Goal: Task Accomplishment & Management: Use online tool/utility

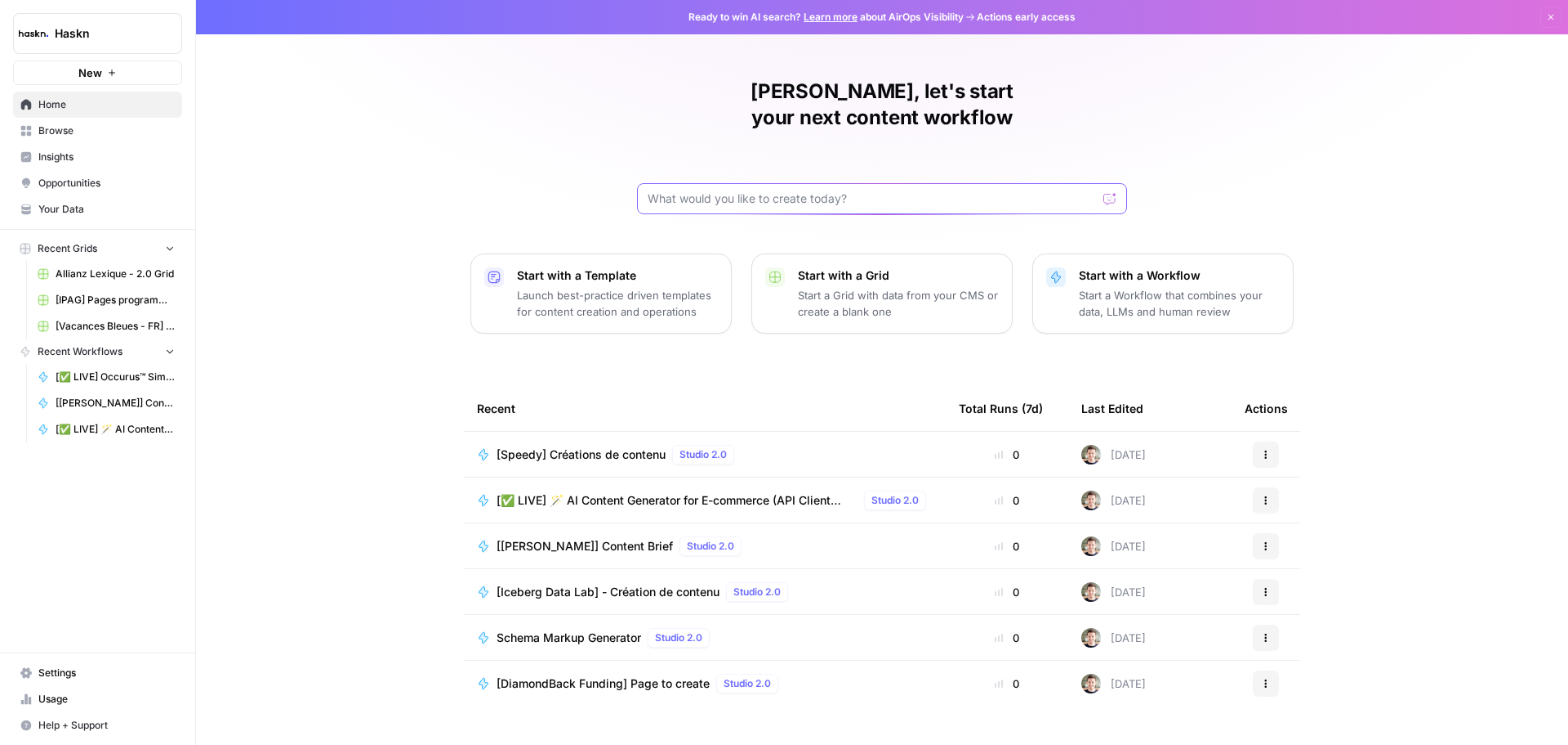
click at [815, 190] on input "text" at bounding box center [873, 198] width 450 height 17
click at [65, 129] on span "Browse" at bounding box center [107, 130] width 136 height 15
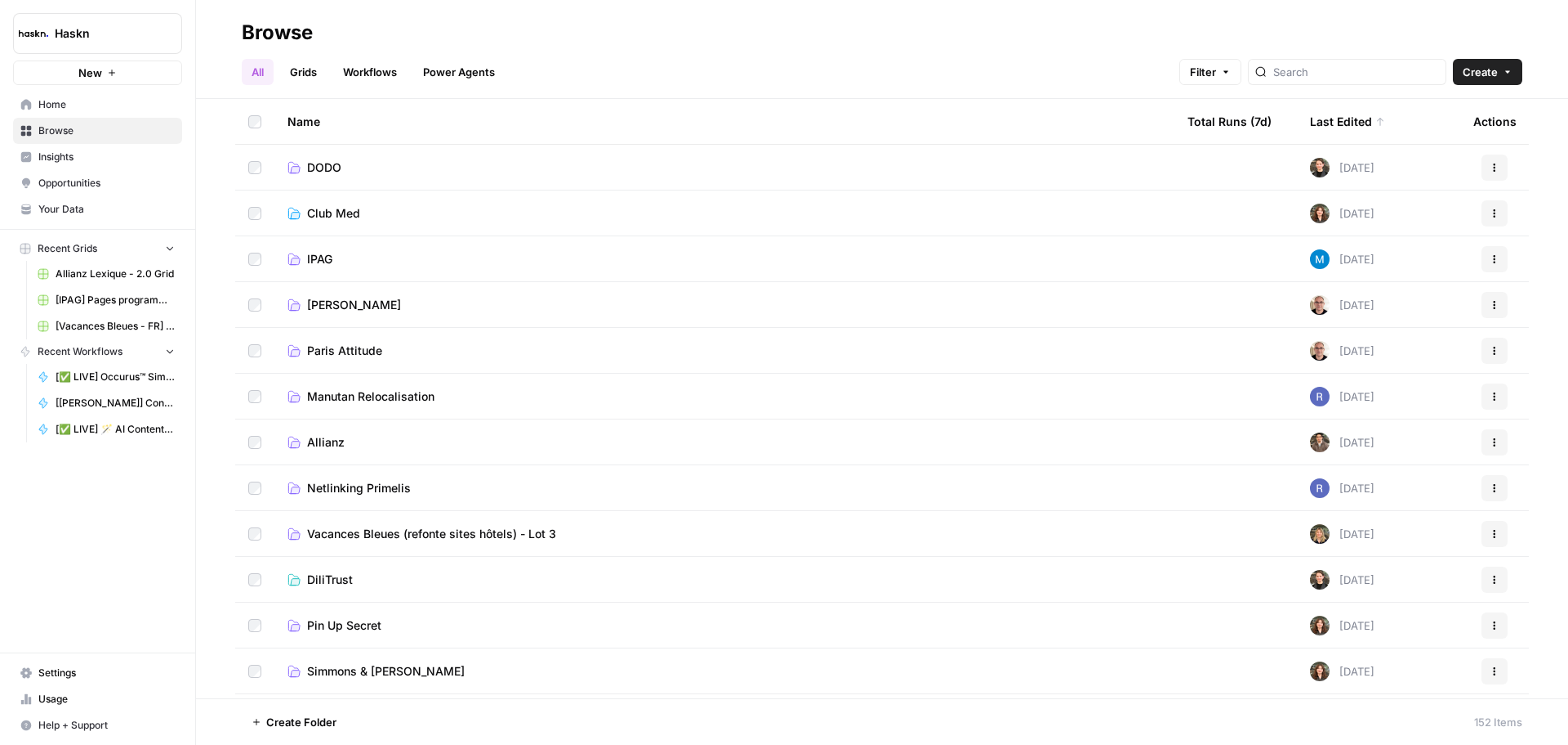
click at [406, 312] on link "[PERSON_NAME]" at bounding box center [725, 305] width 874 height 17
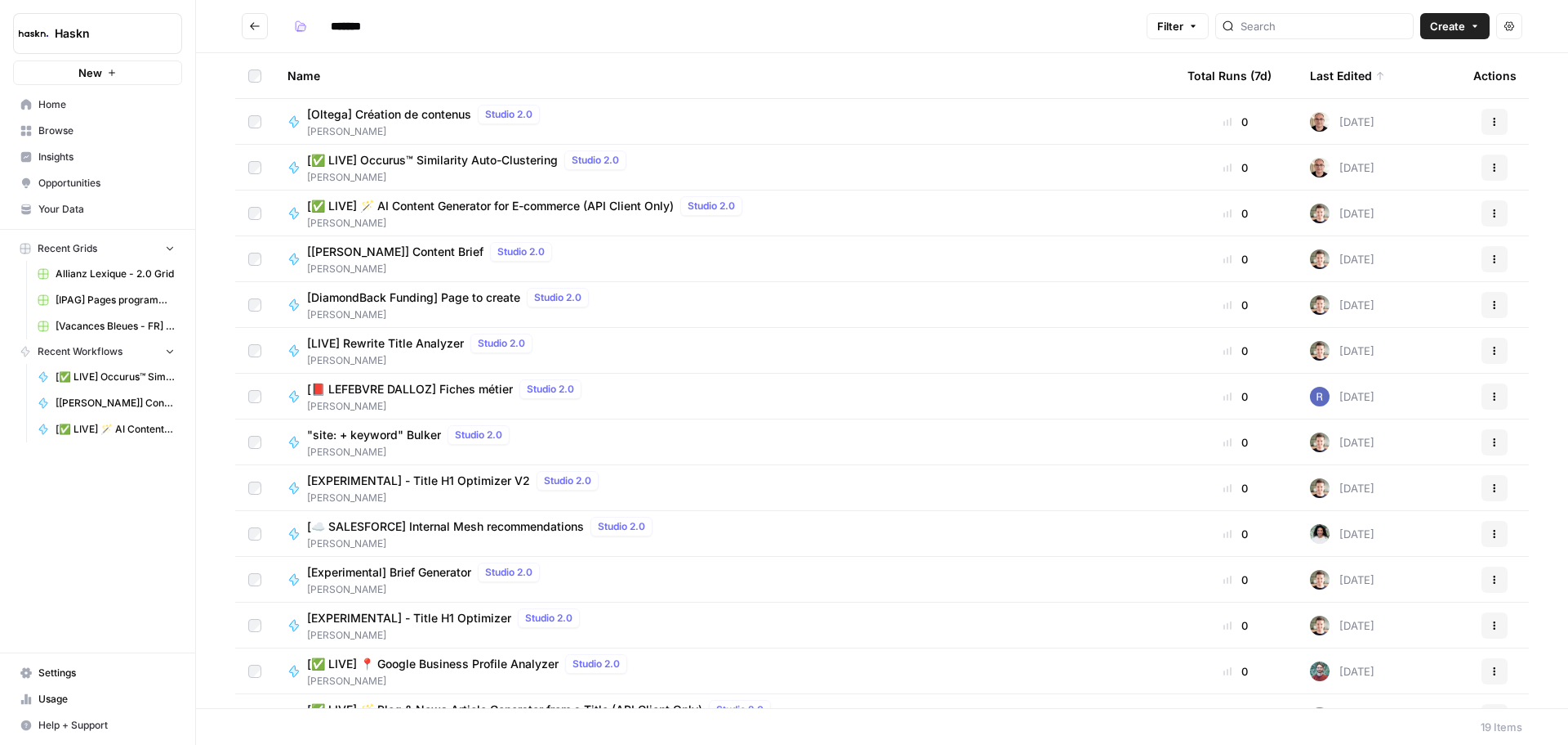
click at [454, 131] on span "[PERSON_NAME]" at bounding box center [426, 131] width 240 height 15
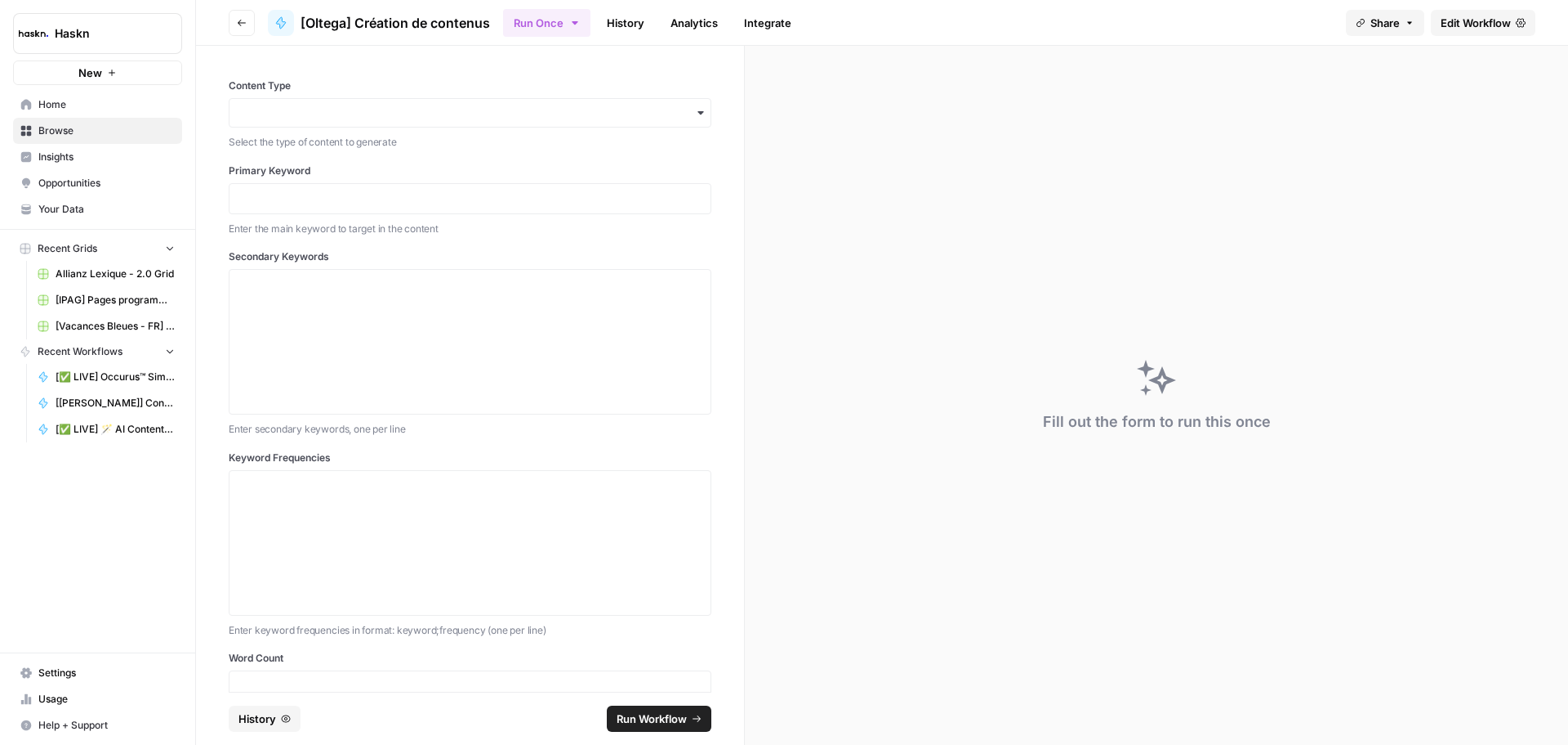
click at [1468, 31] on link "Edit Workflow" at bounding box center [1483, 23] width 105 height 27
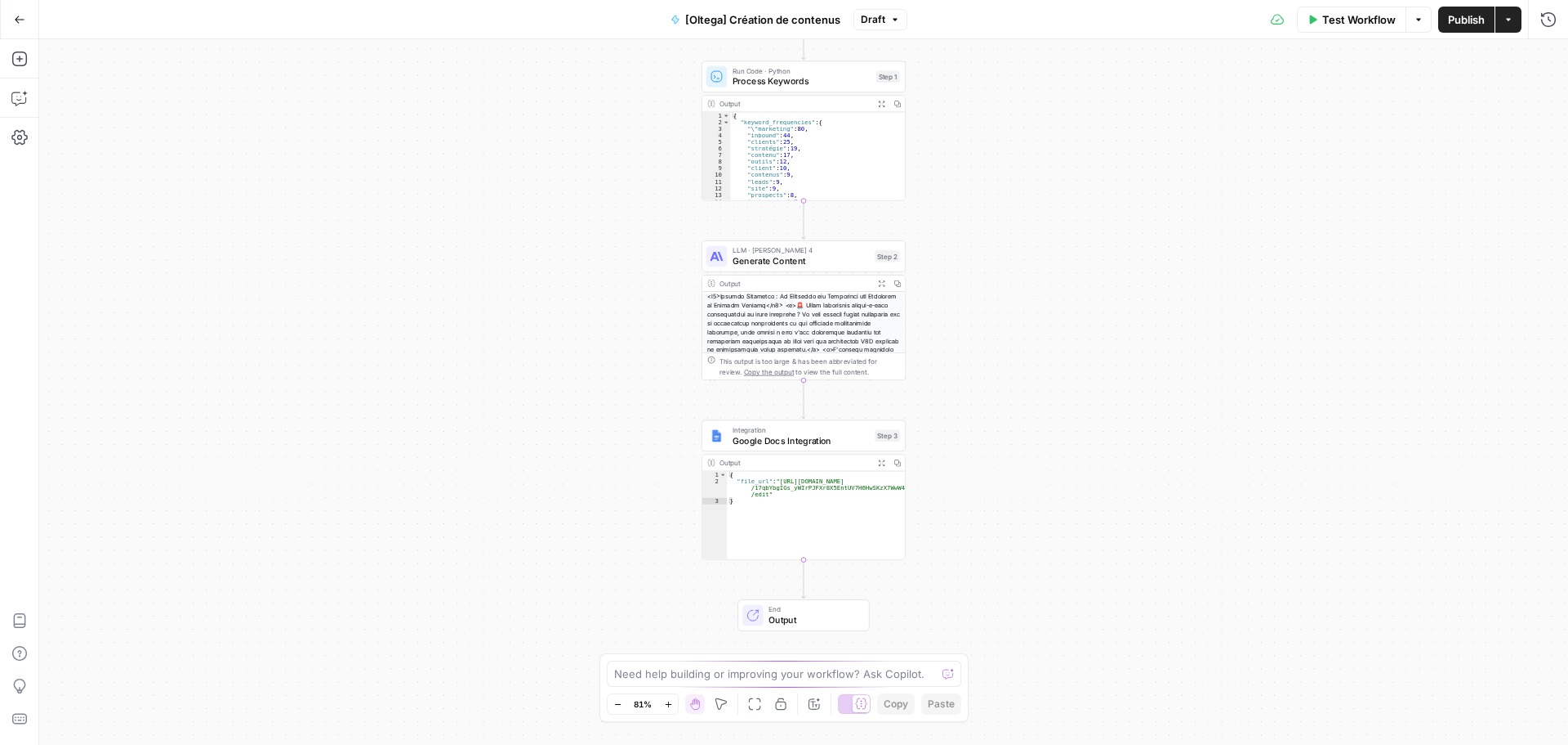
click at [1365, 18] on span "Test Workflow" at bounding box center [1359, 20] width 74 height 17
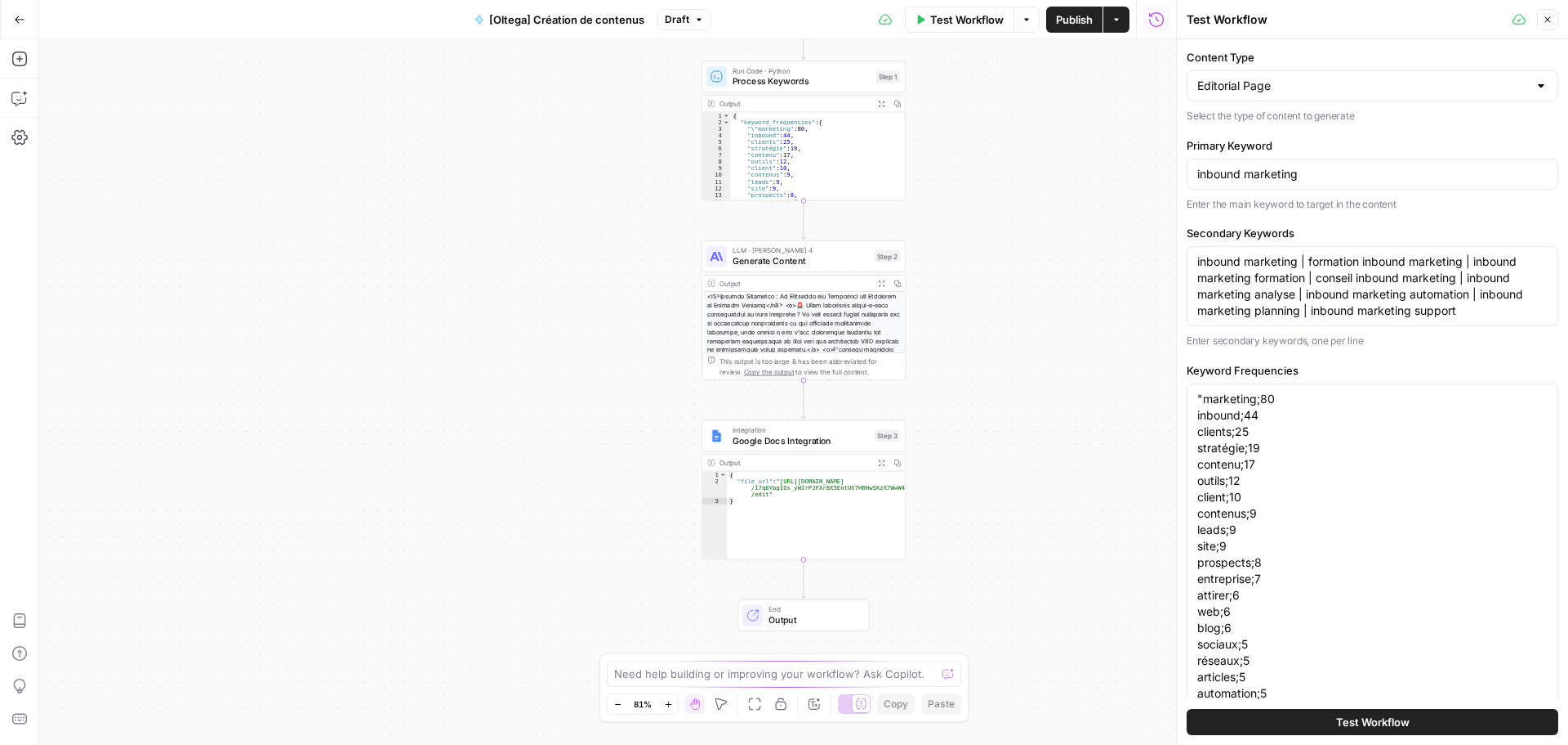
click at [936, 531] on div "Workflow Set Inputs Inputs Run Code · Python Process Keywords Step 1 Output Exp…" at bounding box center [607, 392] width 1137 height 706
click at [12, 98] on icon "button" at bounding box center [19, 99] width 14 height 13
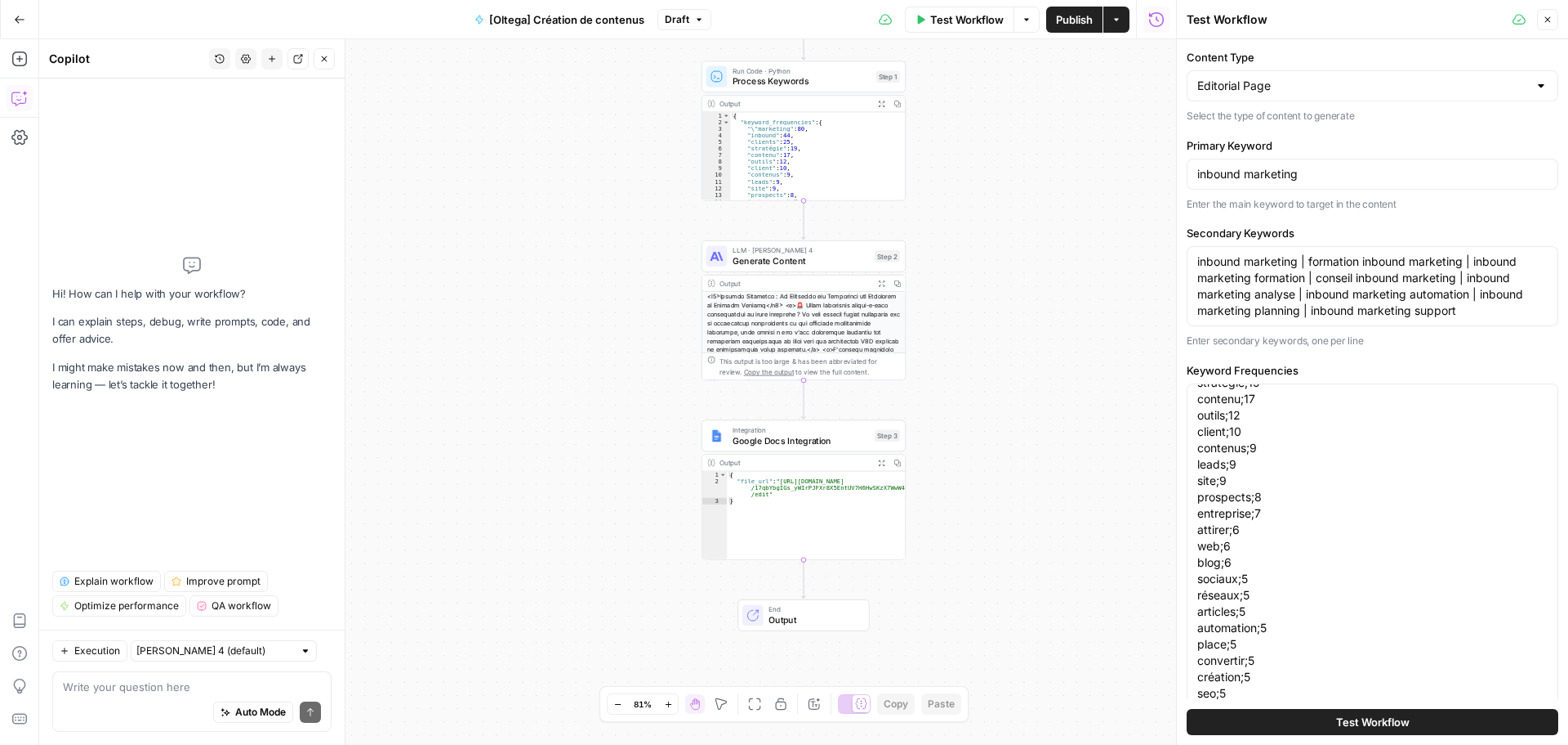
click at [183, 698] on div "Auto Mode Send" at bounding box center [192, 712] width 258 height 36
paste textarea "2 remarques : En vrai on peut enlever les smiley je ne trouve pas que. ça rende…"
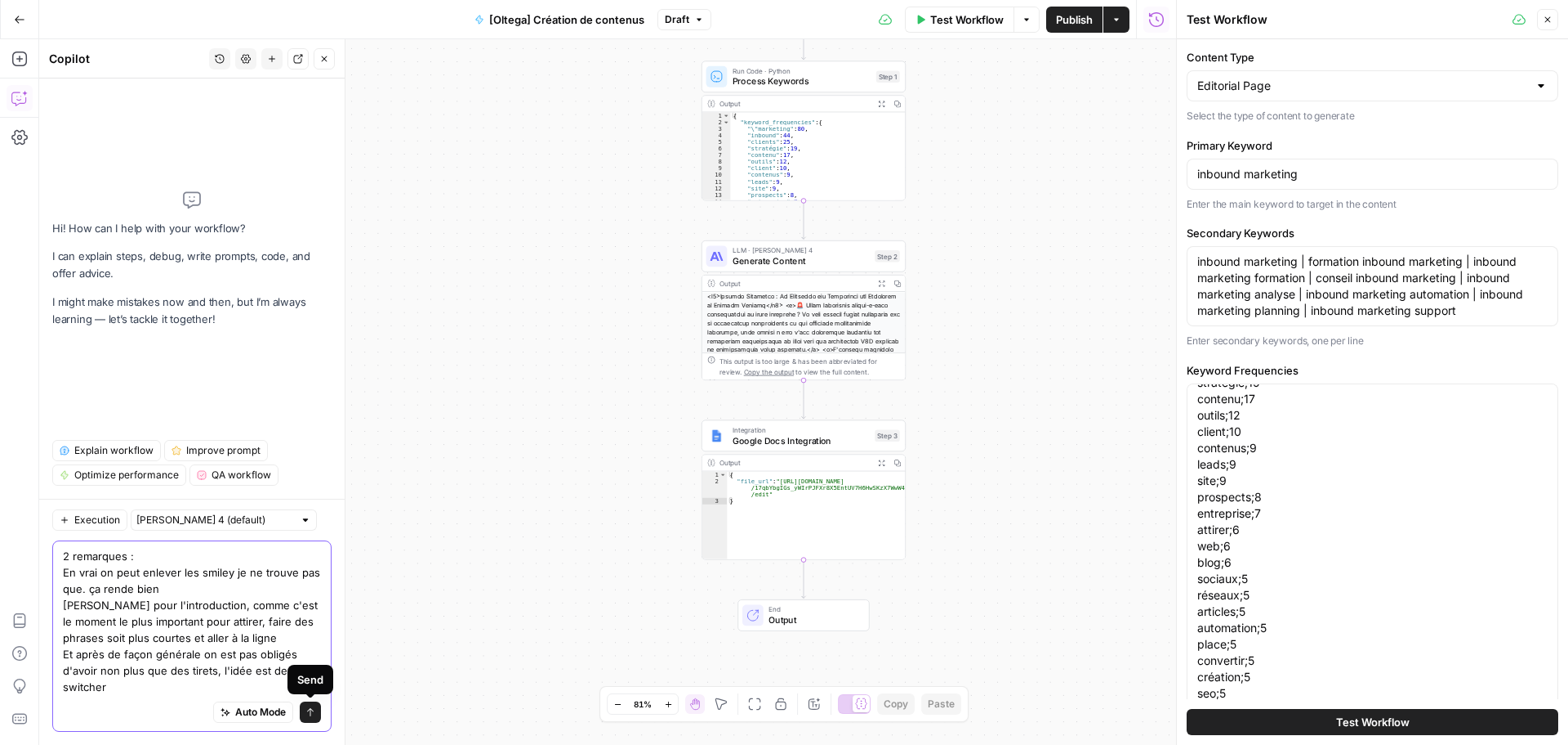
type textarea "2 remarques : En vrai on peut enlever les smiley je ne trouve pas que. ça rende…"
click at [305, 717] on button "Send" at bounding box center [311, 712] width 22 height 22
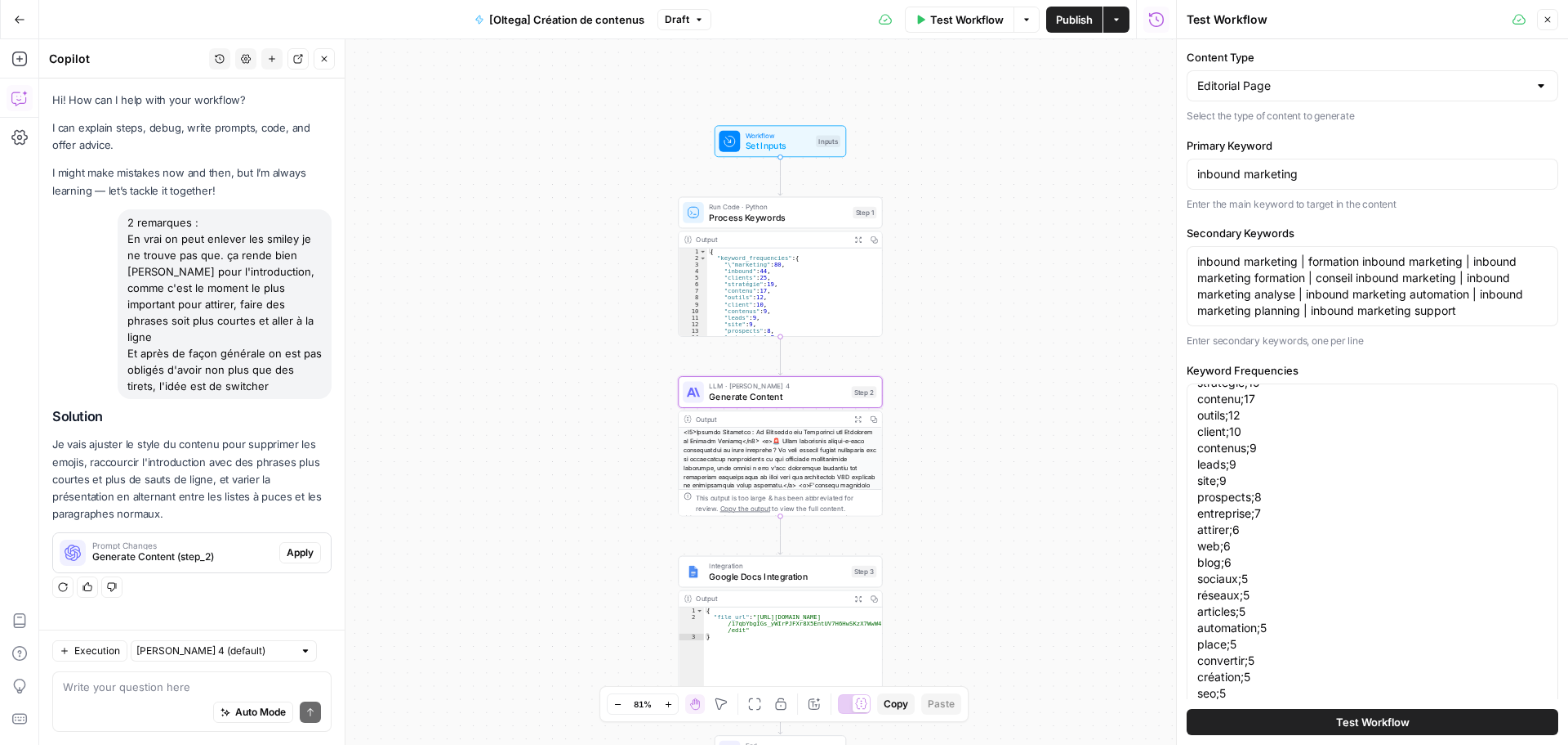
click at [295, 546] on span "Apply" at bounding box center [300, 553] width 27 height 15
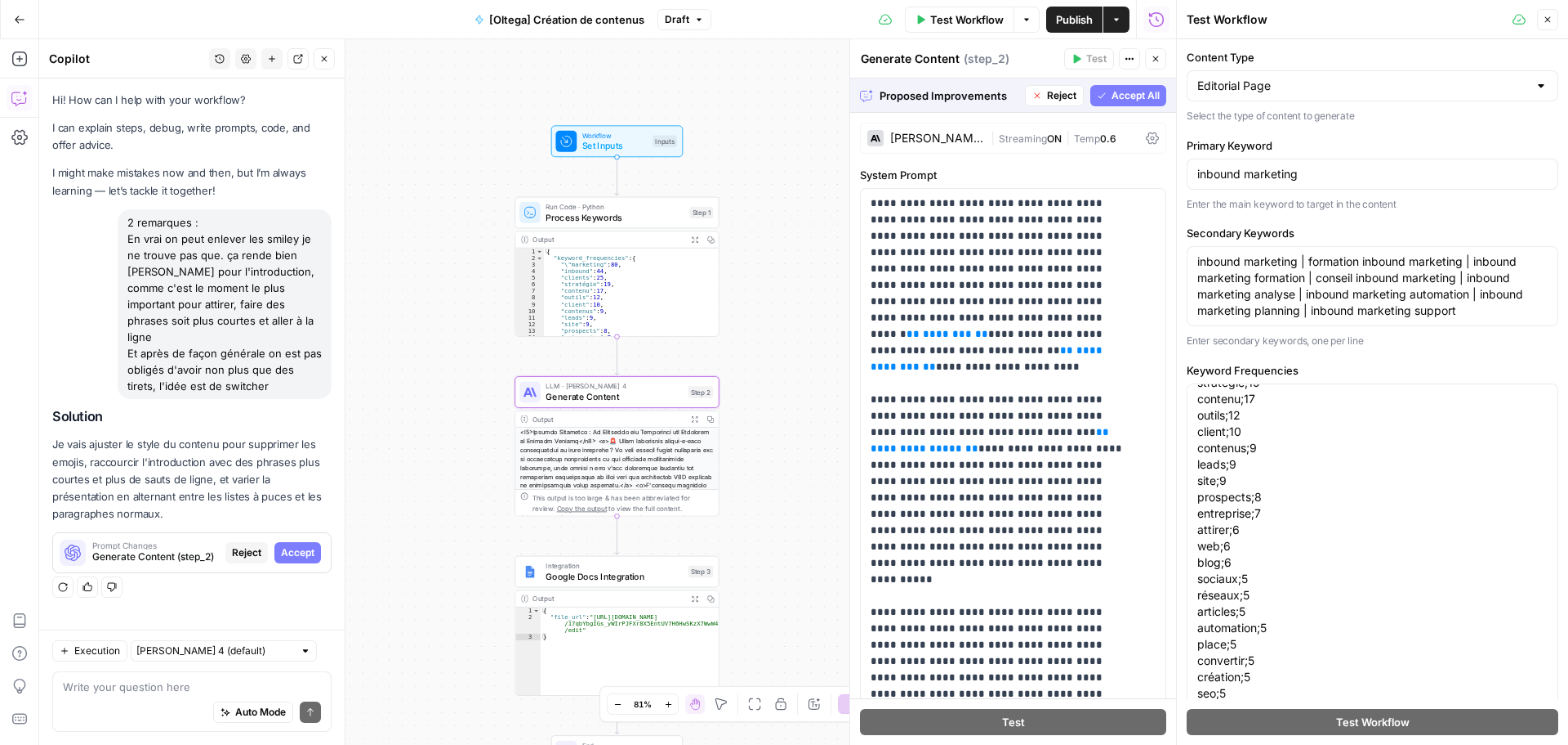
click at [298, 546] on span "Accept" at bounding box center [298, 553] width 34 height 15
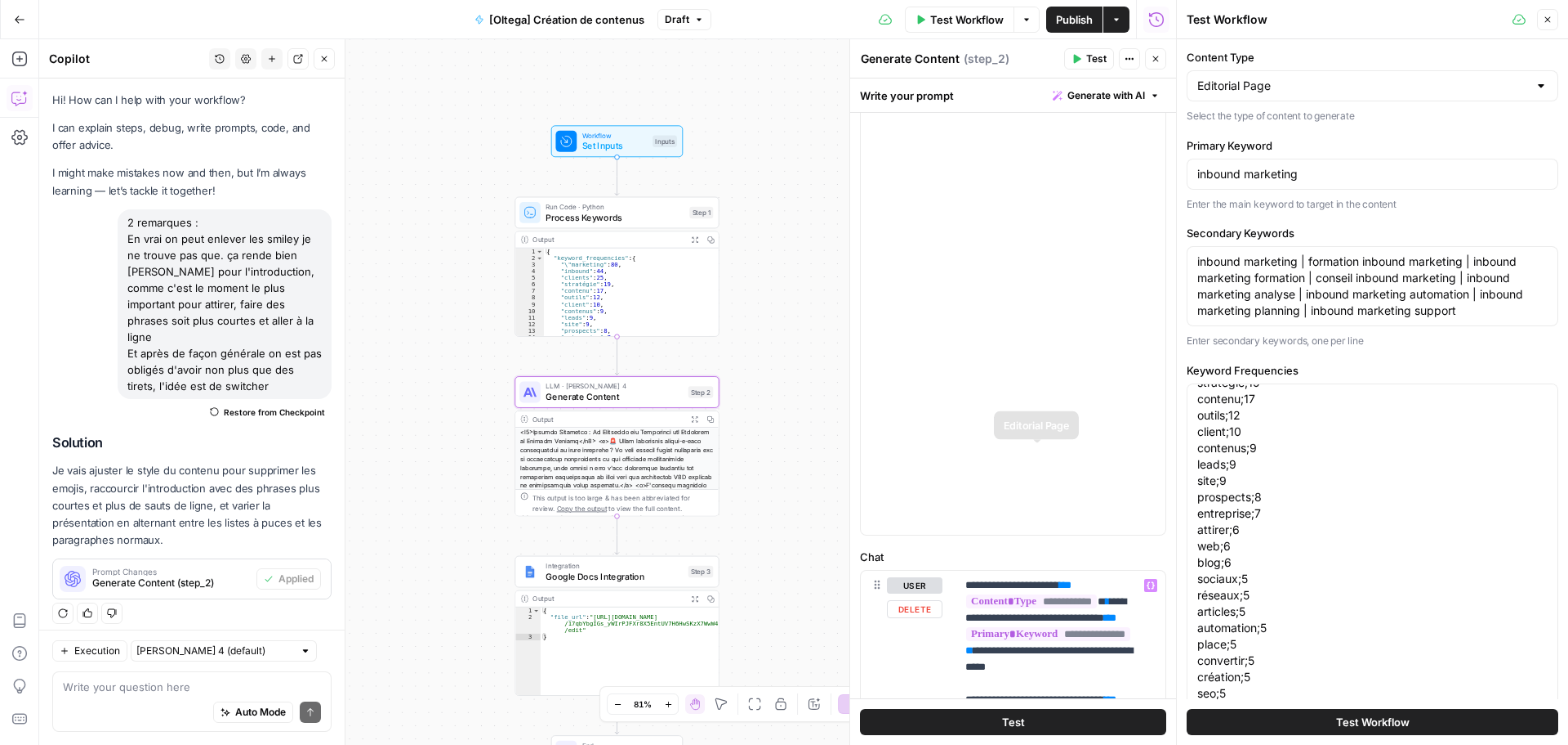
scroll to position [305, 0]
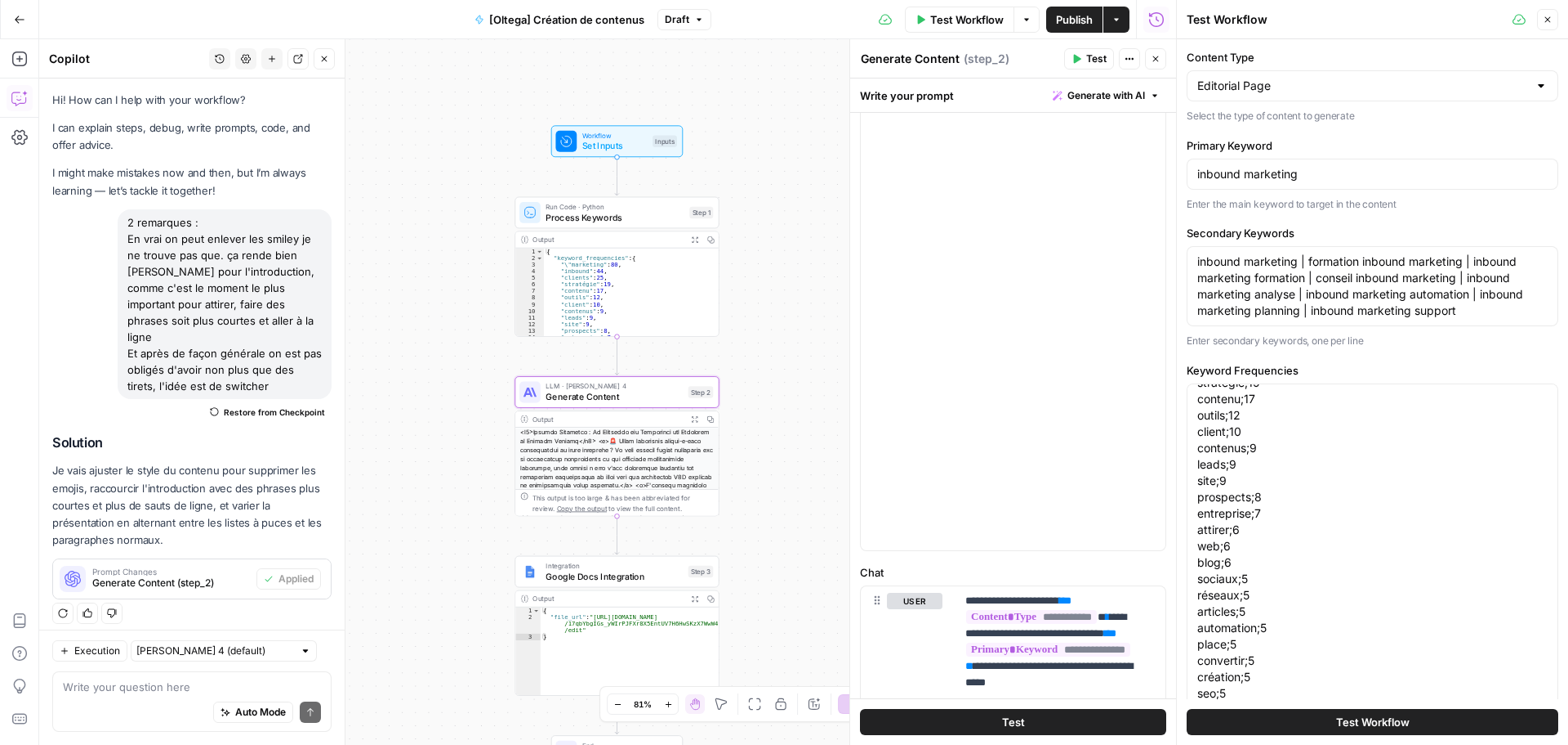
click at [1088, 63] on span "Test" at bounding box center [1097, 58] width 21 height 15
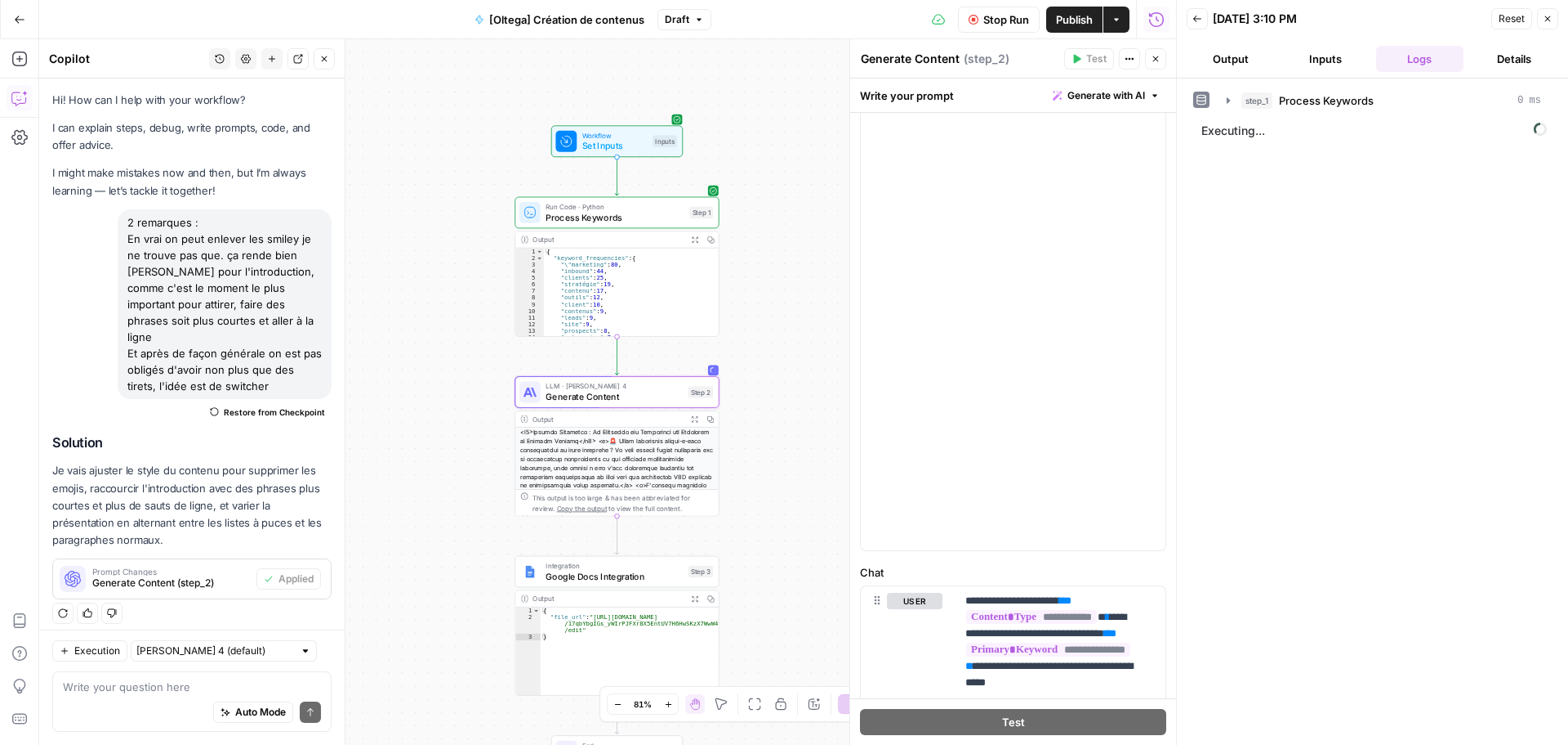
click at [1024, 23] on span "Stop Run" at bounding box center [1006, 20] width 45 height 17
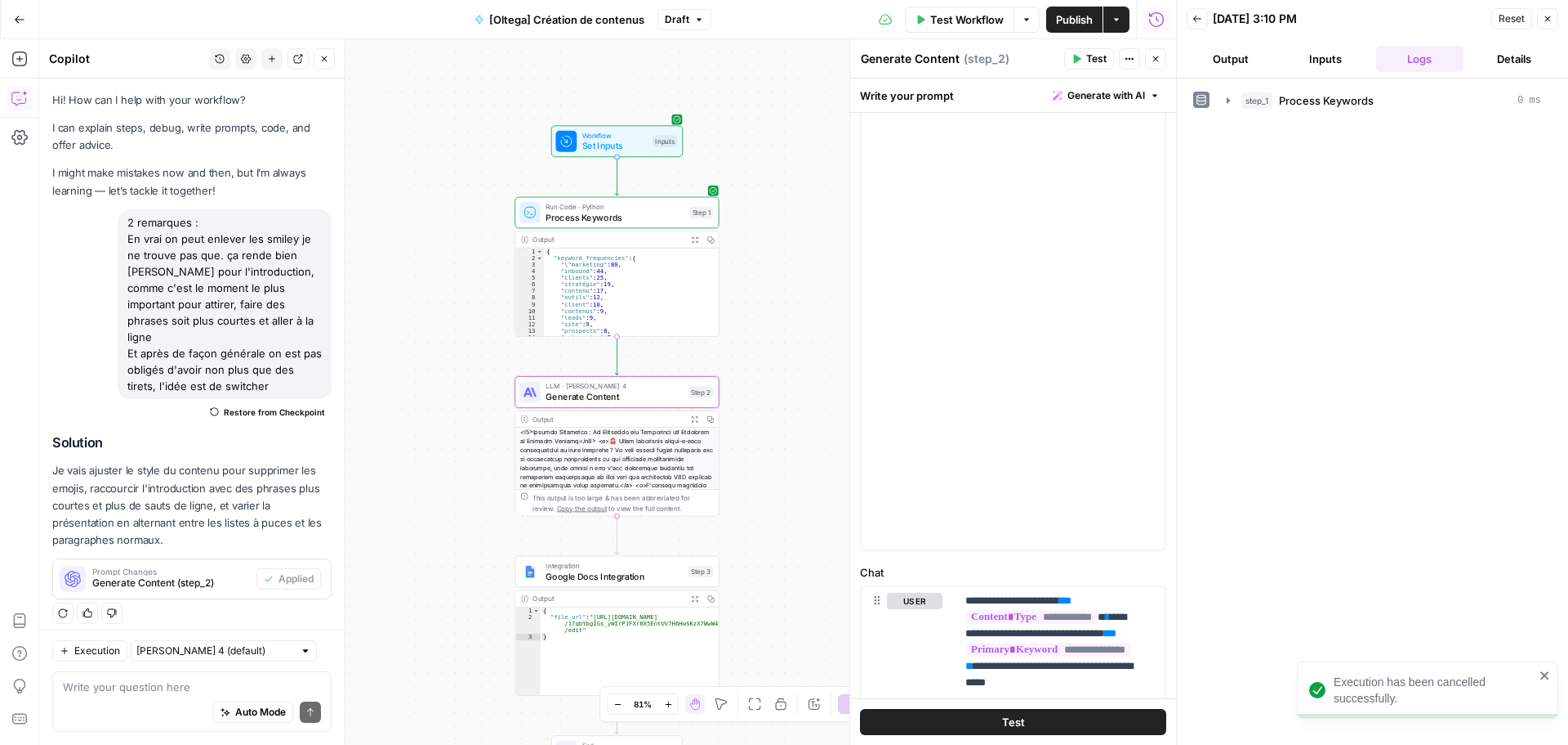
click at [1325, 59] on button "Inputs" at bounding box center [1325, 58] width 88 height 27
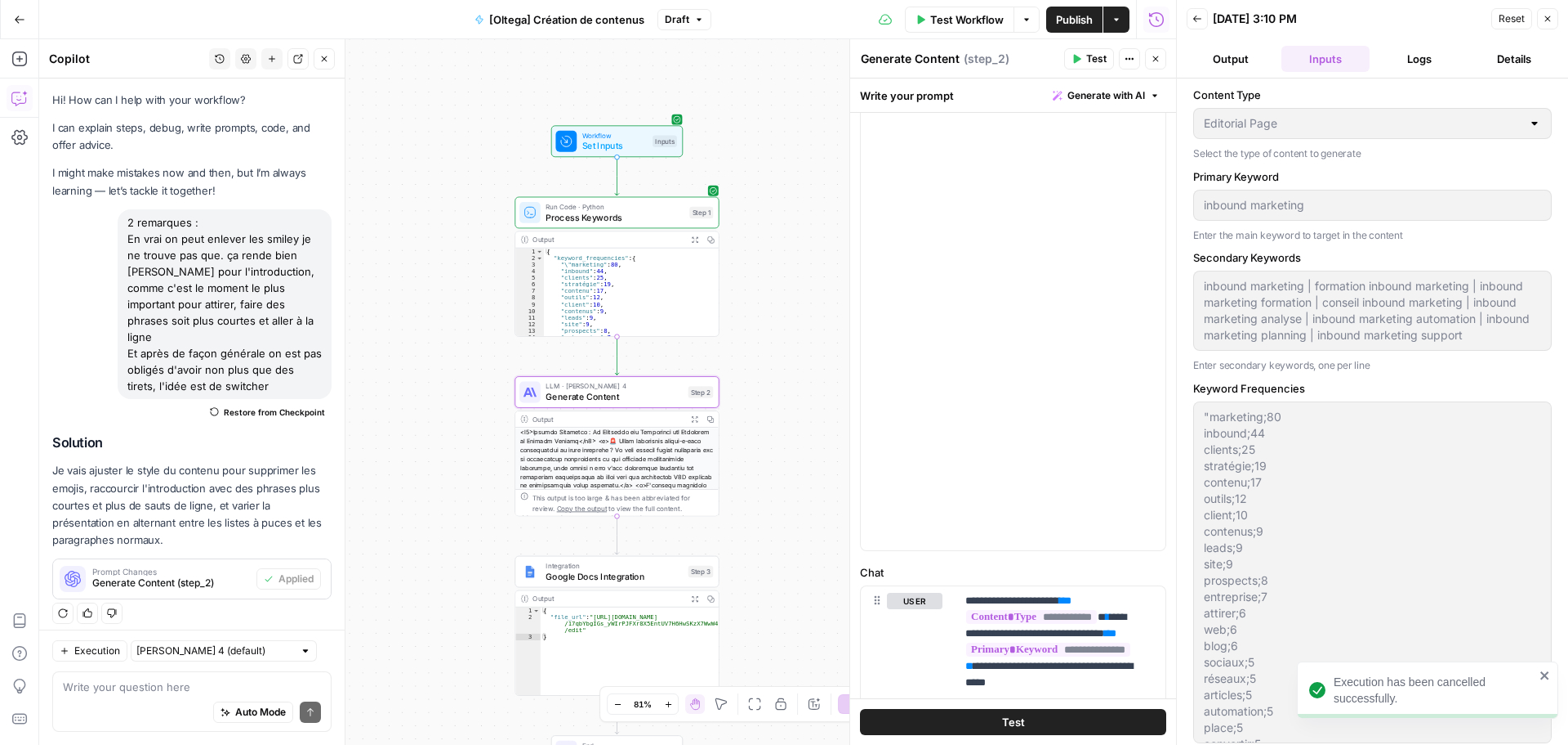
click at [1411, 55] on button "Logs" at bounding box center [1420, 58] width 88 height 27
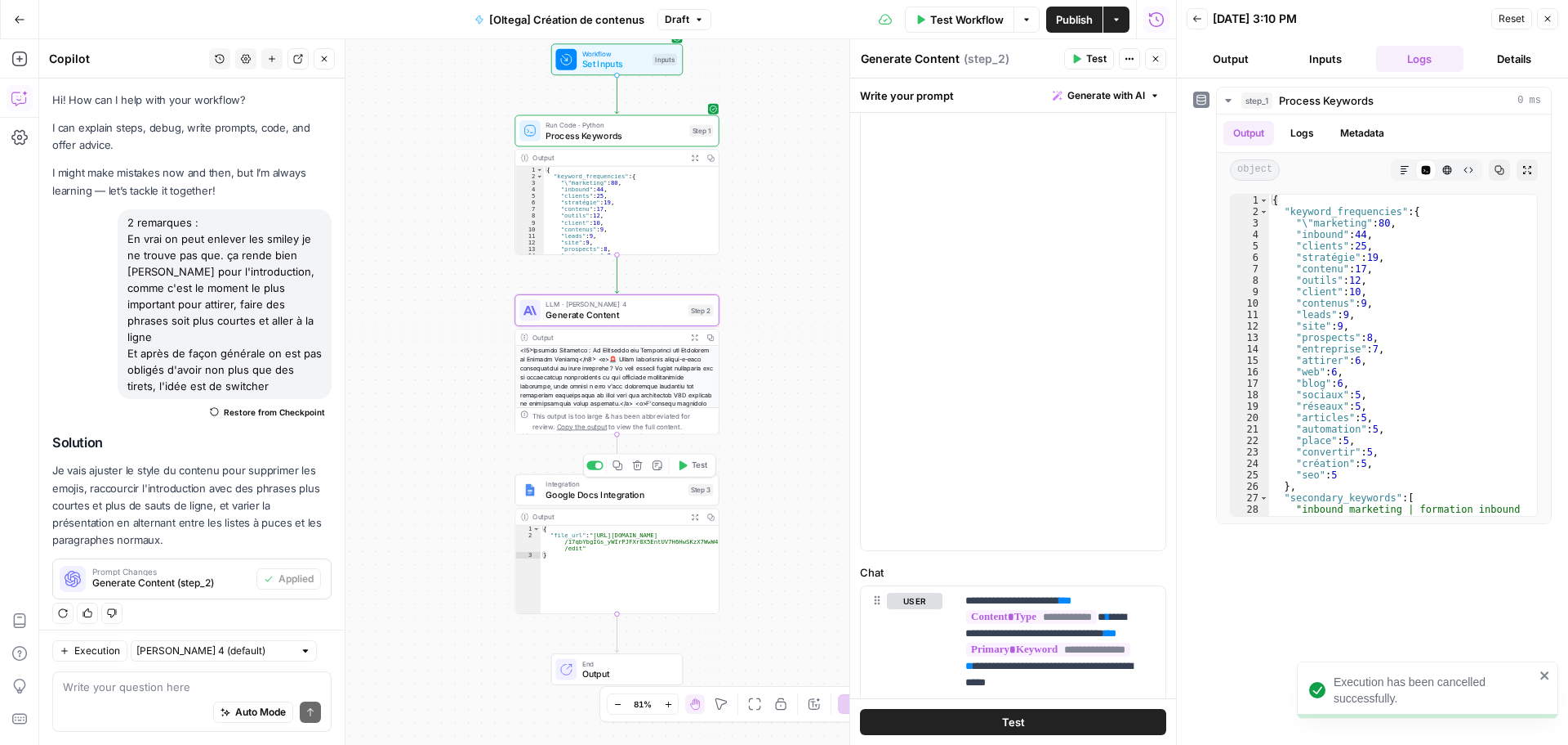
click at [611, 490] on span "Google Docs Integration" at bounding box center [613, 494] width 137 height 13
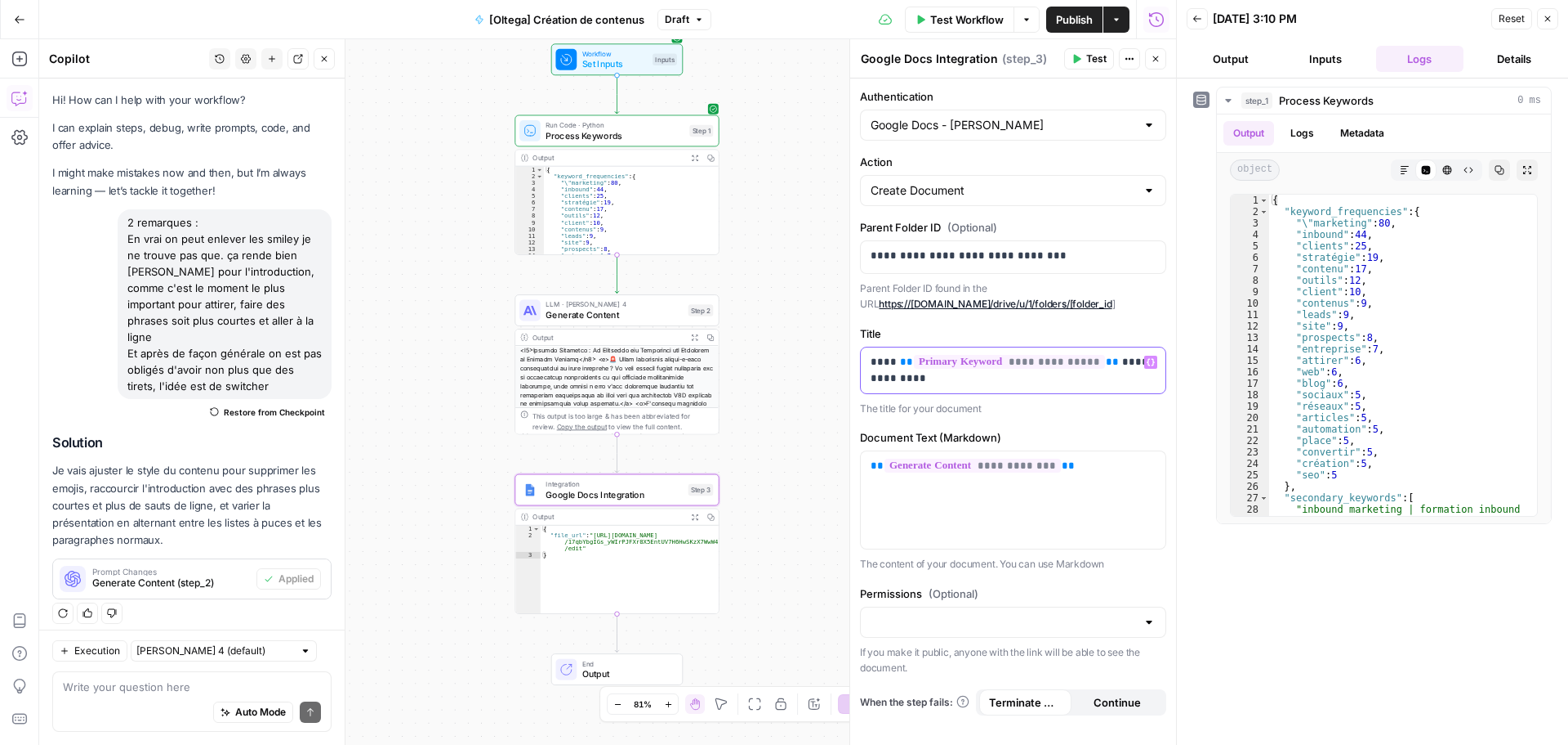
click at [888, 360] on p "**********" at bounding box center [1013, 370] width 285 height 33
click at [1237, 62] on button "Output" at bounding box center [1231, 58] width 88 height 27
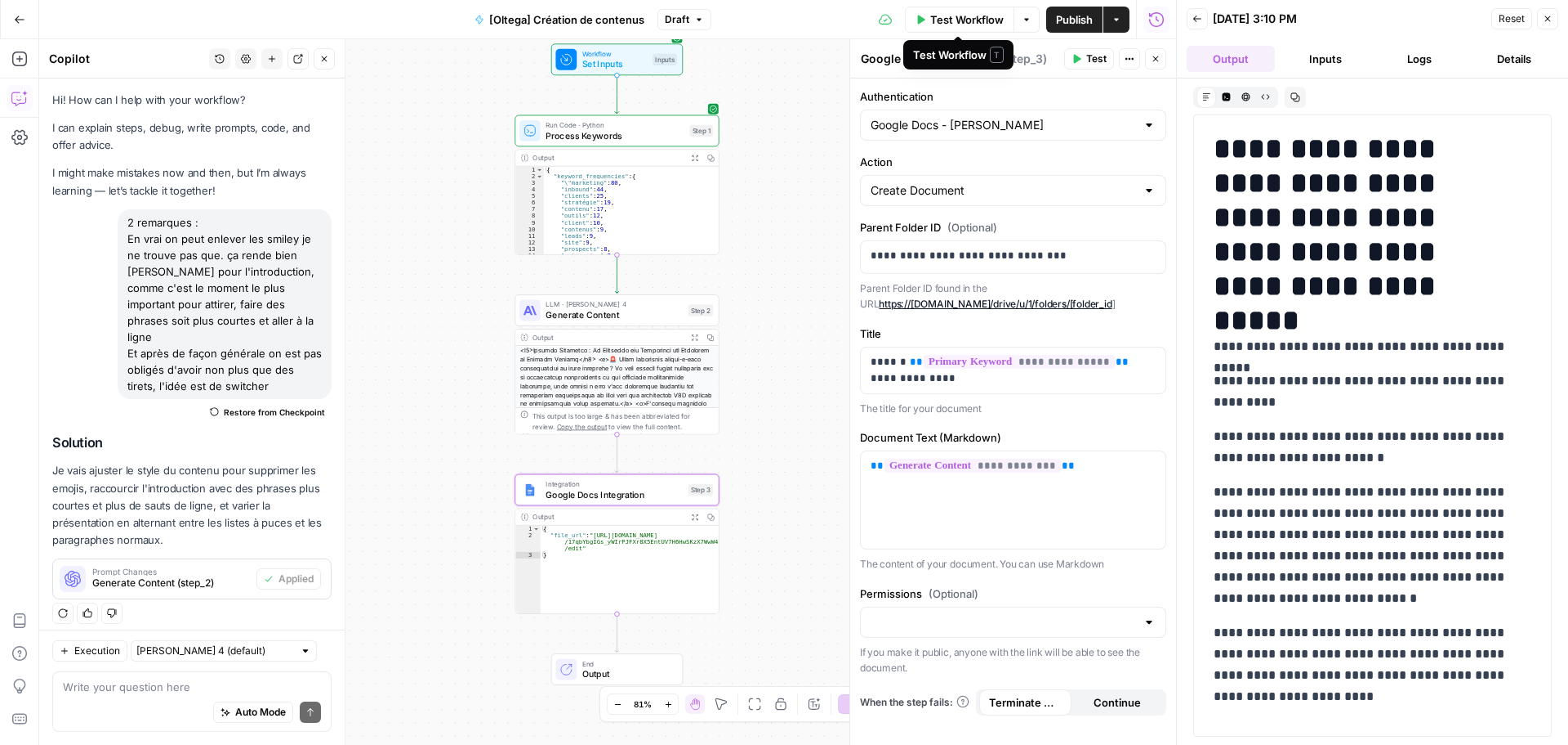
click at [970, 13] on span "Test Workflow" at bounding box center [966, 20] width 74 height 17
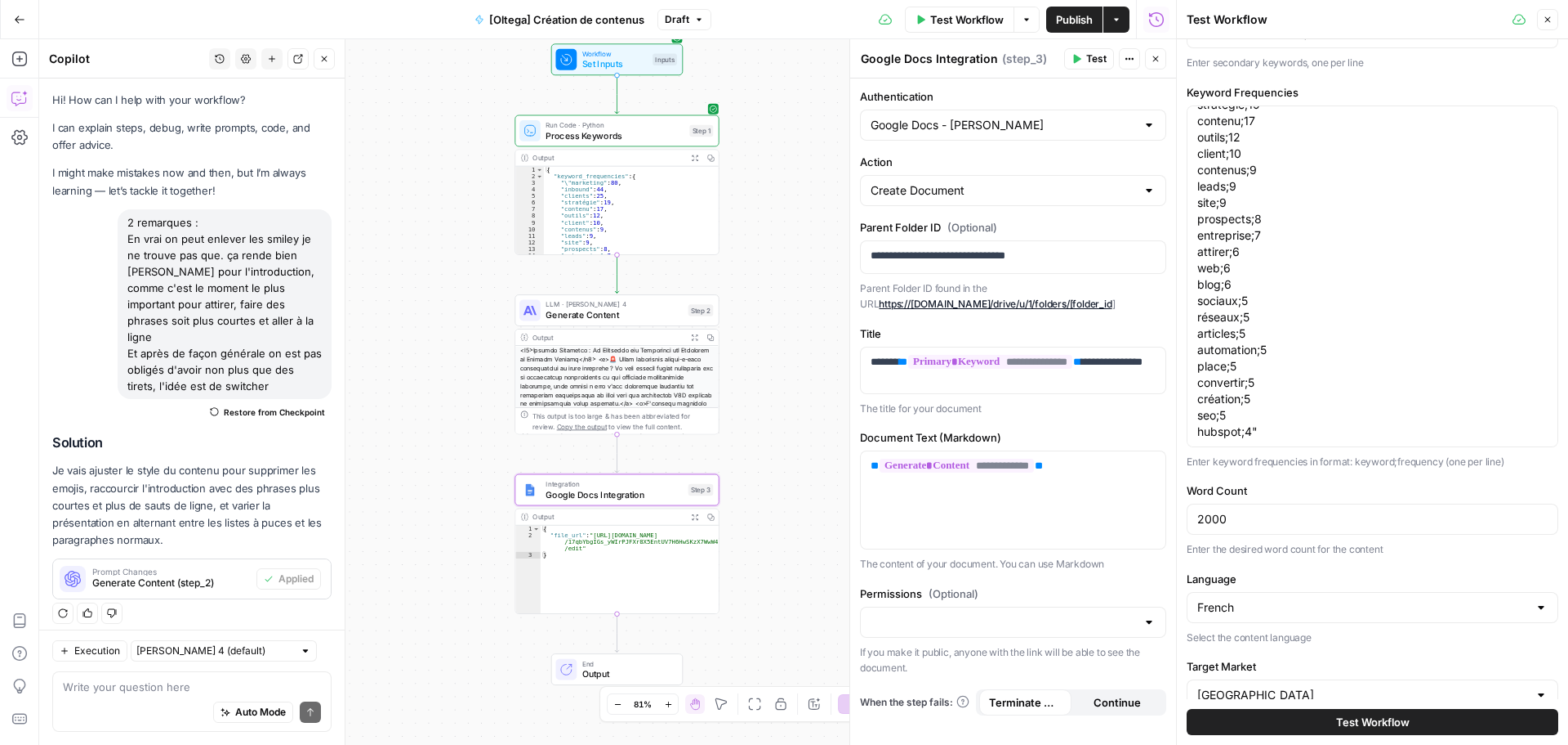
scroll to position [322, 0]
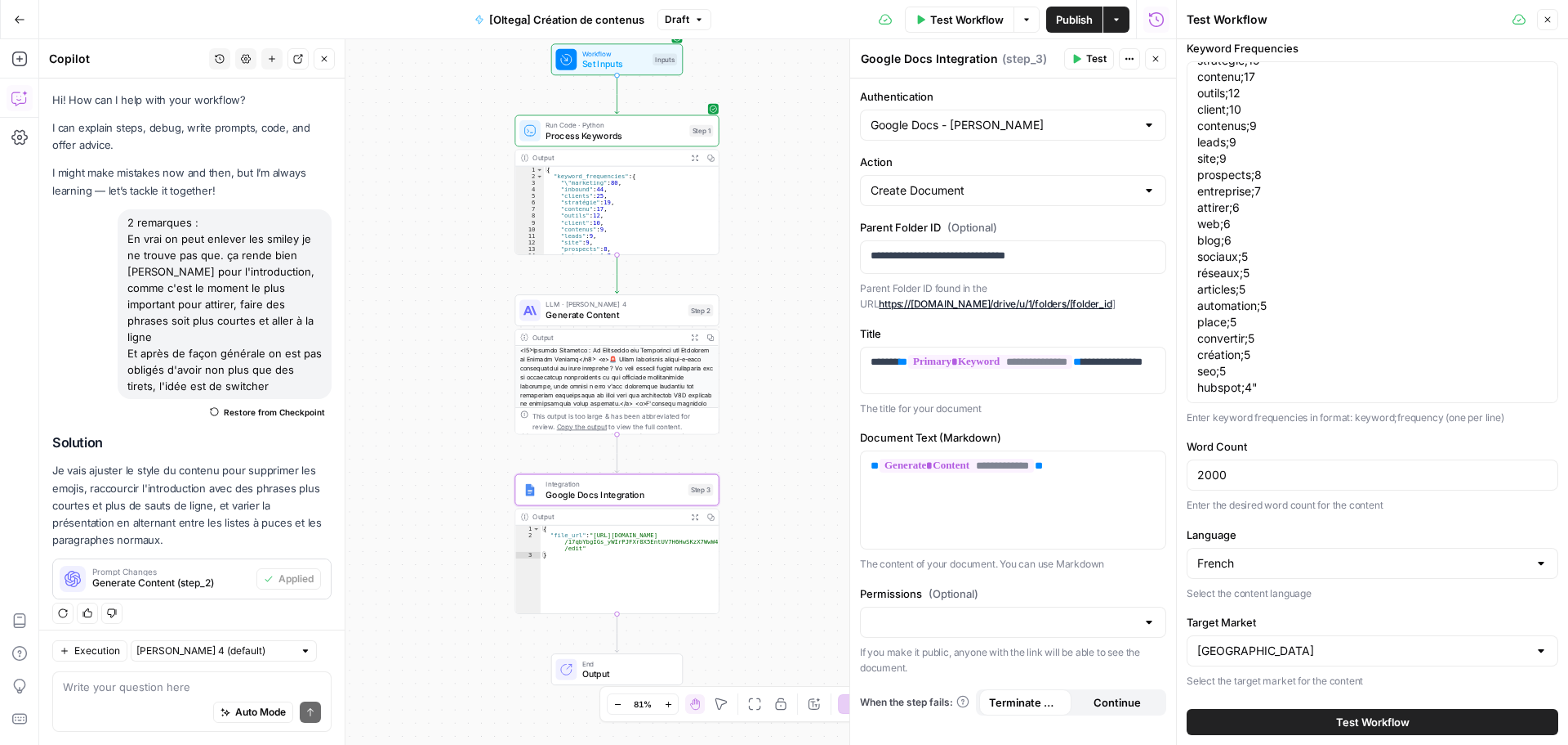
click at [1278, 721] on button "Test Workflow" at bounding box center [1373, 721] width 372 height 27
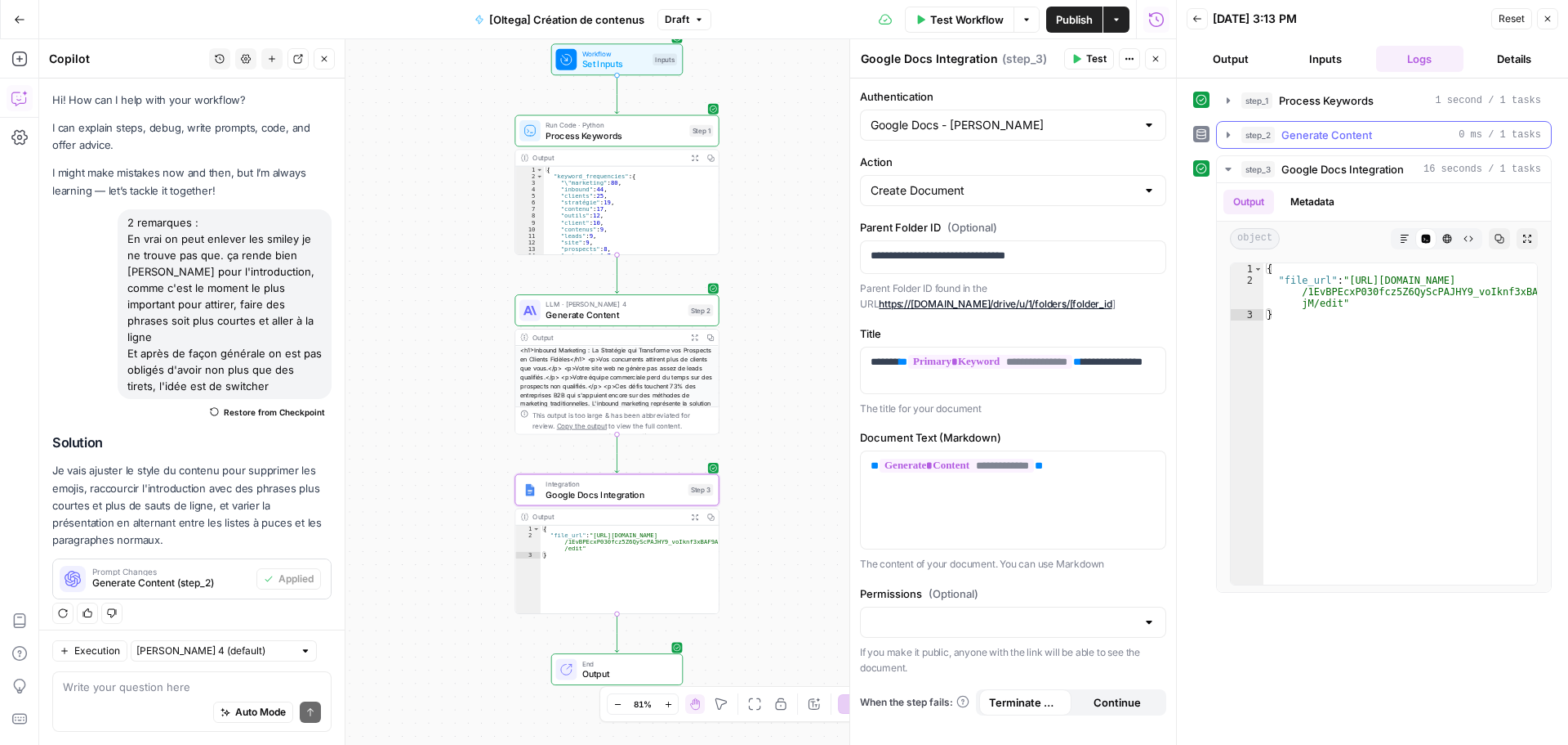
click at [1305, 126] on span "Generate Content" at bounding box center [1327, 134] width 91 height 17
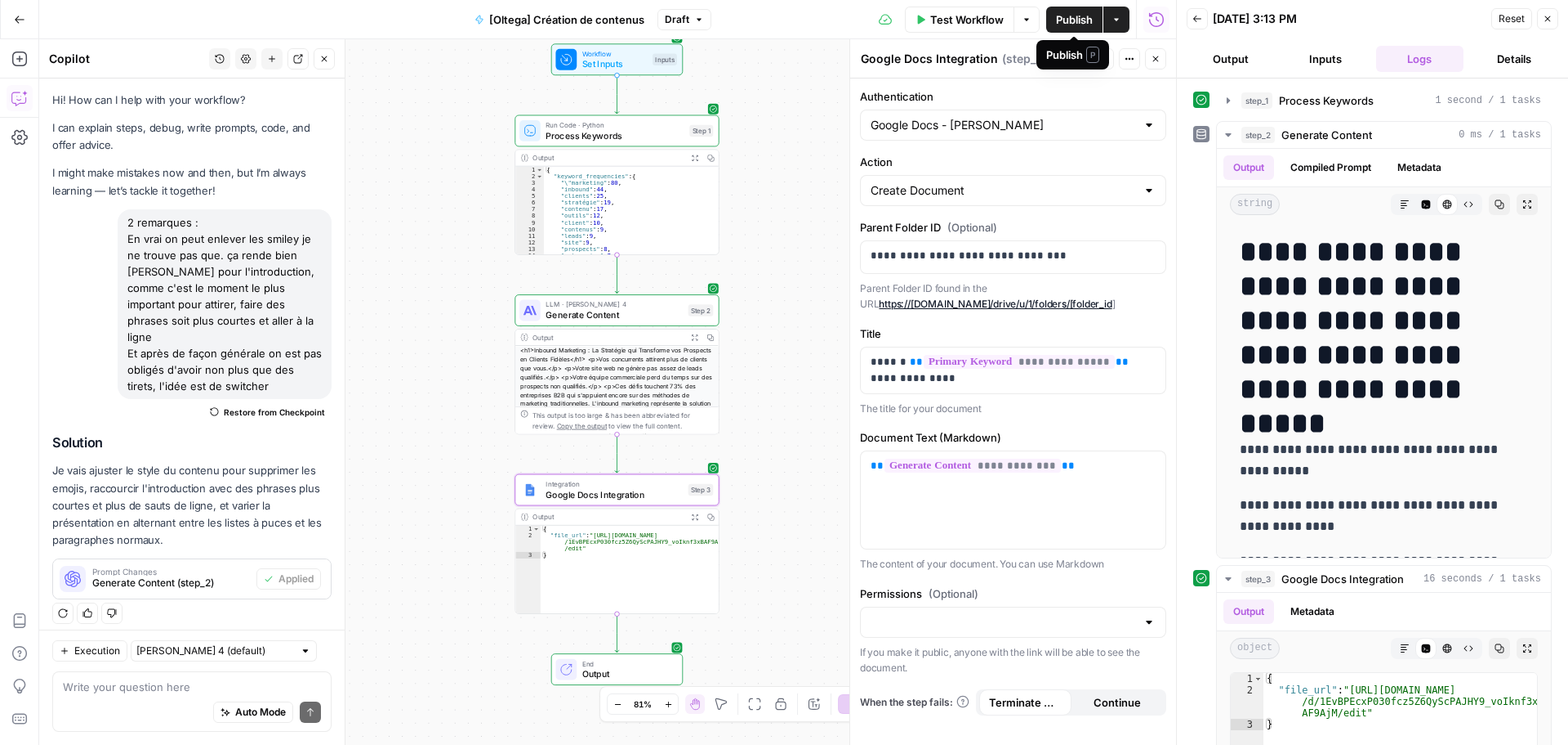
click at [1082, 24] on span "Publish" at bounding box center [1074, 20] width 36 height 17
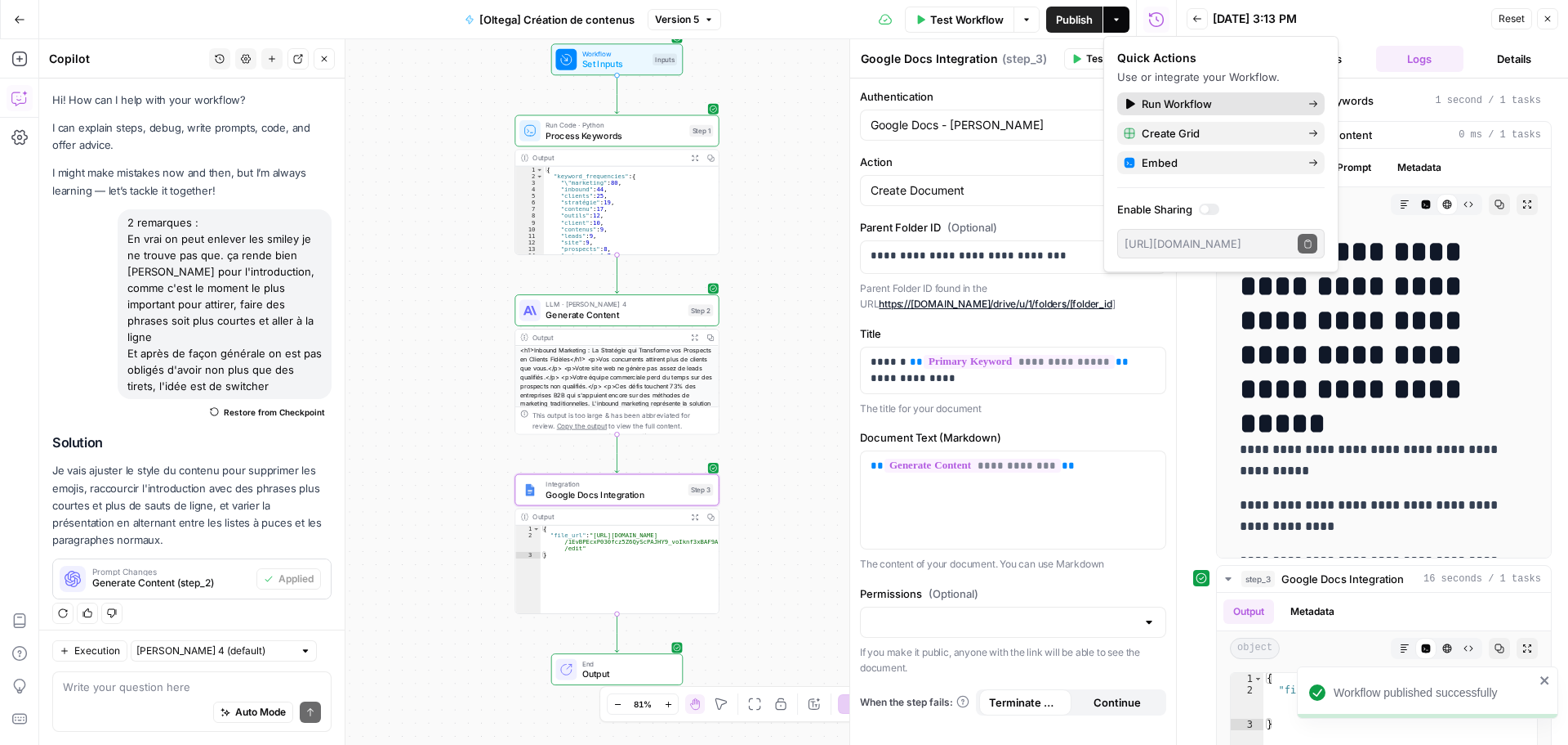
click at [1159, 106] on span "Run Workflow" at bounding box center [1219, 104] width 154 height 17
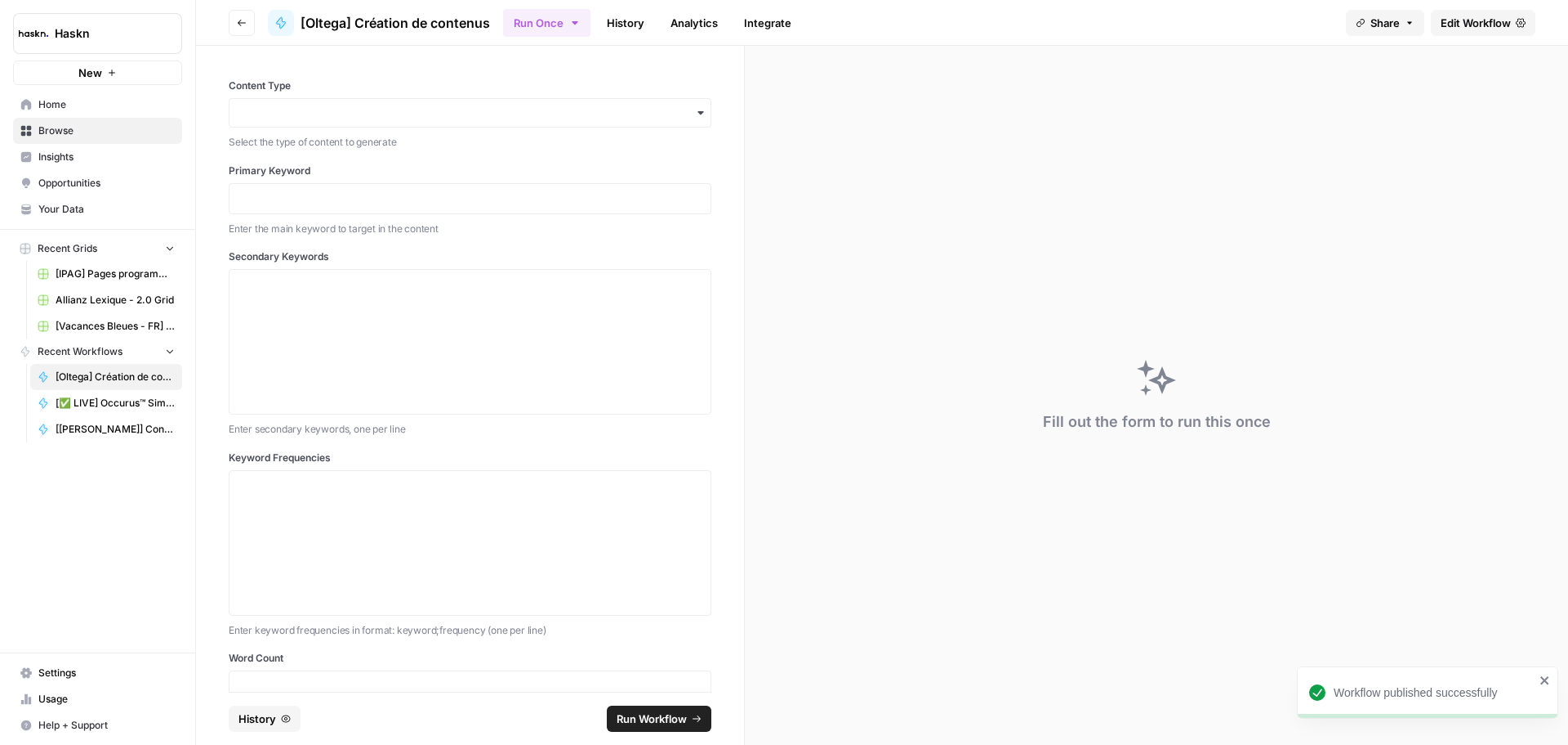
click at [545, 126] on div "button" at bounding box center [470, 112] width 483 height 30
click at [381, 173] on div "Editorial Page" at bounding box center [463, 187] width 468 height 31
click at [450, 197] on p at bounding box center [470, 198] width 462 height 17
click at [335, 211] on div at bounding box center [470, 198] width 483 height 31
click at [431, 198] on p at bounding box center [470, 198] width 462 height 17
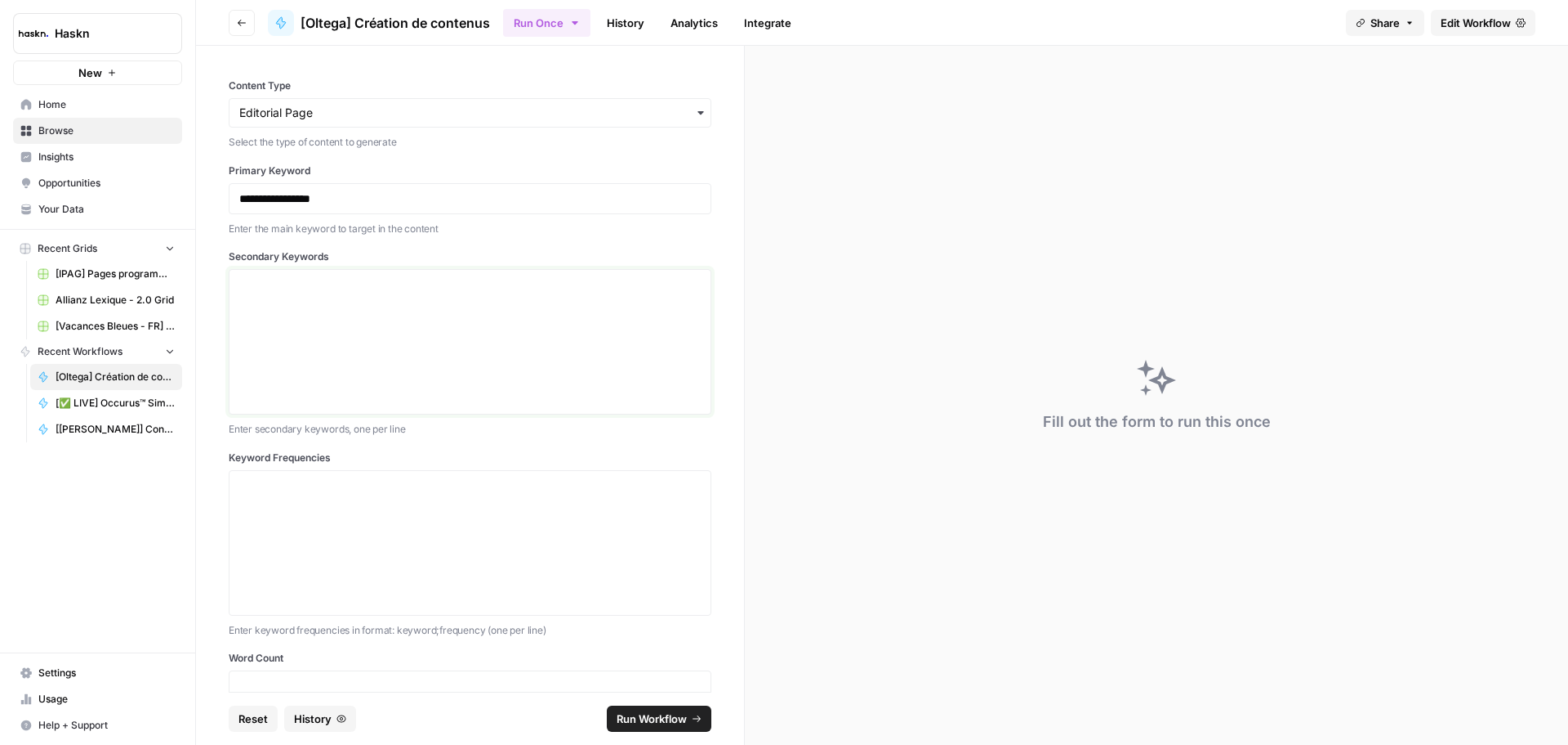
click at [411, 318] on div at bounding box center [470, 341] width 462 height 131
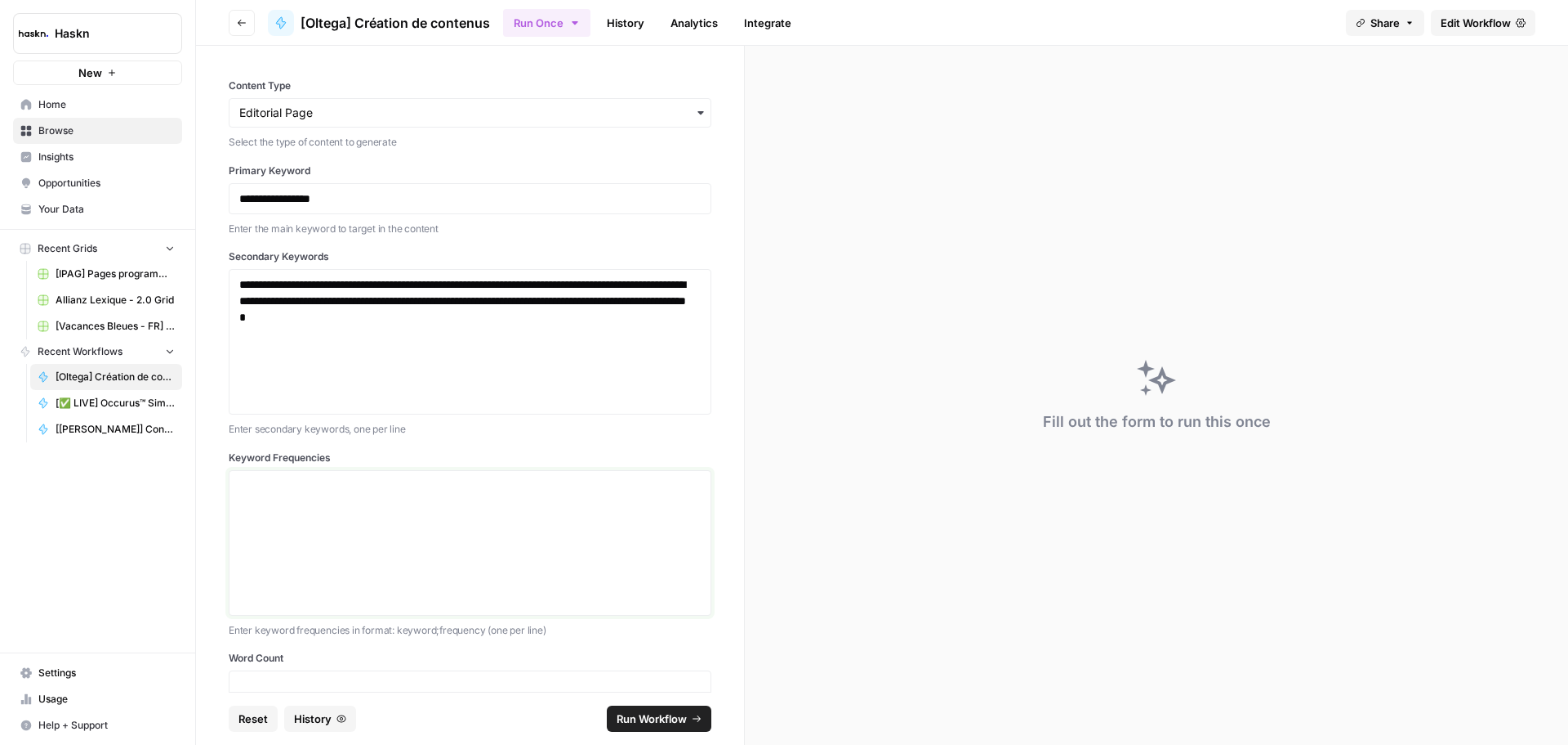
click at [366, 546] on div at bounding box center [470, 543] width 462 height 131
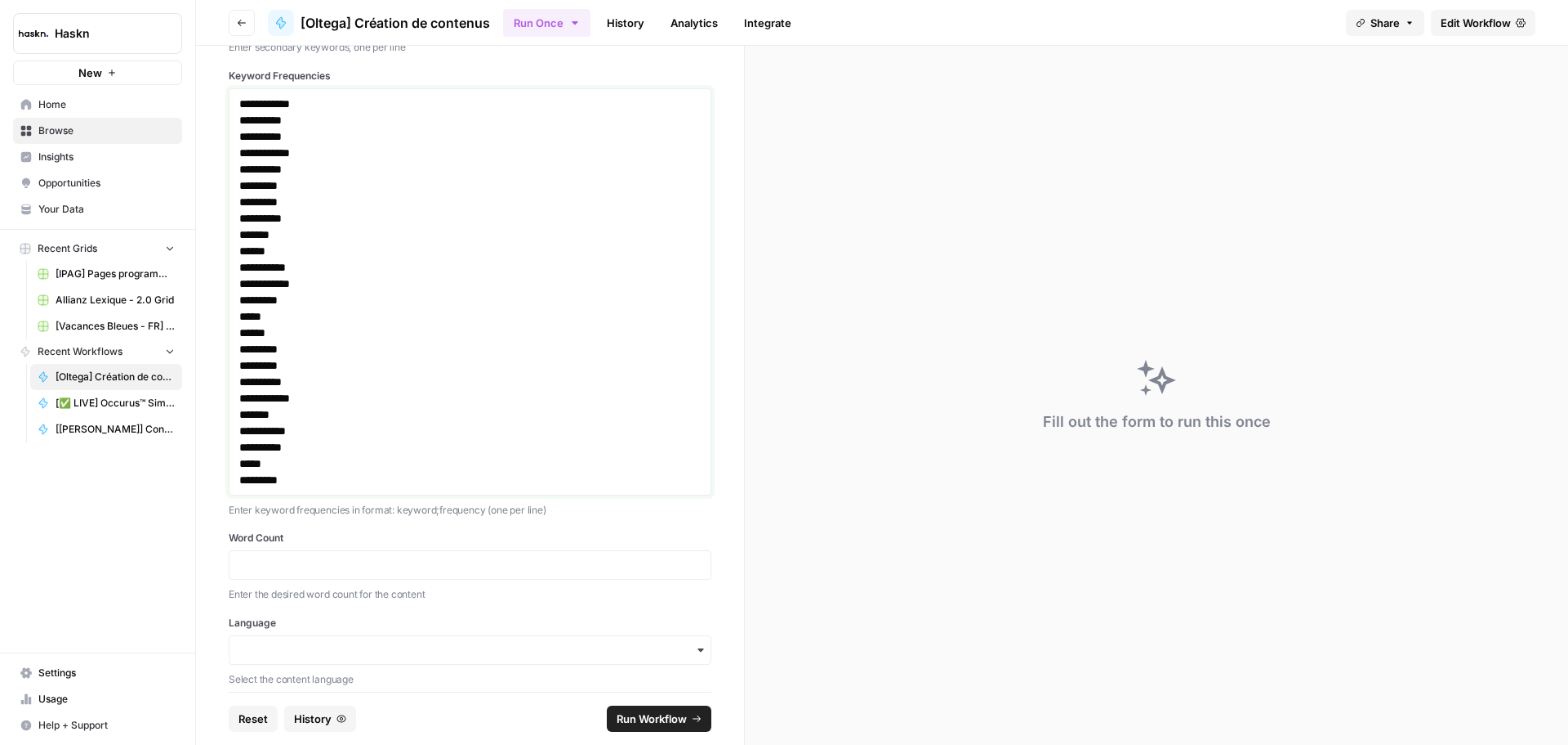
scroll to position [482, 0]
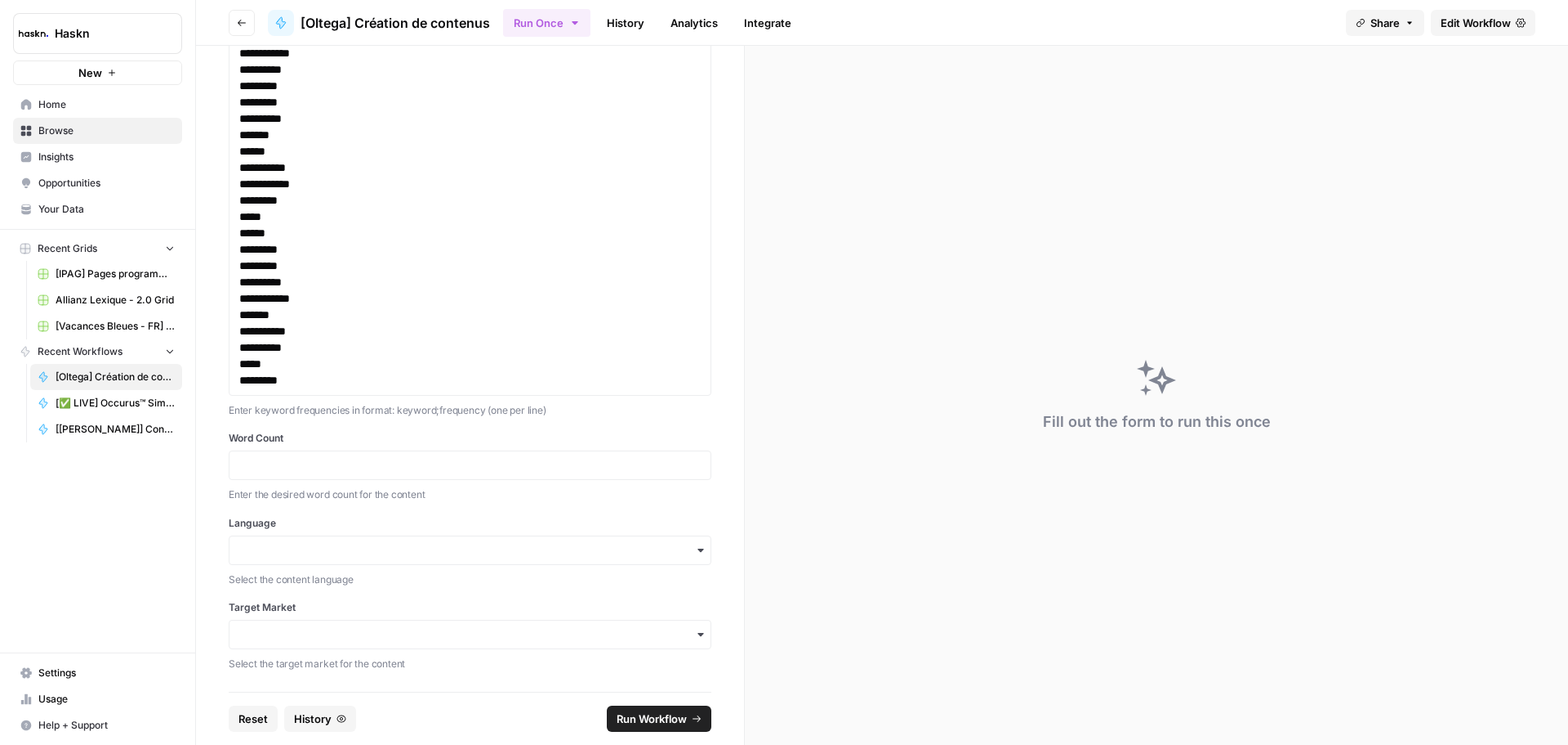
click at [318, 474] on div at bounding box center [470, 465] width 483 height 30
click at [321, 467] on input "Word Count" at bounding box center [470, 465] width 462 height 15
paste input "2000"
type input "2000"
click at [301, 557] on input "Language" at bounding box center [470, 550] width 462 height 17
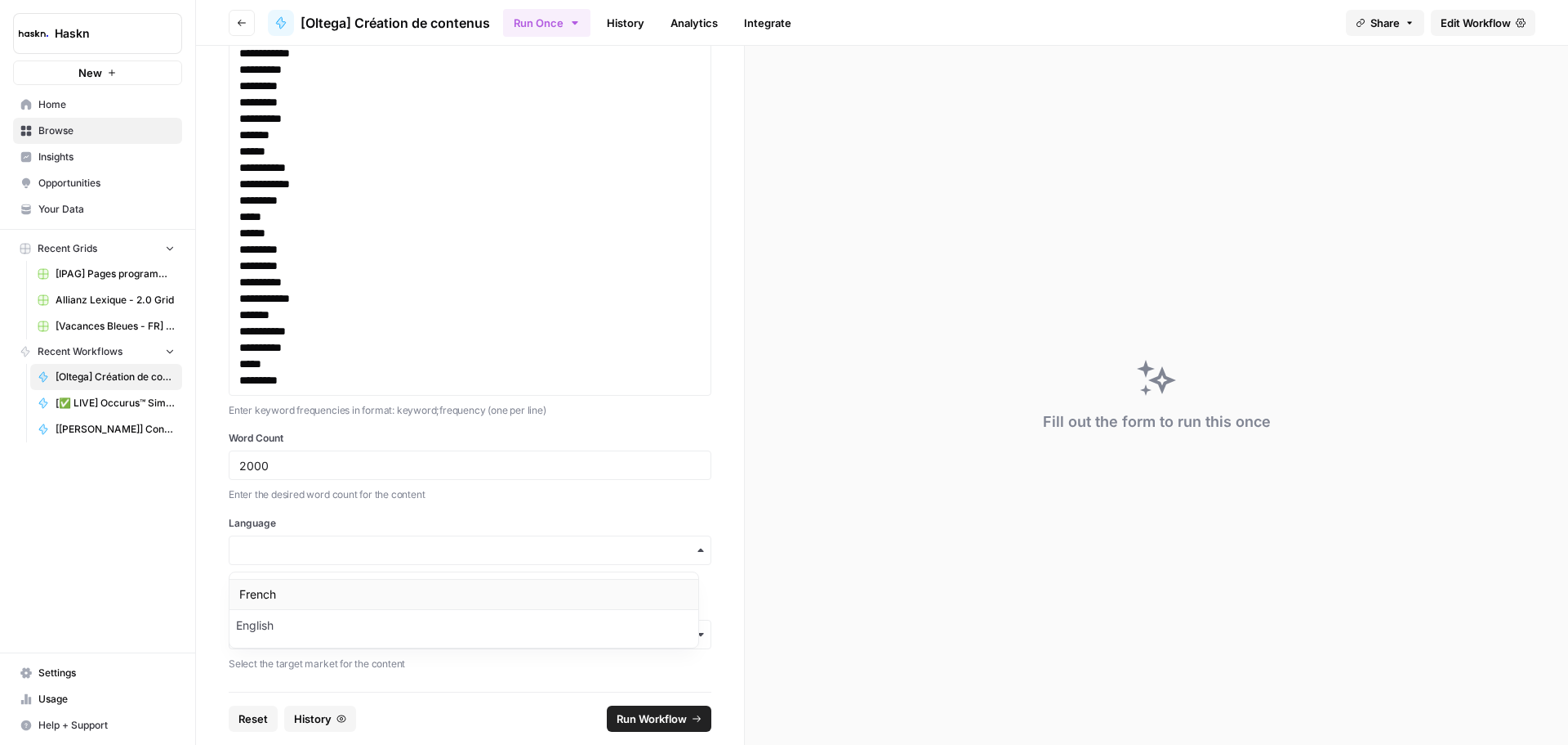
click at [251, 598] on div "French" at bounding box center [463, 593] width 468 height 31
click at [263, 629] on input "Target Market" at bounding box center [470, 634] width 462 height 17
click at [270, 473] on div "France" at bounding box center [463, 465] width 468 height 31
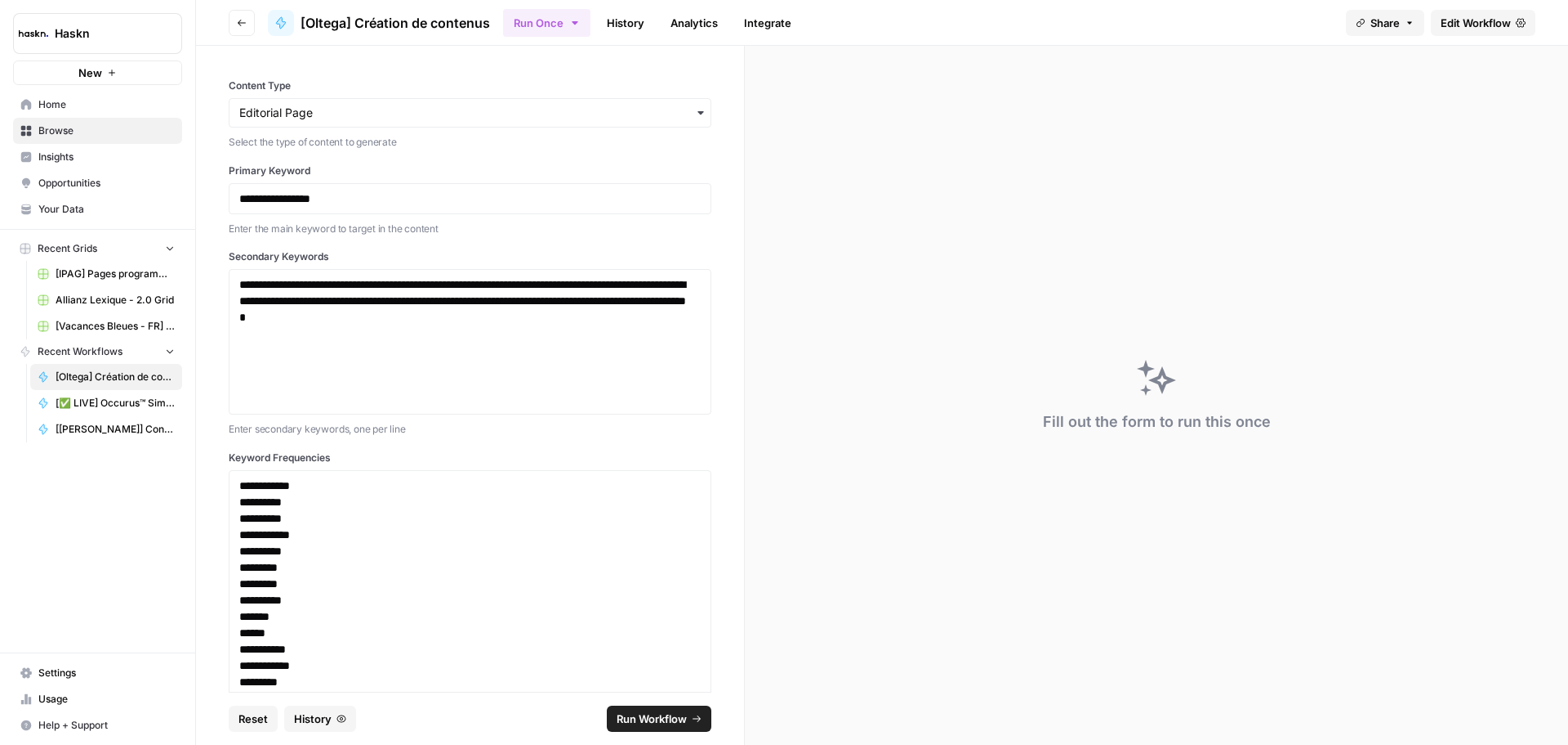
click at [660, 717] on span "Run Workflow" at bounding box center [651, 718] width 70 height 17
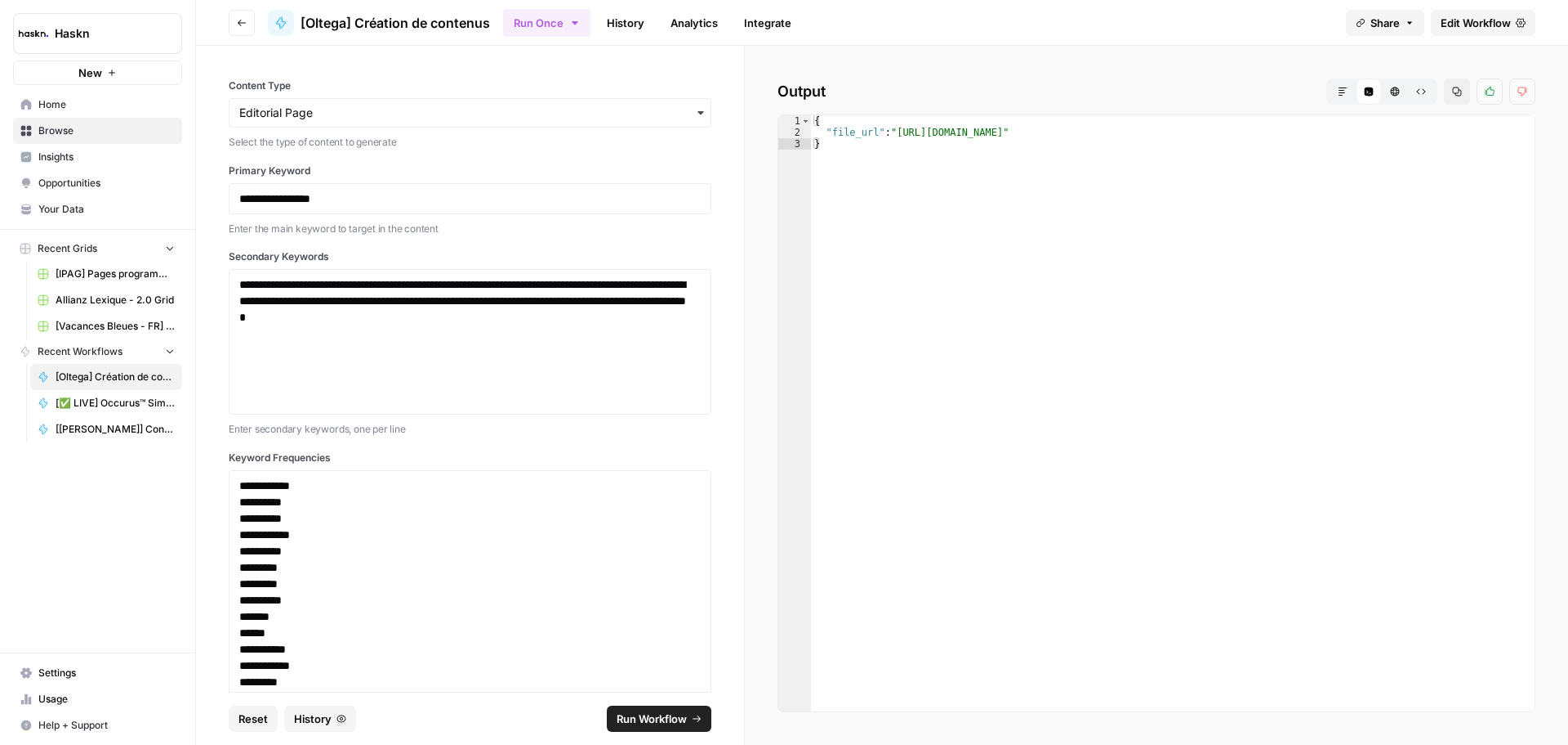
type textarea "**********"
drag, startPoint x: 1347, startPoint y: 131, endPoint x: 892, endPoint y: 133, distance: 455.0
click at [892, 133] on div "{ "file_url" : "https://docs.google.com/document/d/1s_wl6ObMs6BUqhsiLIYeWaaMY83…" at bounding box center [1174, 424] width 724 height 619
click at [1491, 27] on span "Edit Workflow" at bounding box center [1475, 23] width 70 height 17
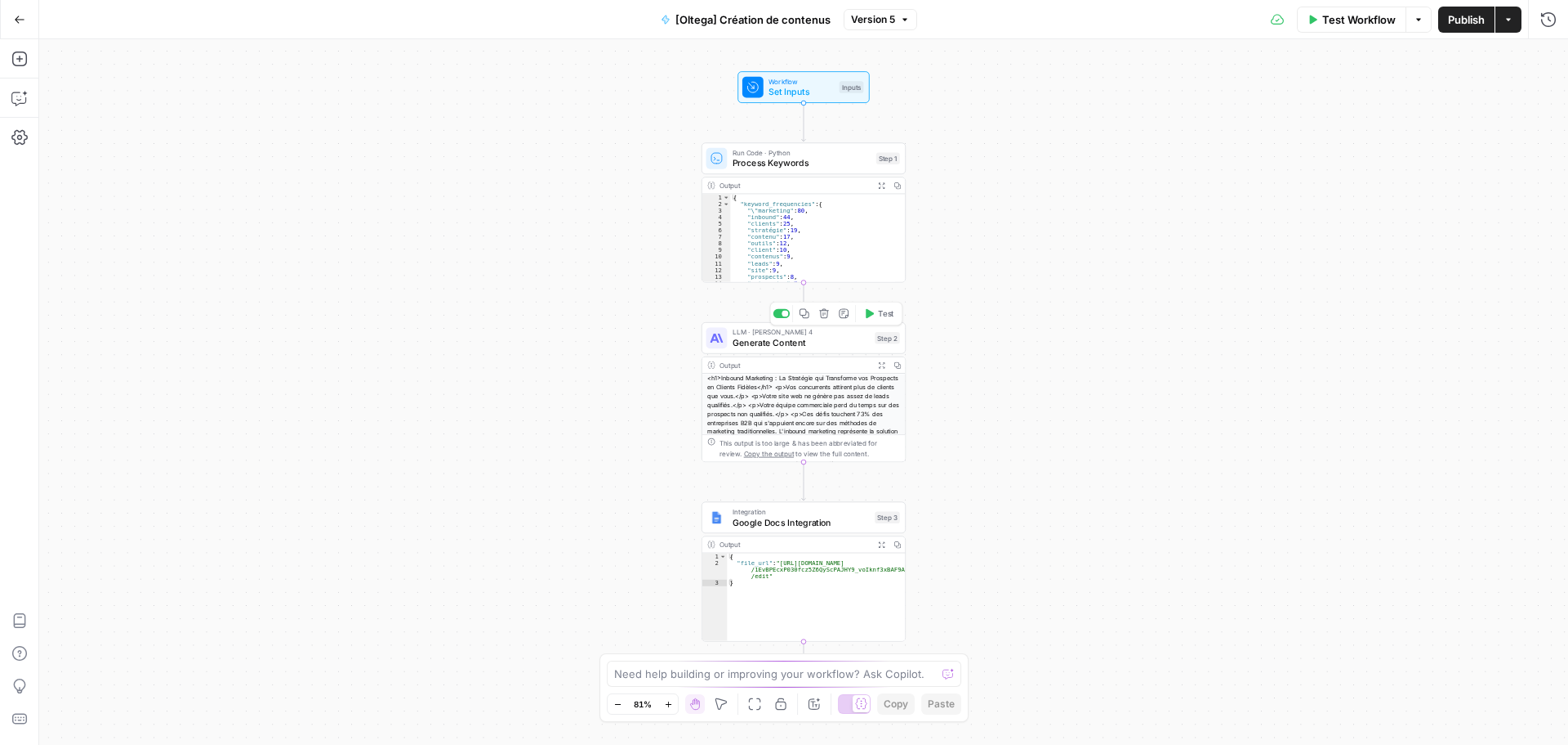
click at [747, 334] on span "LLM · Claude Sonnet 4" at bounding box center [801, 332] width 137 height 11
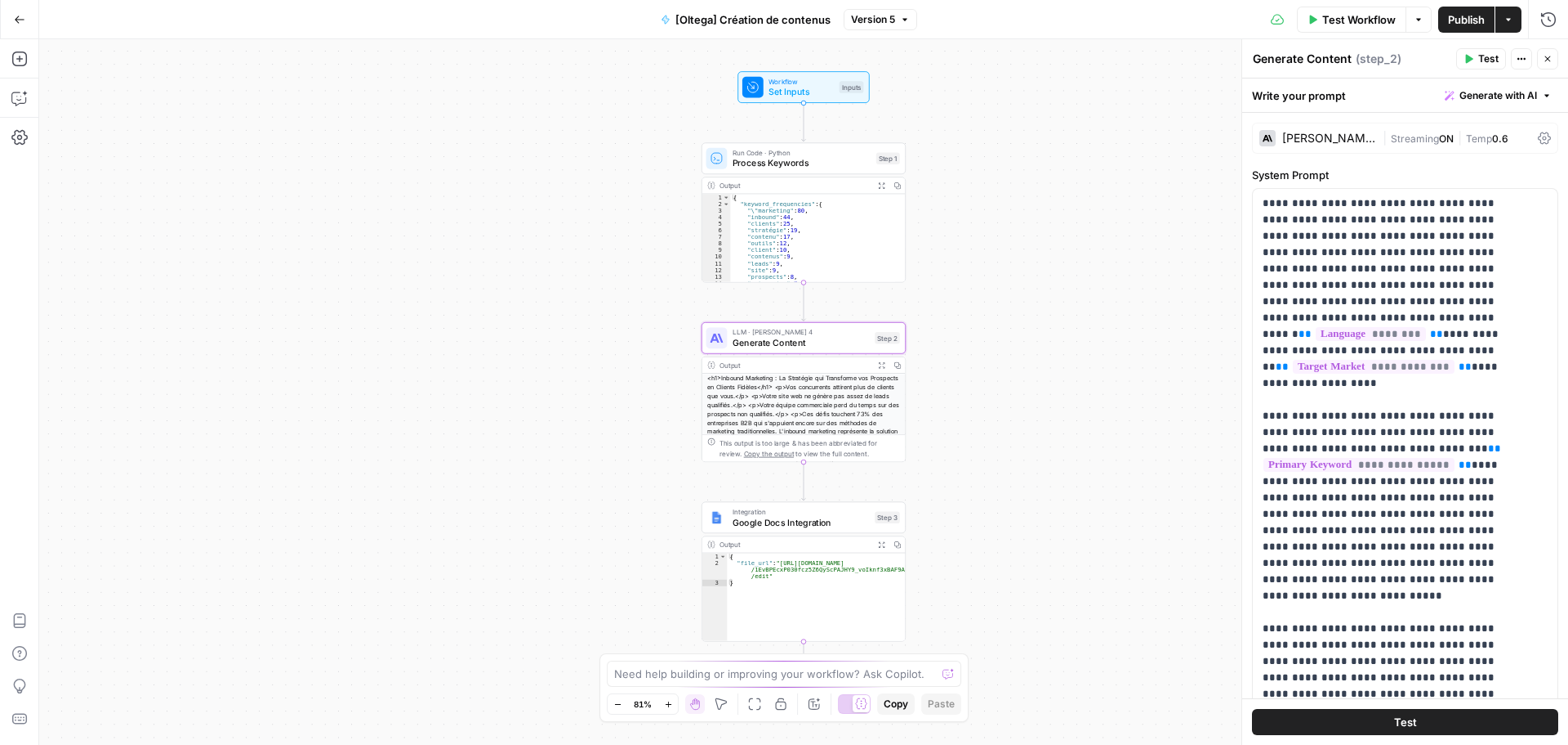
click at [1311, 145] on div "Claude Sonnet 4" at bounding box center [1318, 138] width 116 height 17
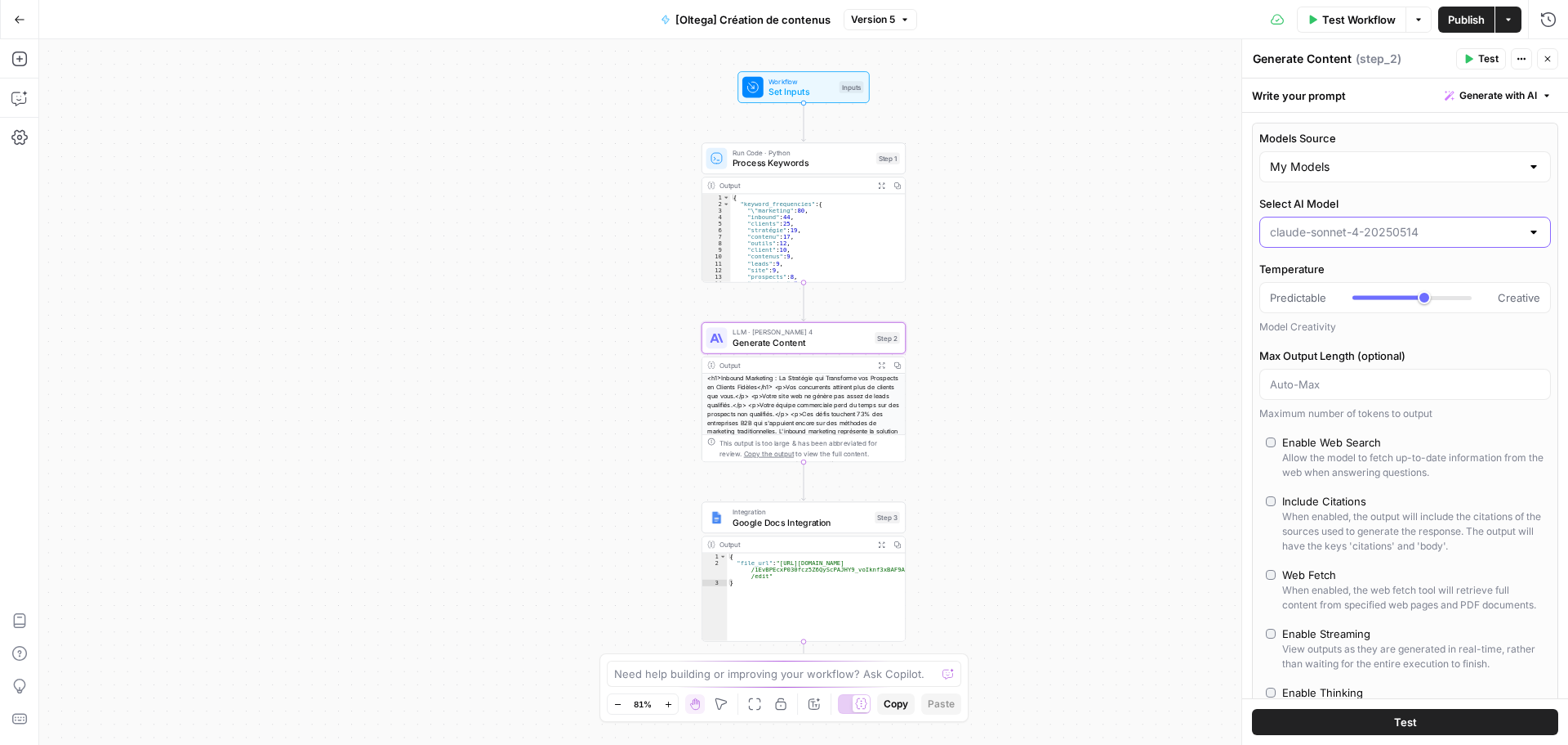
click at [1360, 238] on input "Select AI Model" at bounding box center [1395, 232] width 250 height 17
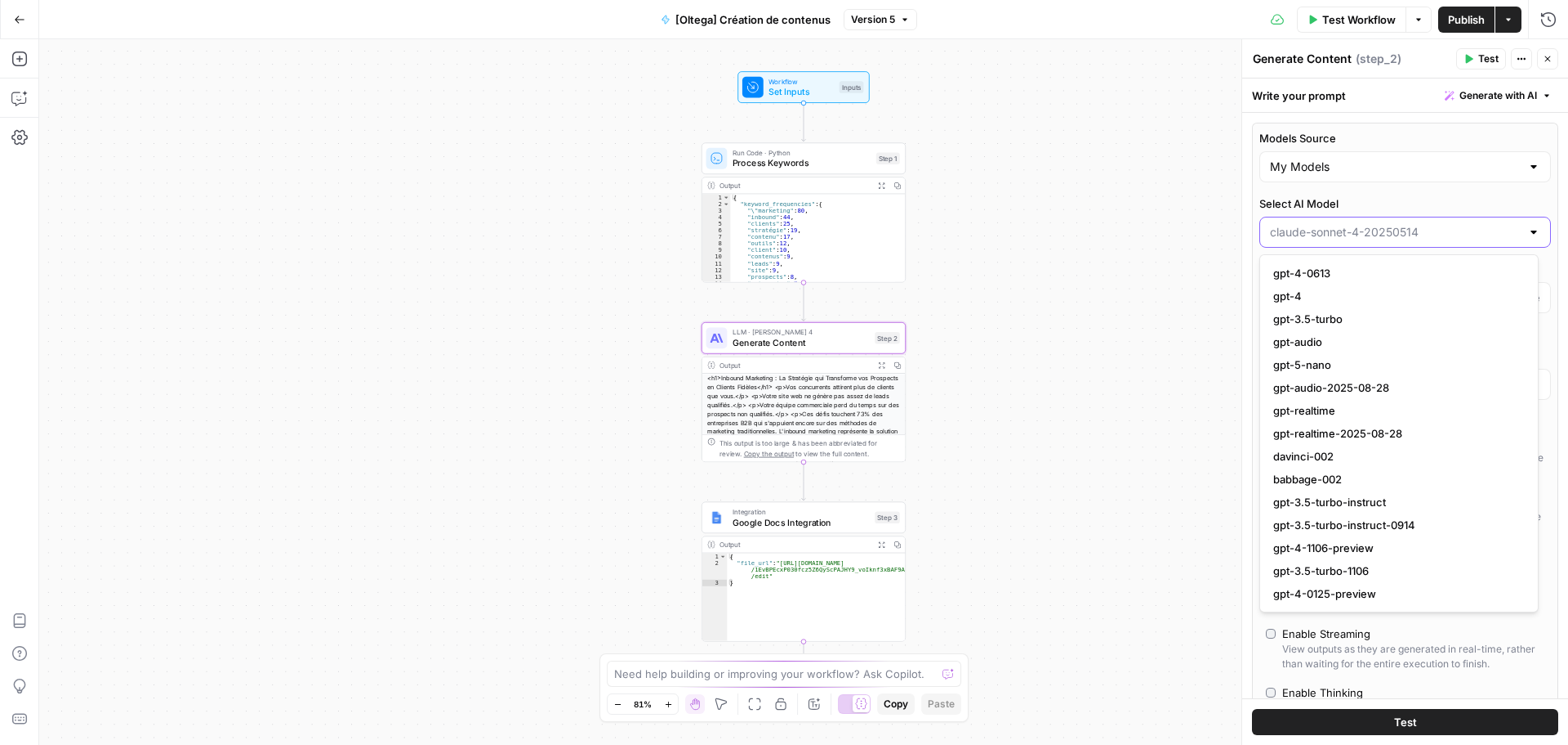
click at [1391, 226] on input "Select AI Model" at bounding box center [1395, 232] width 250 height 17
type input "claude-sonnet-4-20250514"
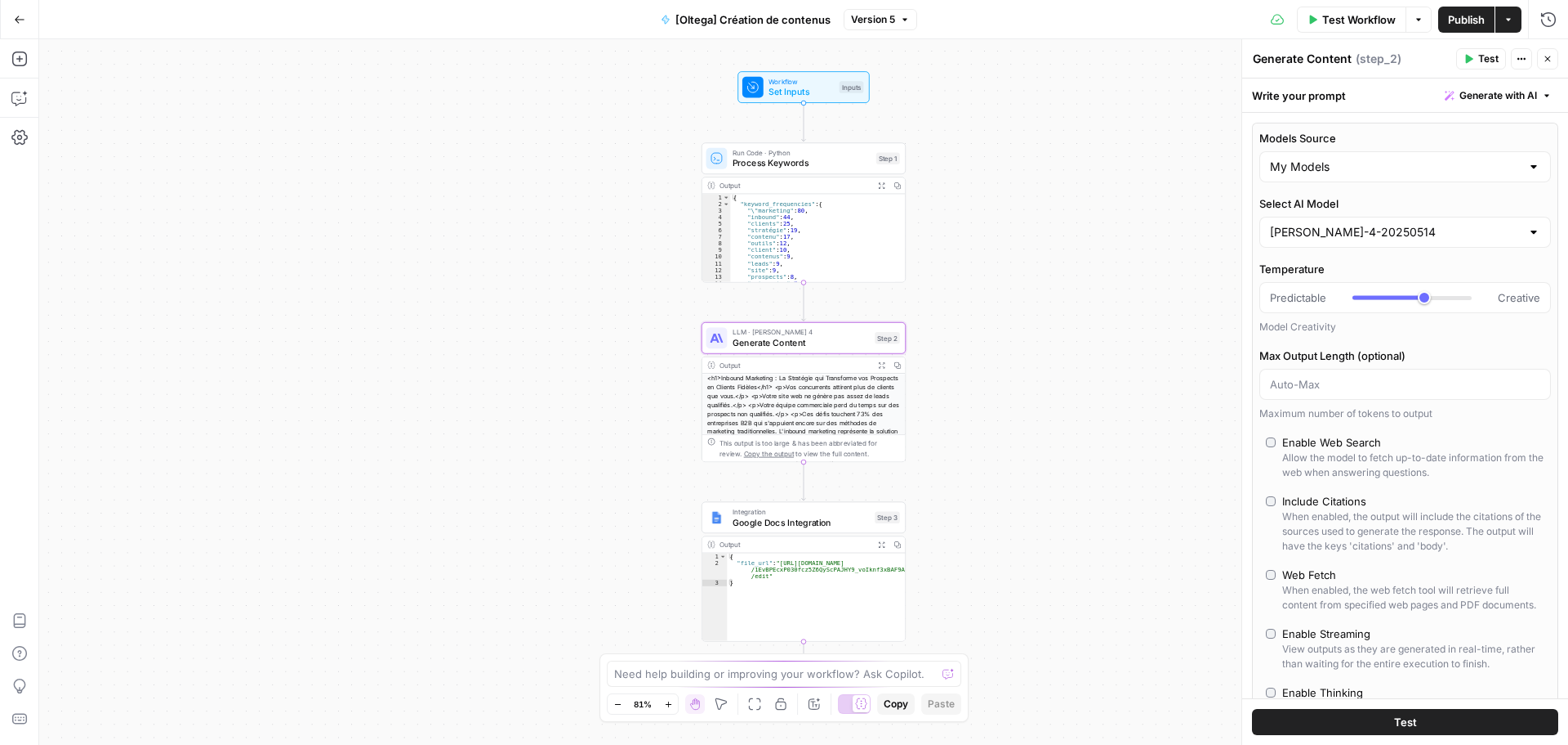
click at [1440, 196] on label "Select AI Model" at bounding box center [1405, 203] width 292 height 17
click at [1440, 224] on input "claude-sonnet-4-20250514" at bounding box center [1395, 232] width 250 height 17
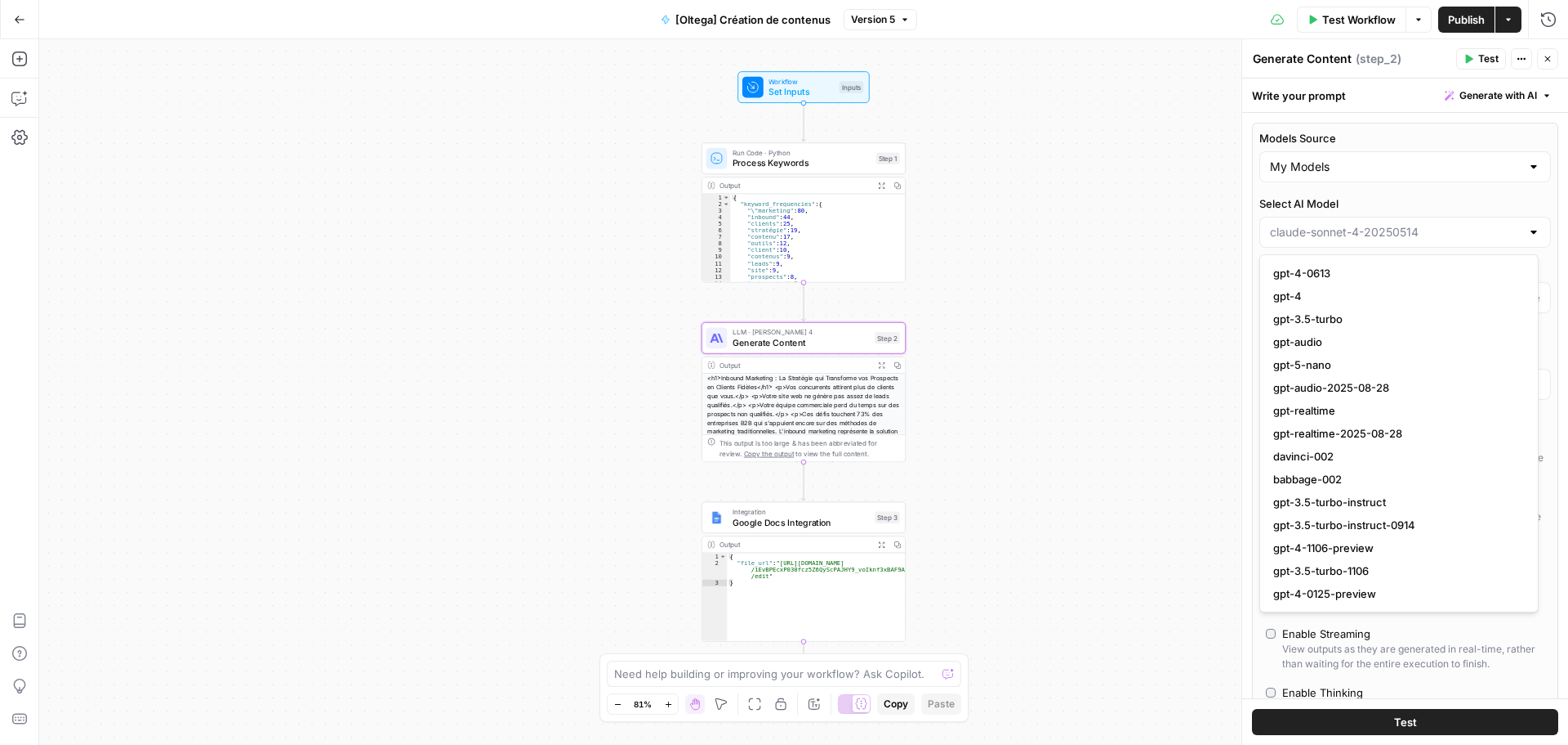
drag, startPoint x: 1273, startPoint y: 272, endPoint x: 1718, endPoint y: 463, distance: 484.3
click at [1568, 463] on html "Haskn New Home Browse Insights Opportunities Your Data Recent Grids [IPAG] Page…" at bounding box center [784, 372] width 1568 height 745
drag, startPoint x: 1270, startPoint y: 273, endPoint x: 1452, endPoint y: 477, distance: 273.4
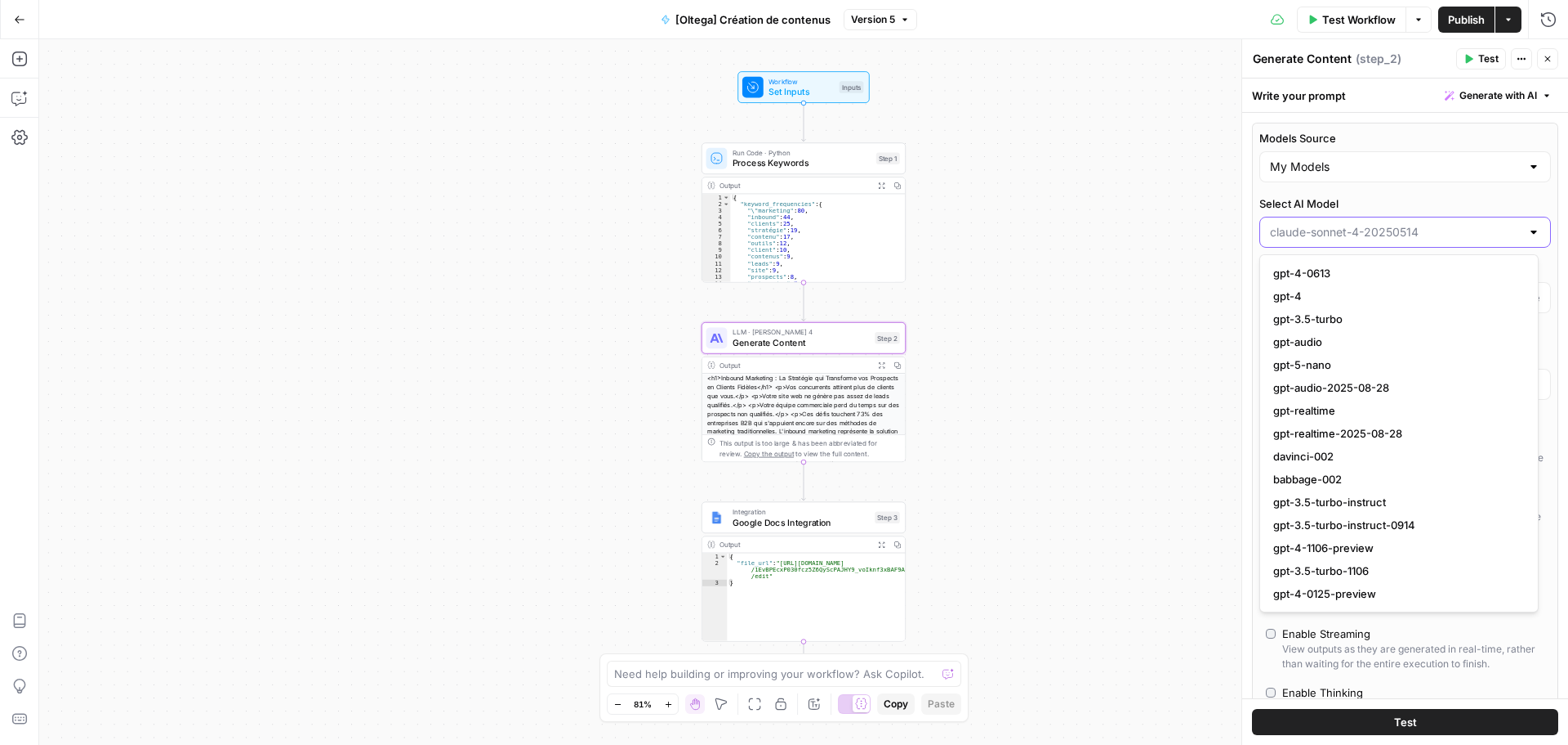
drag, startPoint x: 1430, startPoint y: 235, endPoint x: 1239, endPoint y: 234, distance: 191.0
click at [1242, 234] on div "**********" at bounding box center [1404, 392] width 326 height 706
type input "claude-sonnet-4-20250514"
click at [1371, 207] on label "Select AI Model" at bounding box center [1405, 203] width 292 height 17
click at [1371, 224] on input "claude-sonnet-4-20250514" at bounding box center [1395, 232] width 250 height 17
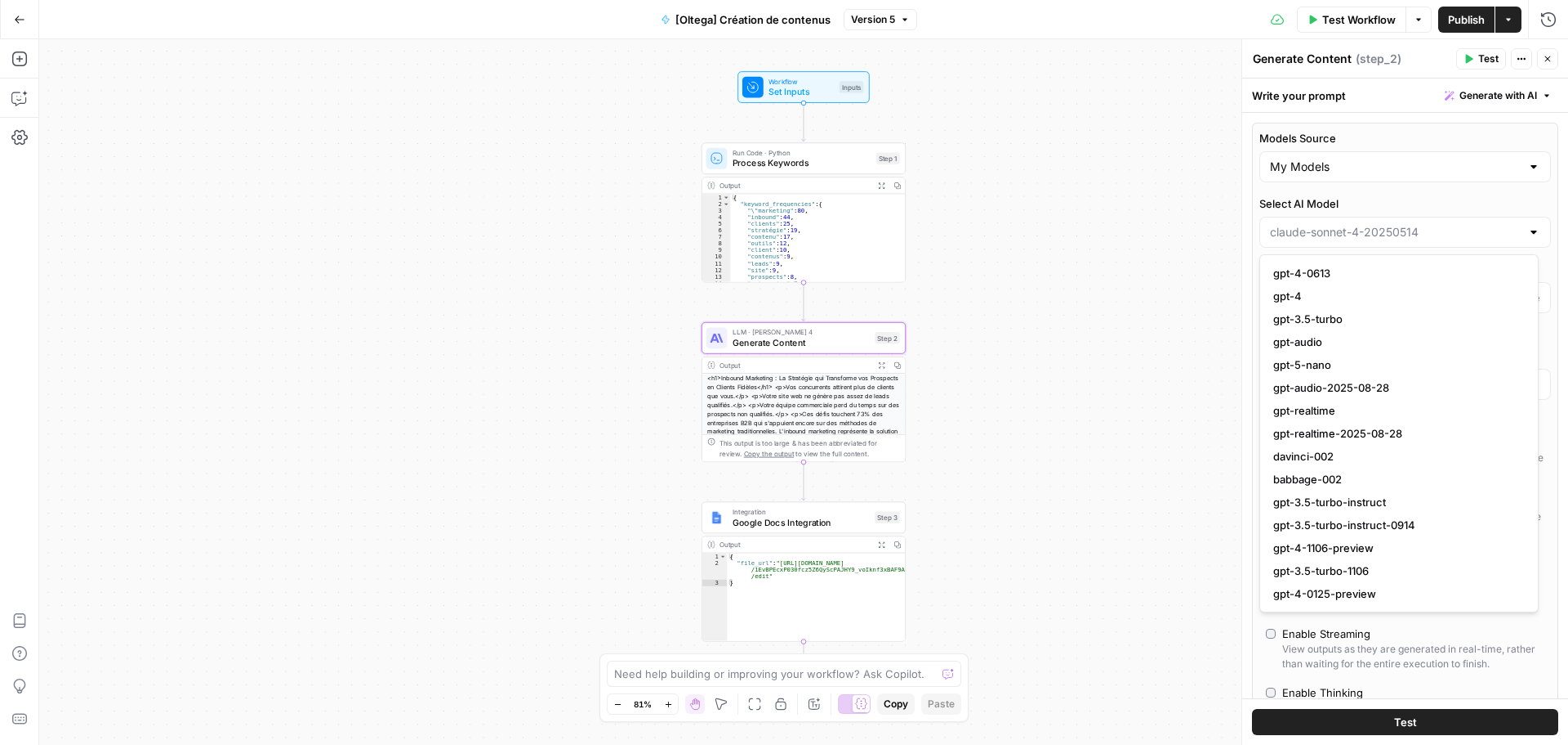
type input "claude-sonnet-4-20250514"
click at [1373, 207] on label "Select AI Model" at bounding box center [1405, 203] width 292 height 17
click at [1373, 224] on input "claude-sonnet-4-20250514" at bounding box center [1395, 232] width 250 height 17
click at [1396, 359] on span "gpt-5-nano" at bounding box center [1395, 364] width 246 height 17
type input "gpt-5-nano"
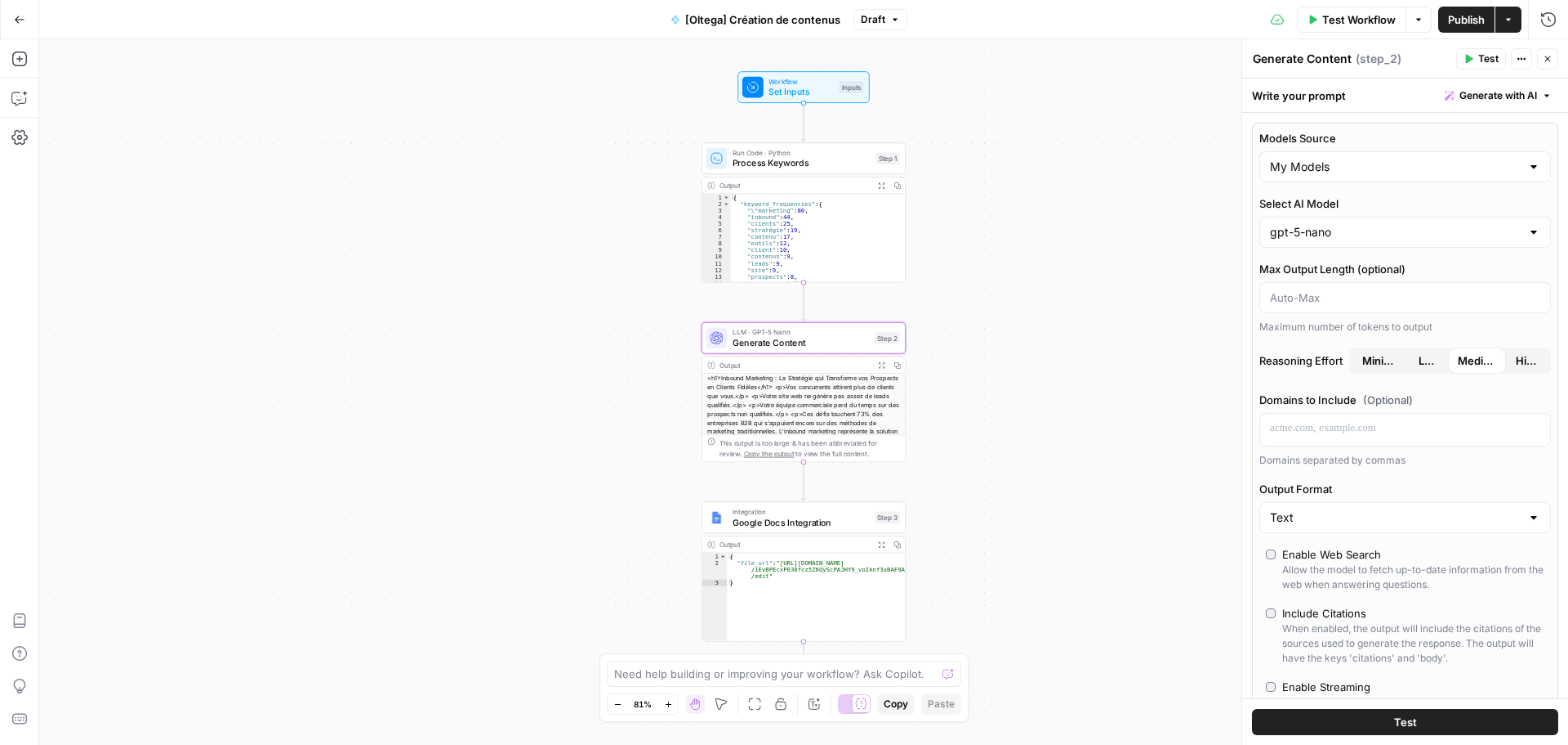
click at [1381, 26] on span "Test Workflow" at bounding box center [1359, 20] width 74 height 17
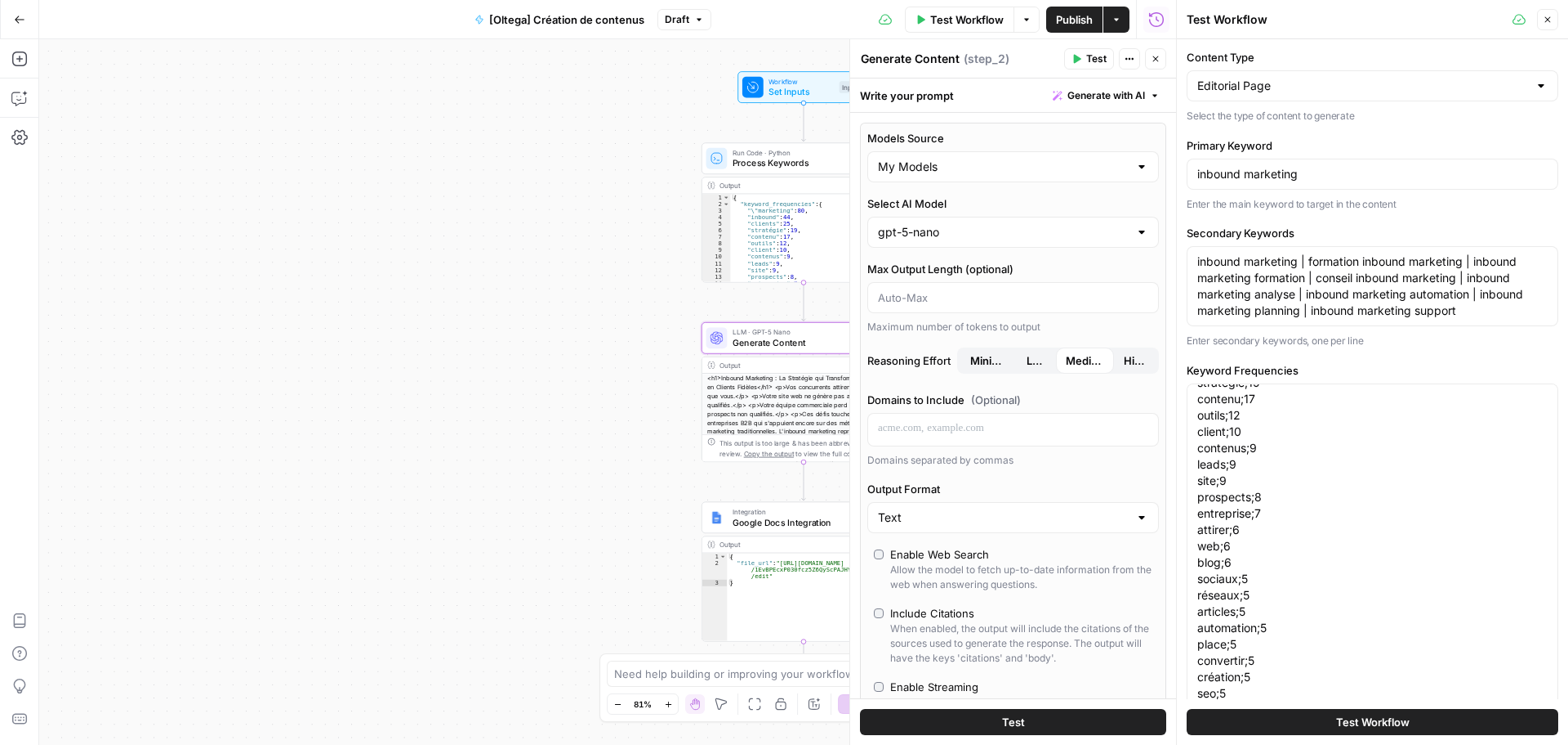
scroll to position [322, 0]
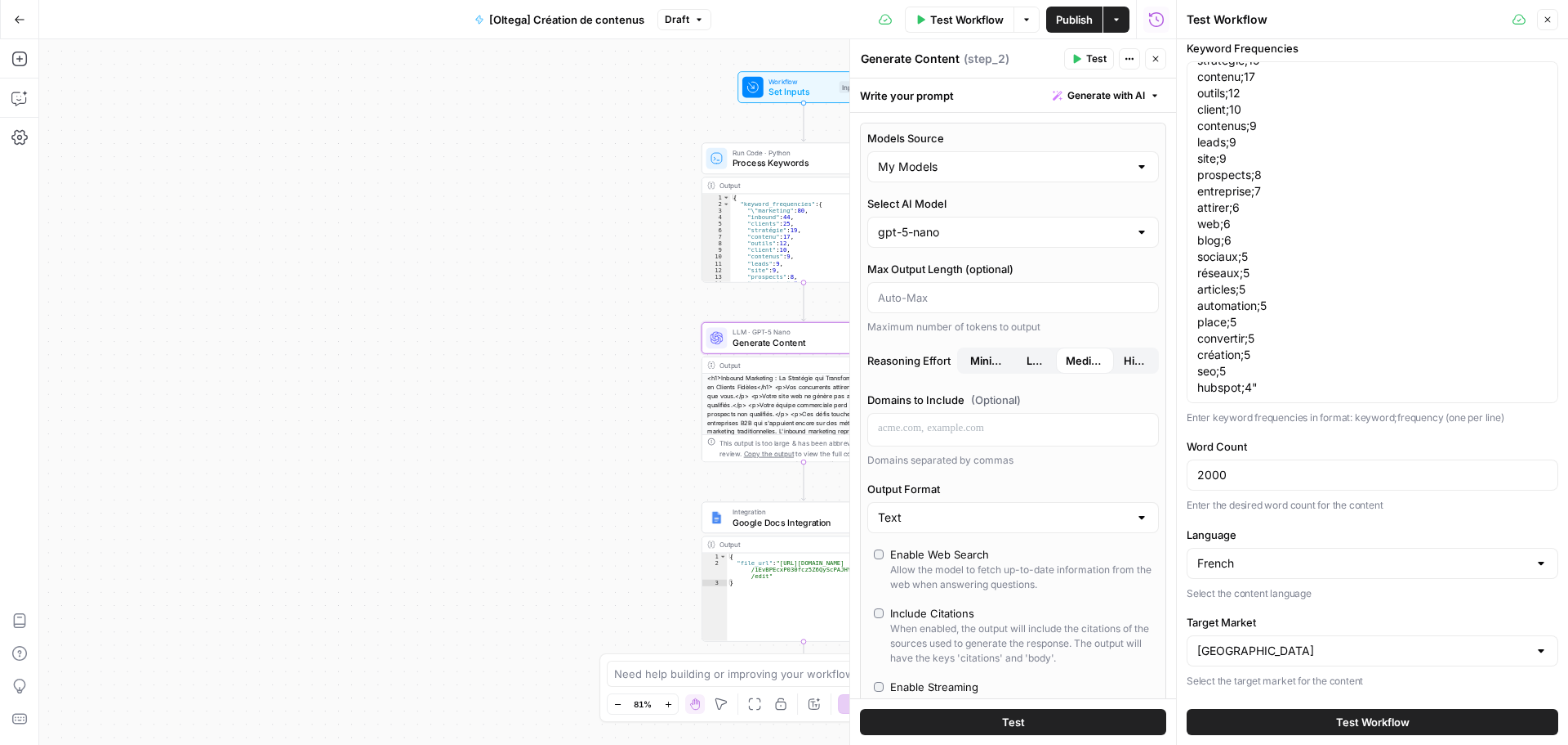
click at [1305, 712] on button "Test Workflow" at bounding box center [1373, 721] width 372 height 27
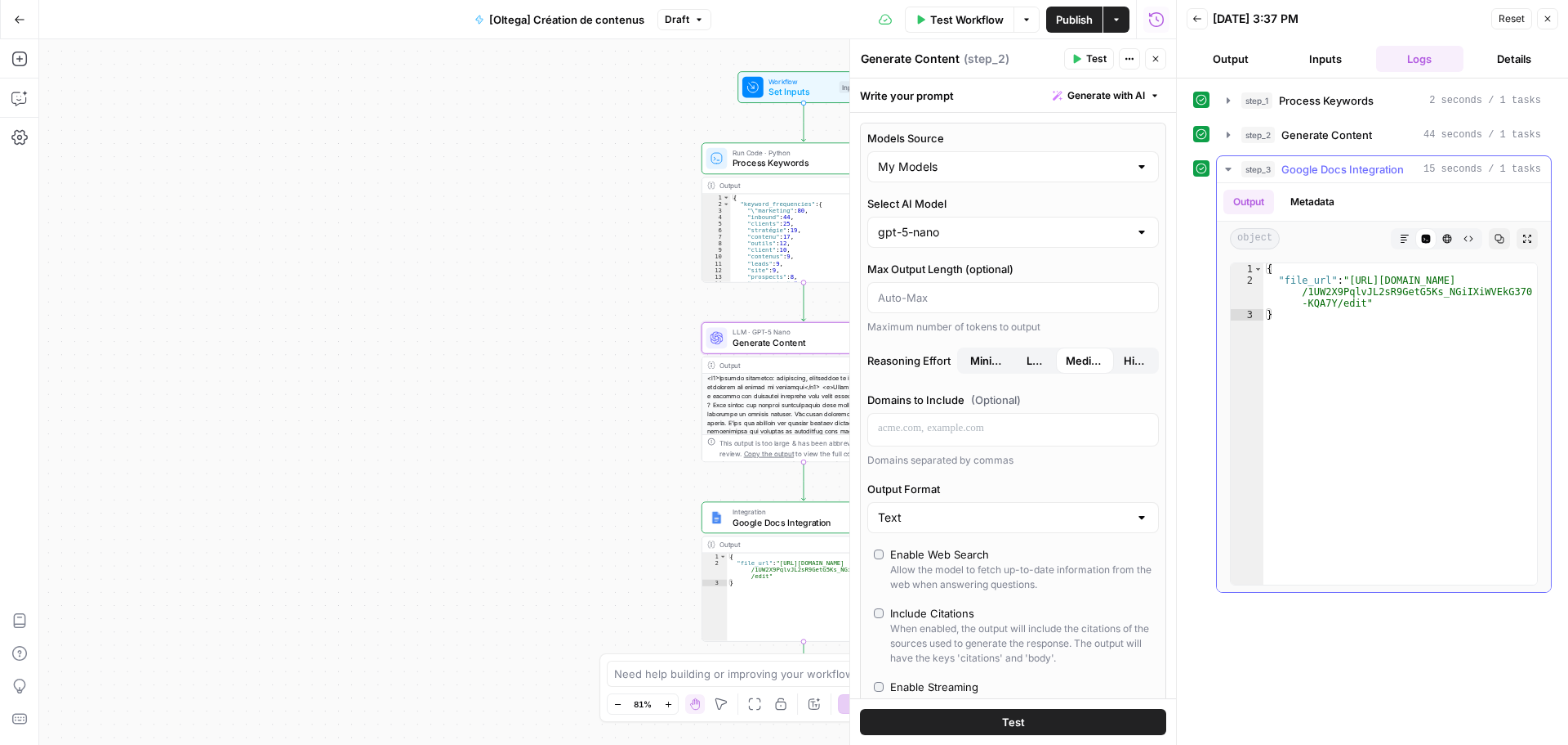
type textarea "**********"
drag, startPoint x: 1360, startPoint y: 300, endPoint x: 1347, endPoint y: 281, distance: 23.0
click at [1347, 281] on div "{ "file_url" : "https://docs.google.com/document/d /1UW2X9PqlvJL2sR9GetG5Ks_NGi…" at bounding box center [1399, 435] width 273 height 344
click at [1312, 140] on span "Generate Content" at bounding box center [1327, 134] width 91 height 17
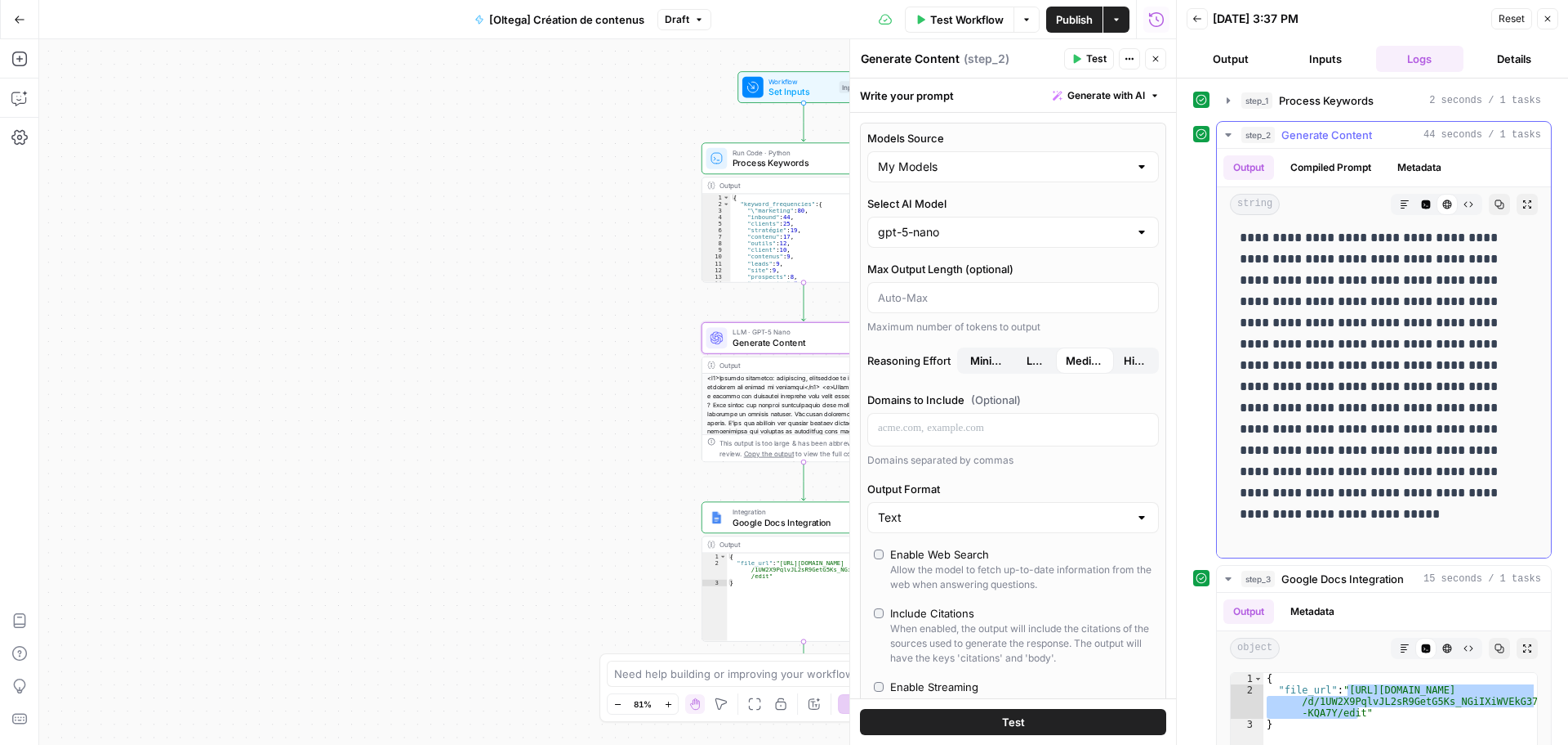
scroll to position [12291, 0]
click at [818, 347] on span "Generate Content" at bounding box center [801, 341] width 137 height 13
click at [964, 234] on input "Select AI Model" at bounding box center [1003, 232] width 250 height 17
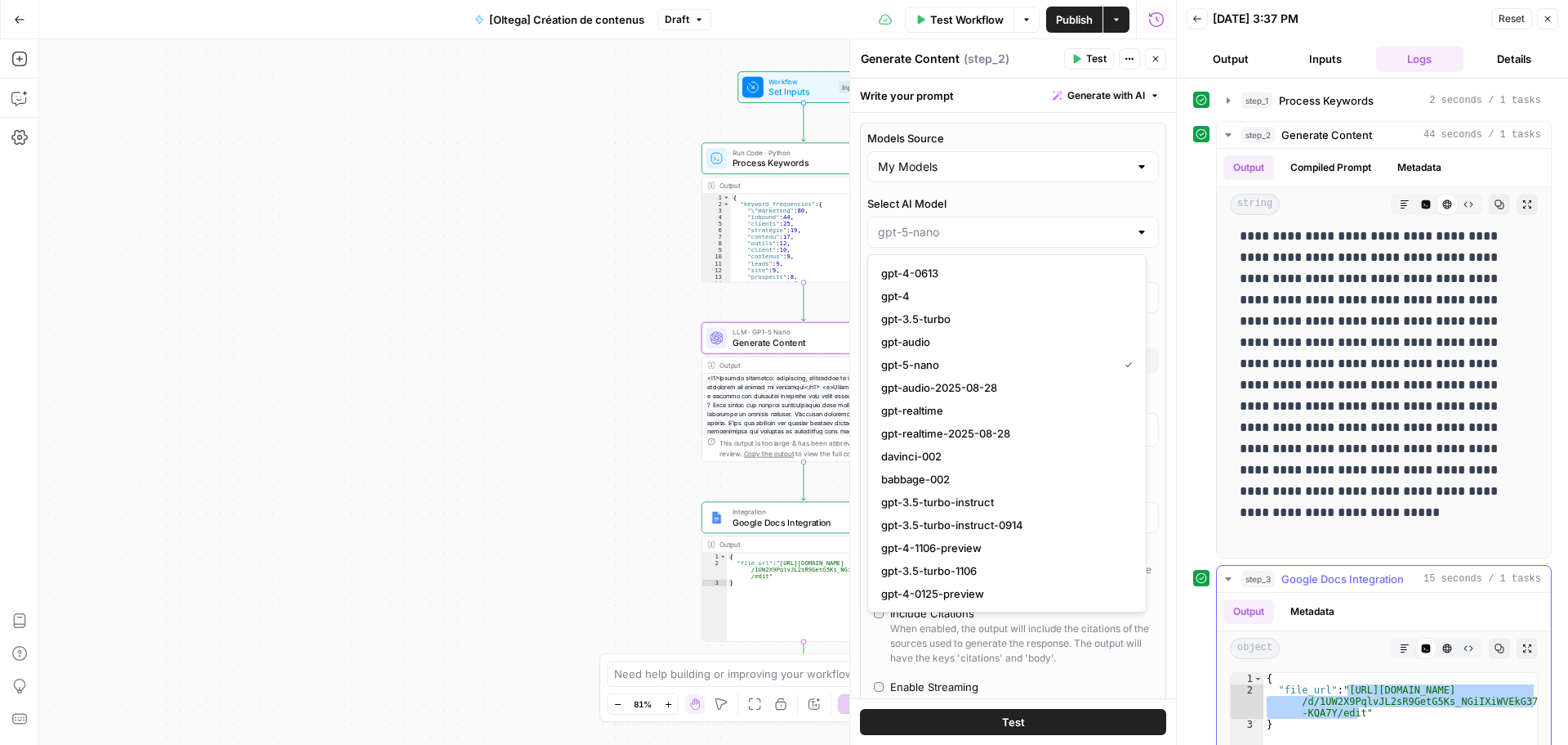
type input "gpt-5-nano"
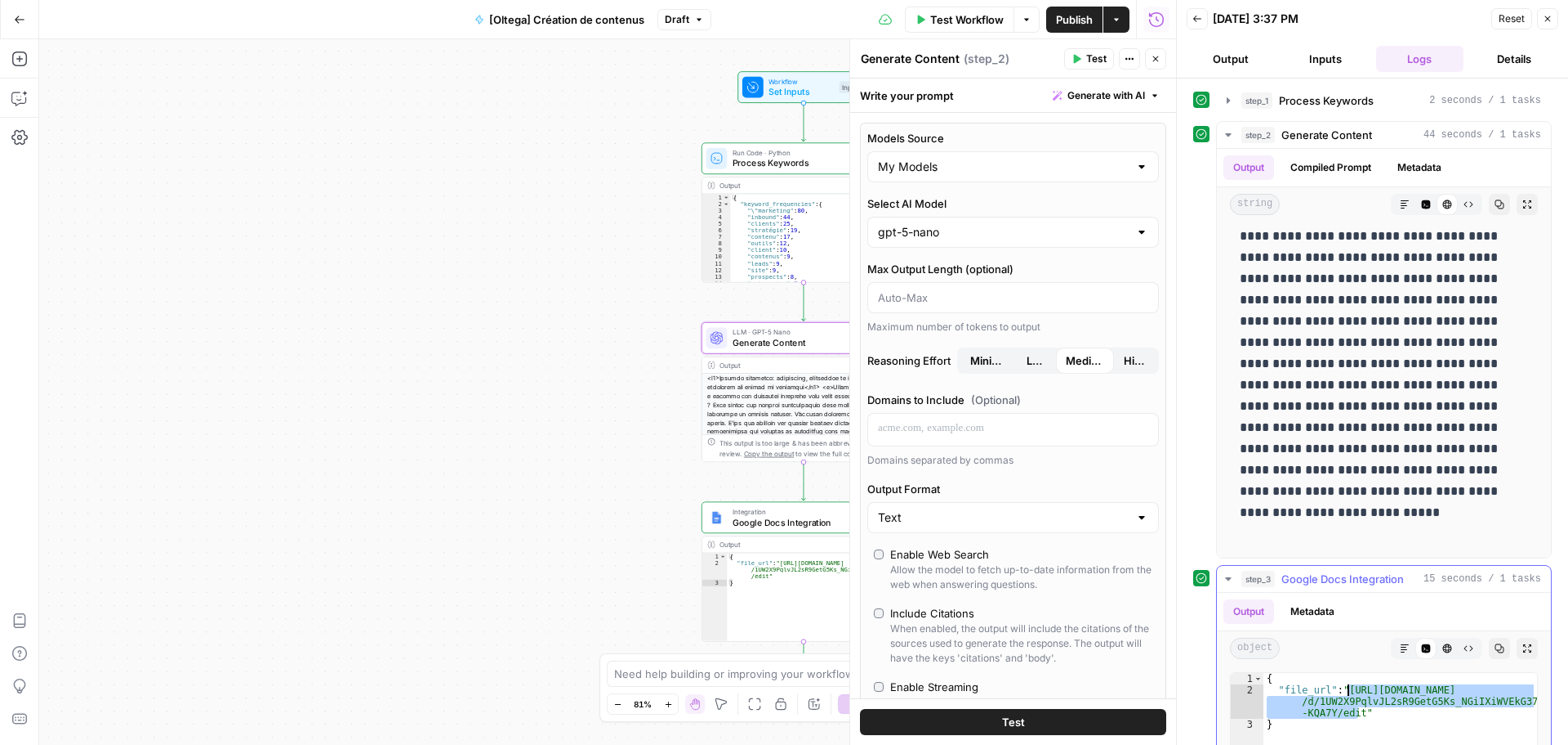
drag, startPoint x: 1357, startPoint y: 714, endPoint x: 1349, endPoint y: 684, distance: 31.0
click at [999, 225] on input "Select AI Model" at bounding box center [1003, 232] width 250 height 17
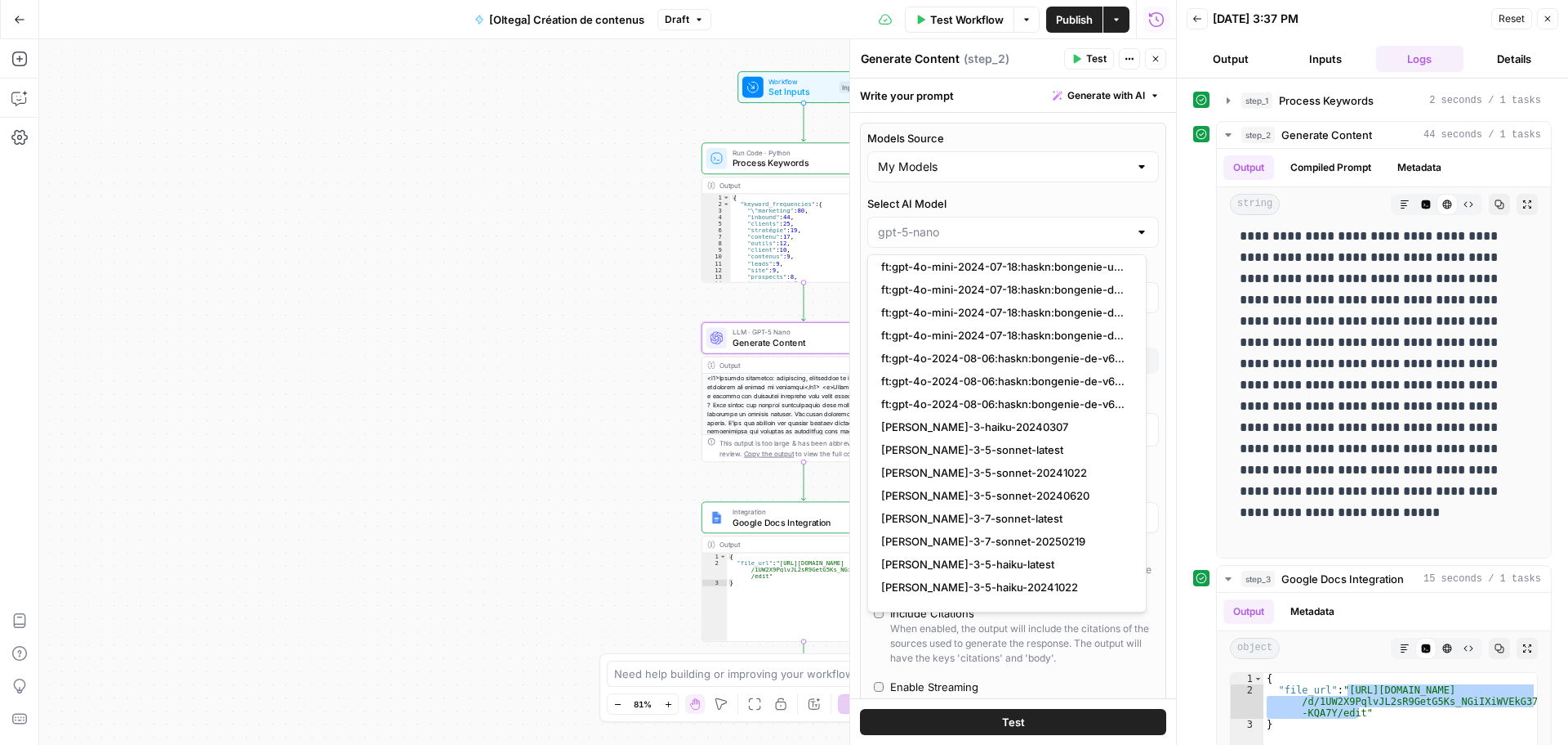
scroll to position [2106, 0]
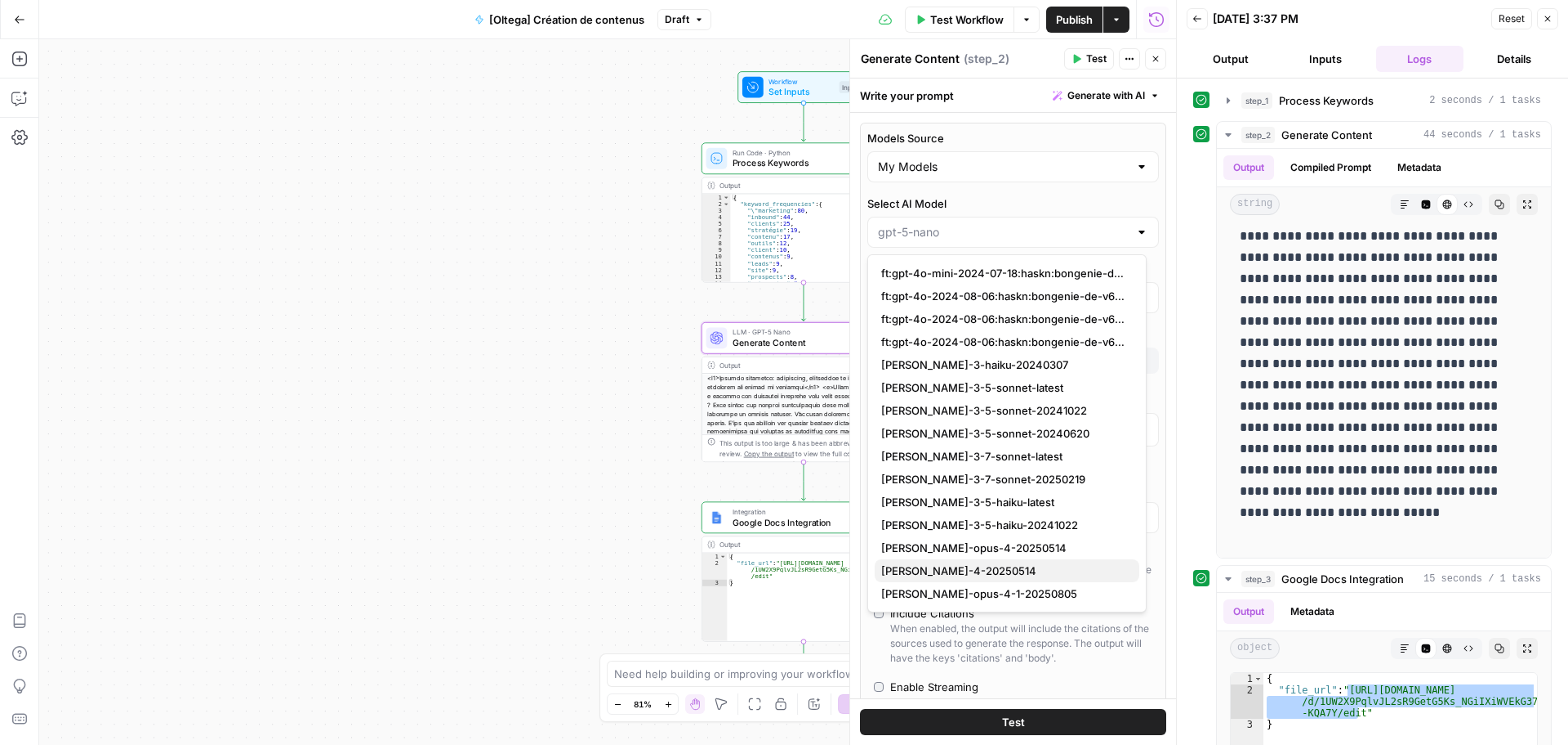
click at [971, 575] on span "claude-sonnet-4-20250514" at bounding box center [1004, 570] width 246 height 17
type input "claude-sonnet-4-20250514"
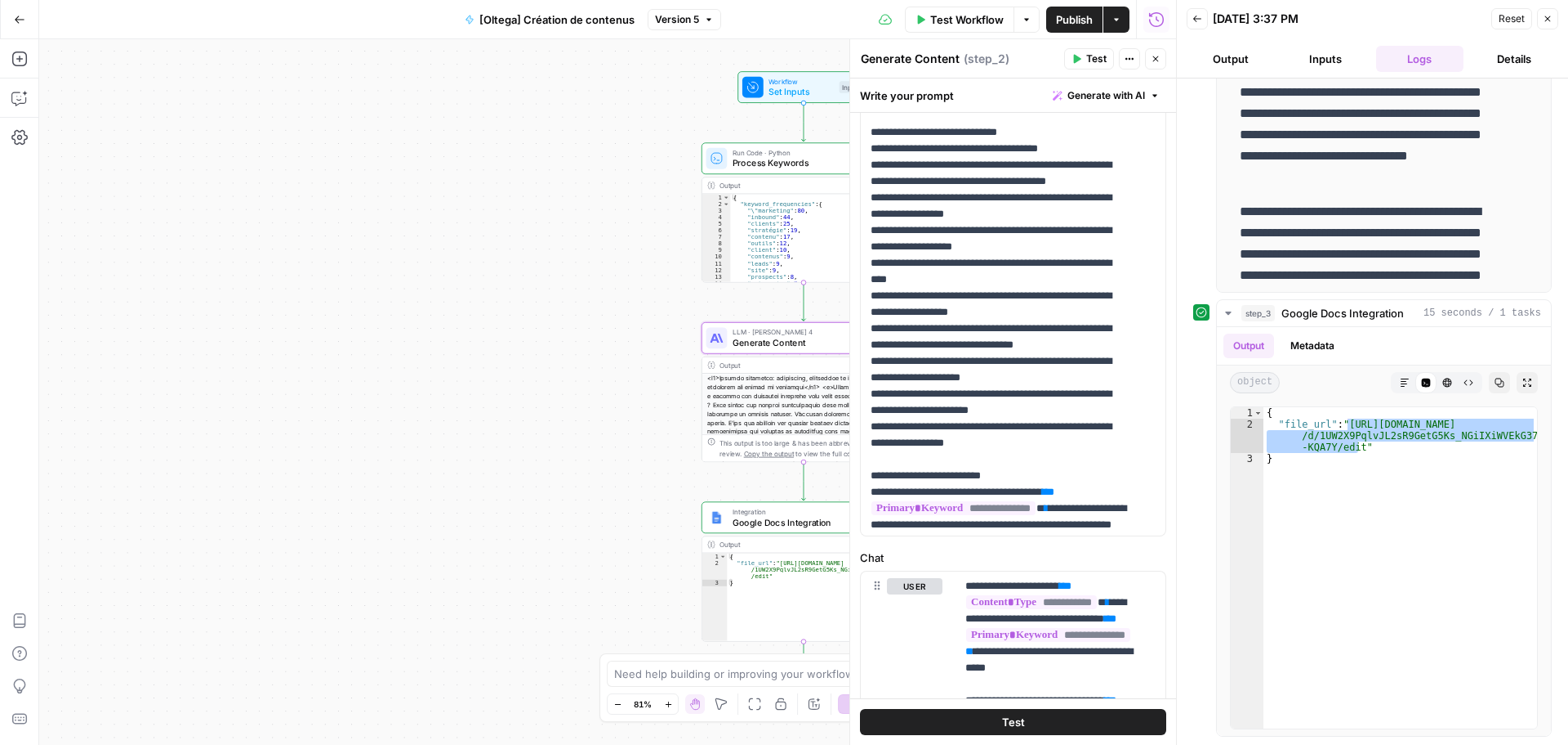
scroll to position [1207, 0]
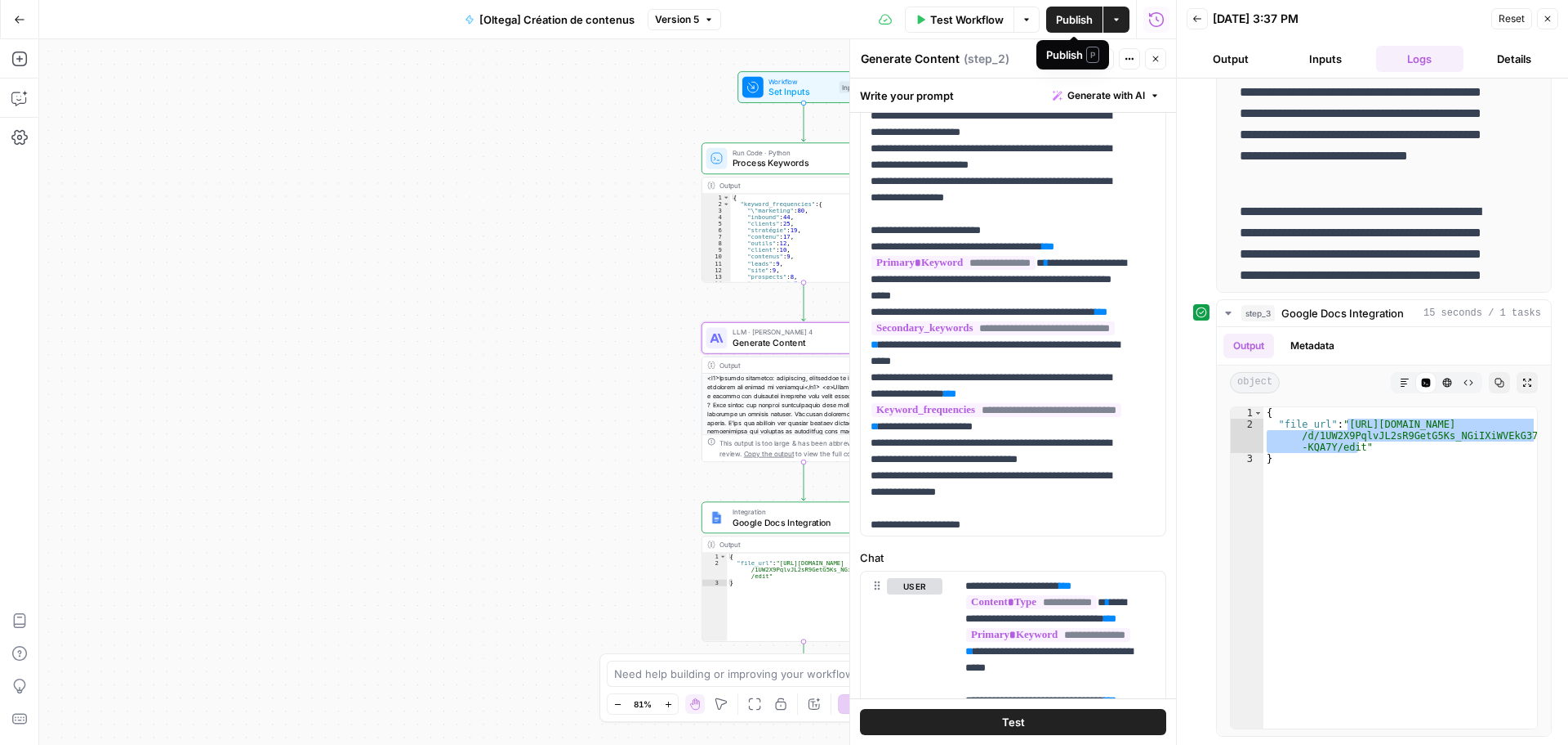
click at [933, 21] on span "Test Workflow" at bounding box center [966, 20] width 74 height 17
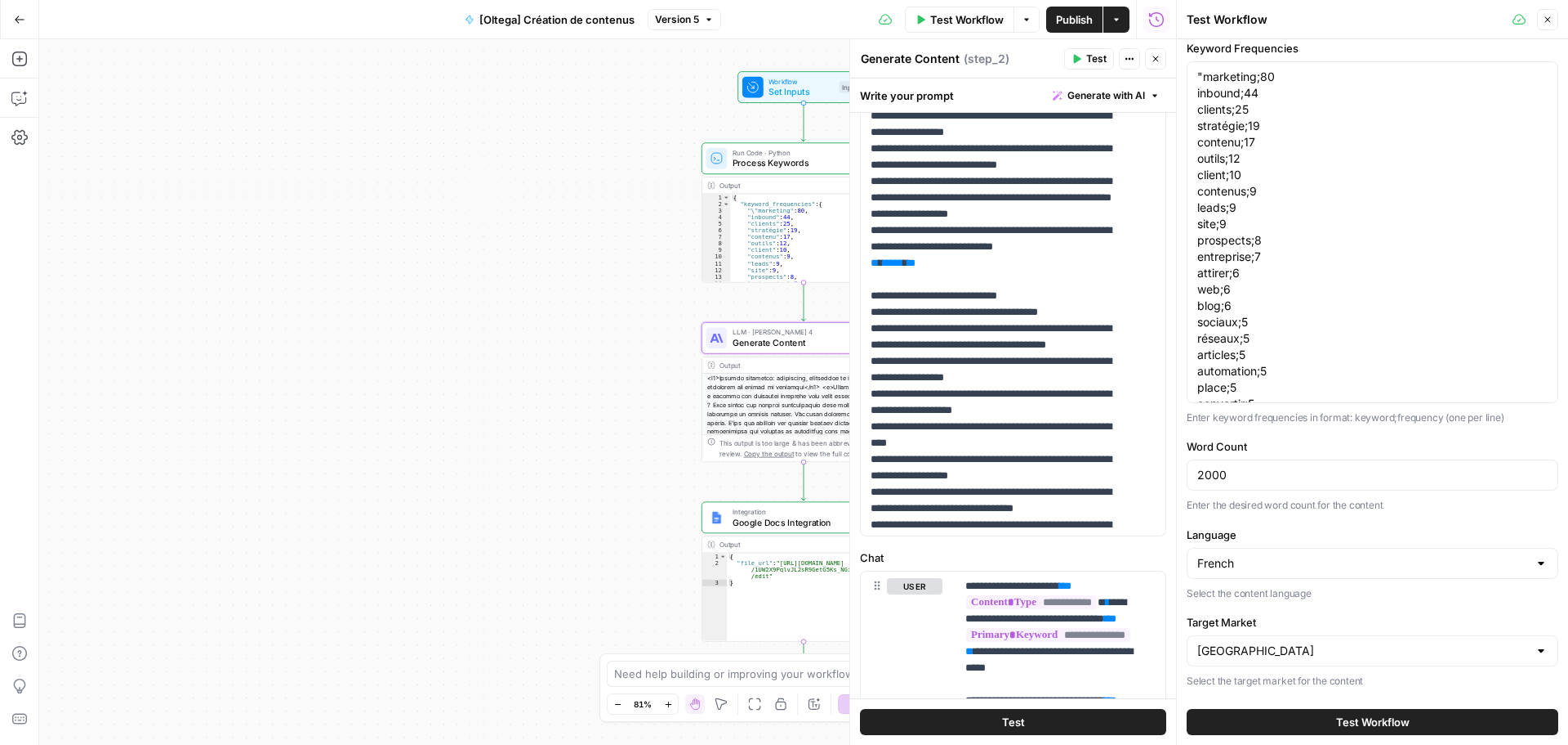
scroll to position [573, 0]
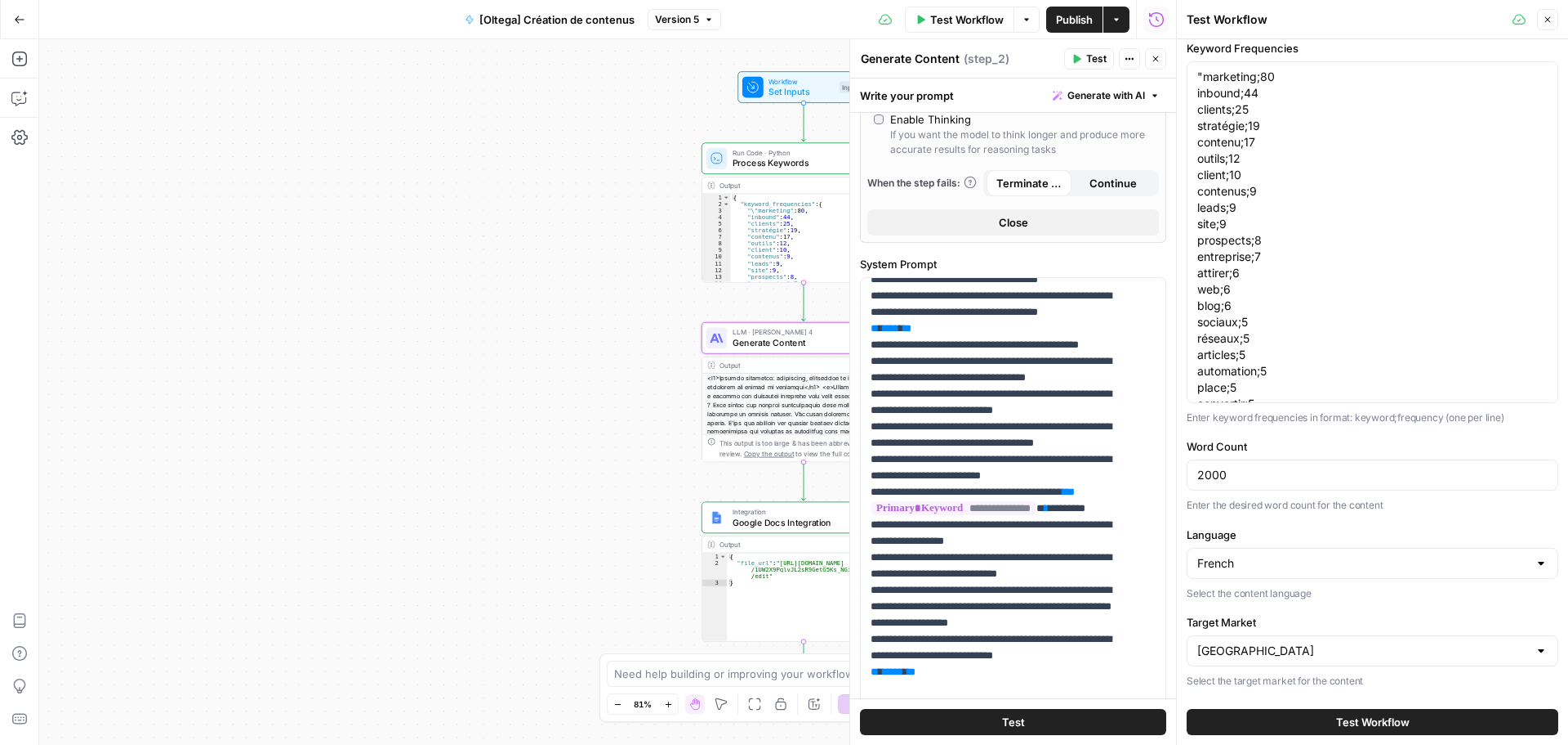
click at [1358, 726] on span "Test Workflow" at bounding box center [1373, 721] width 74 height 17
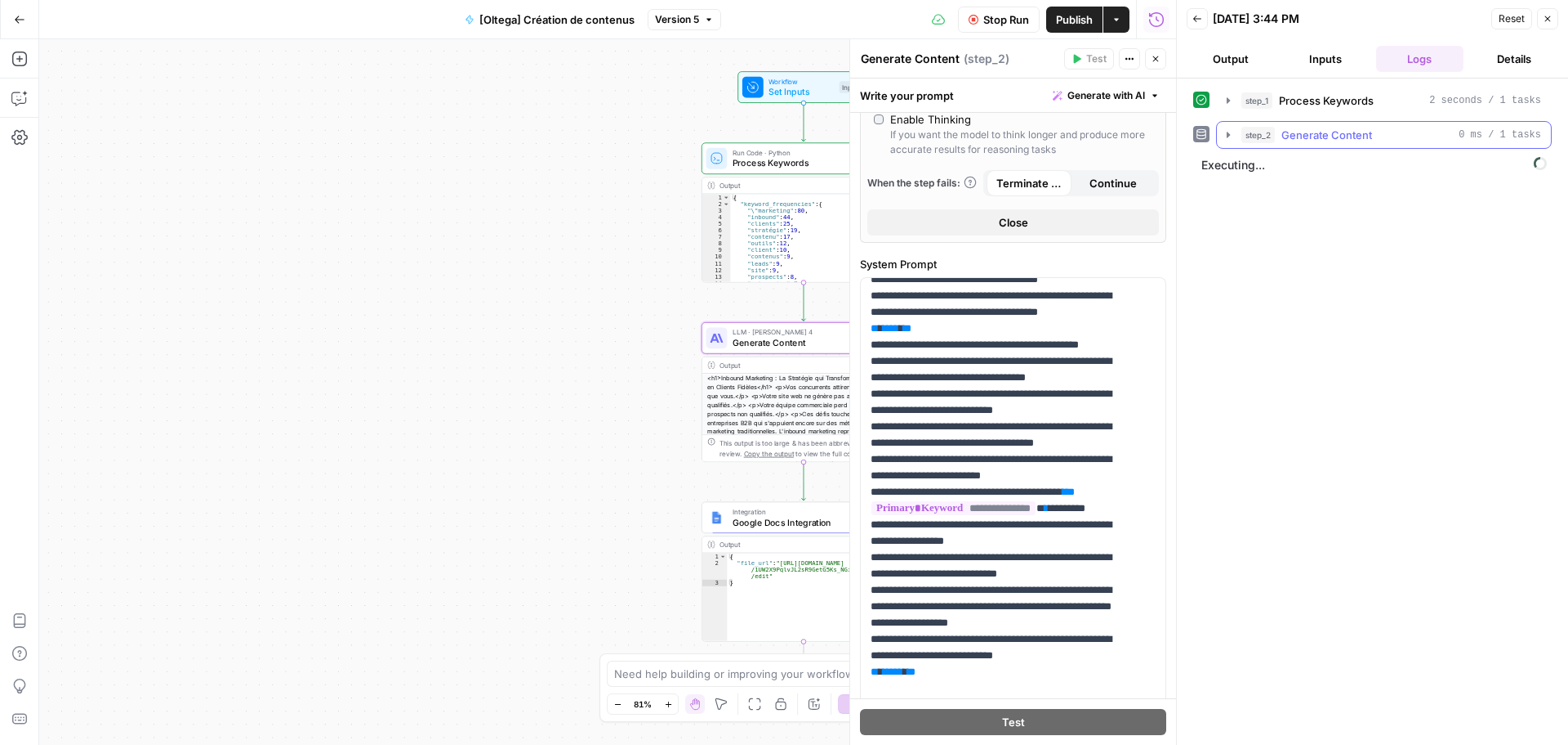
click at [1316, 127] on span "Generate Content" at bounding box center [1327, 134] width 91 height 17
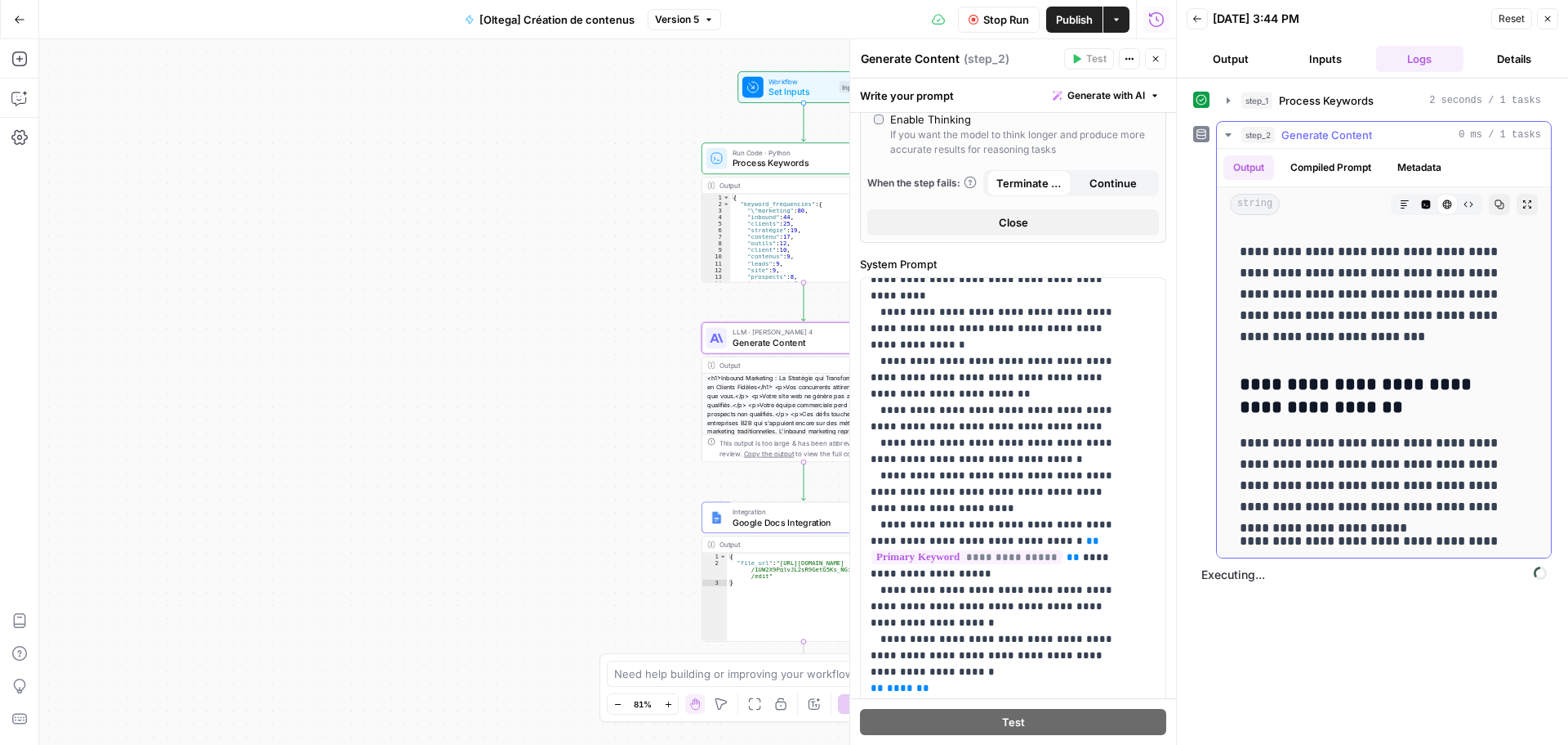
scroll to position [1880, 0]
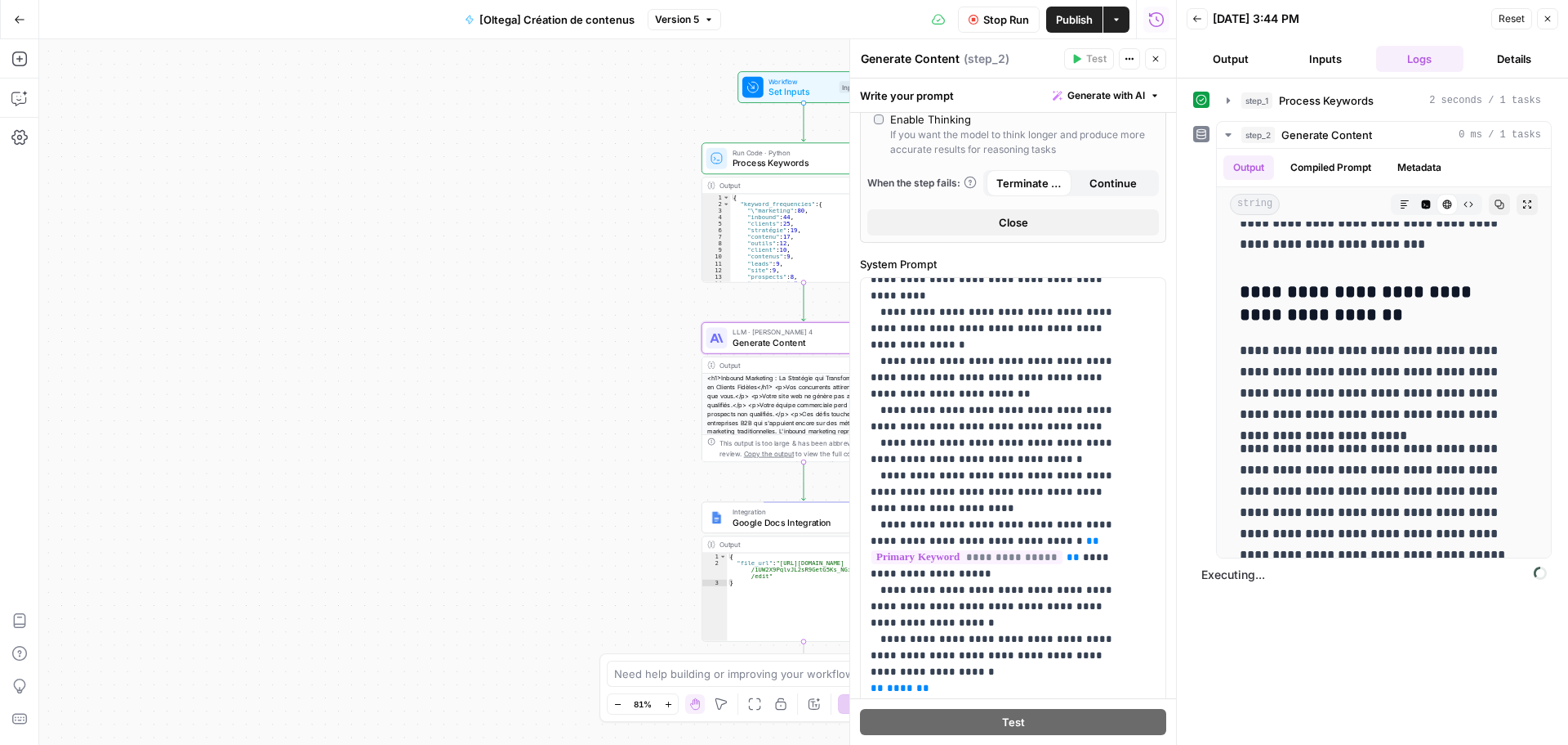
click at [1198, 129] on icon at bounding box center [1202, 134] width 12 height 12
click at [1003, 17] on span "Stop Run" at bounding box center [1006, 20] width 45 height 17
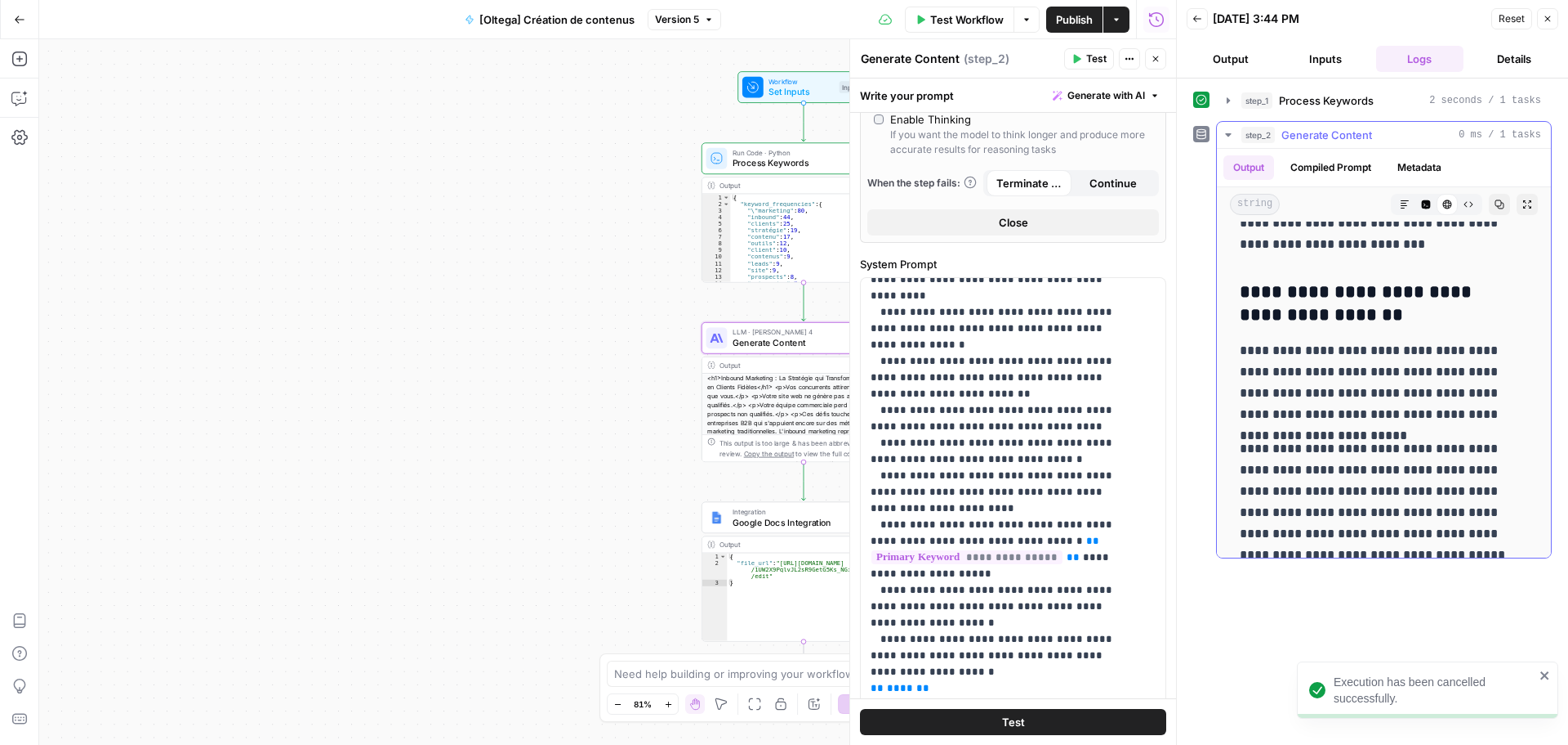
click at [1234, 131] on icon "button" at bounding box center [1228, 134] width 13 height 13
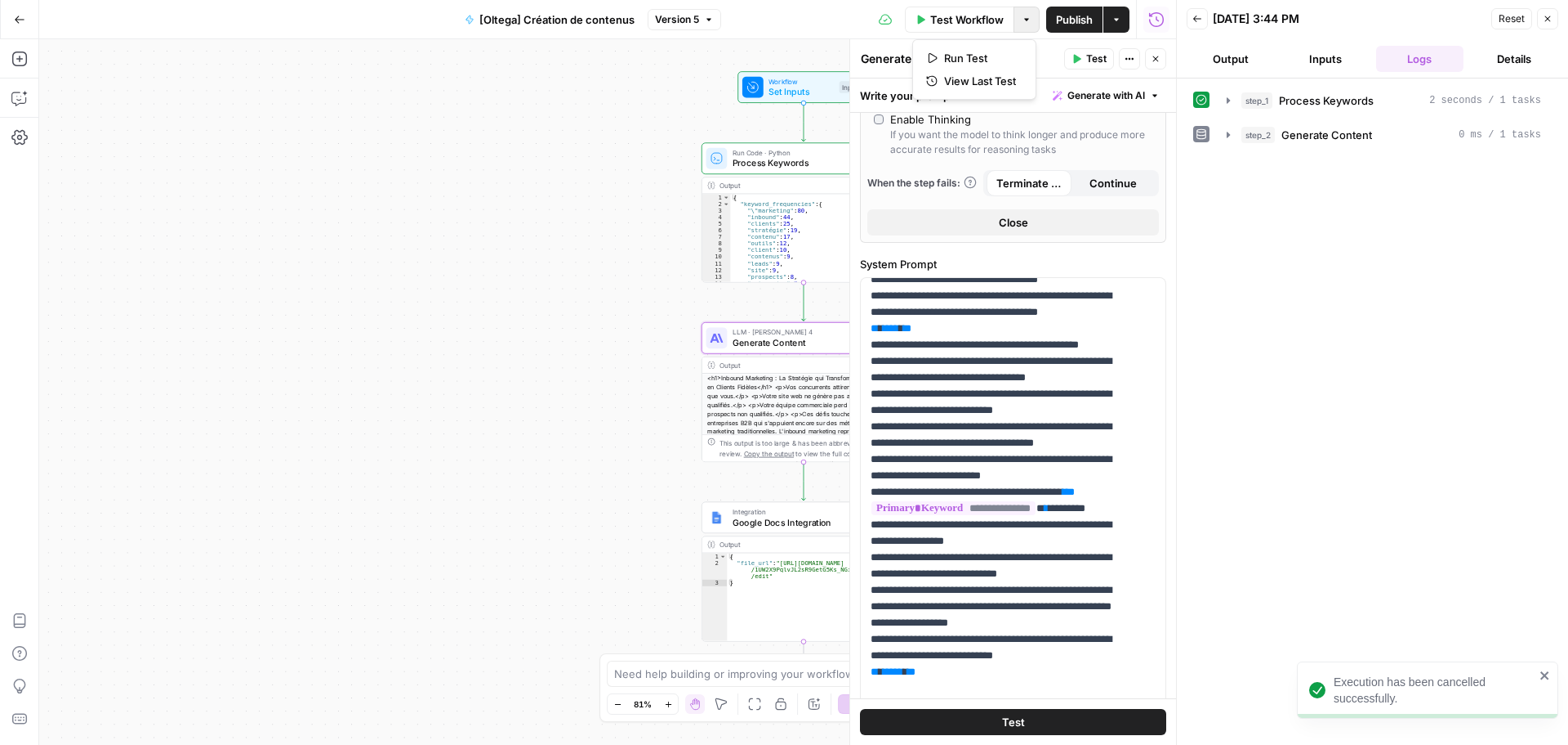
click at [1024, 26] on button "Options" at bounding box center [1027, 20] width 27 height 27
click at [962, 61] on span "Run Test" at bounding box center [980, 58] width 72 height 17
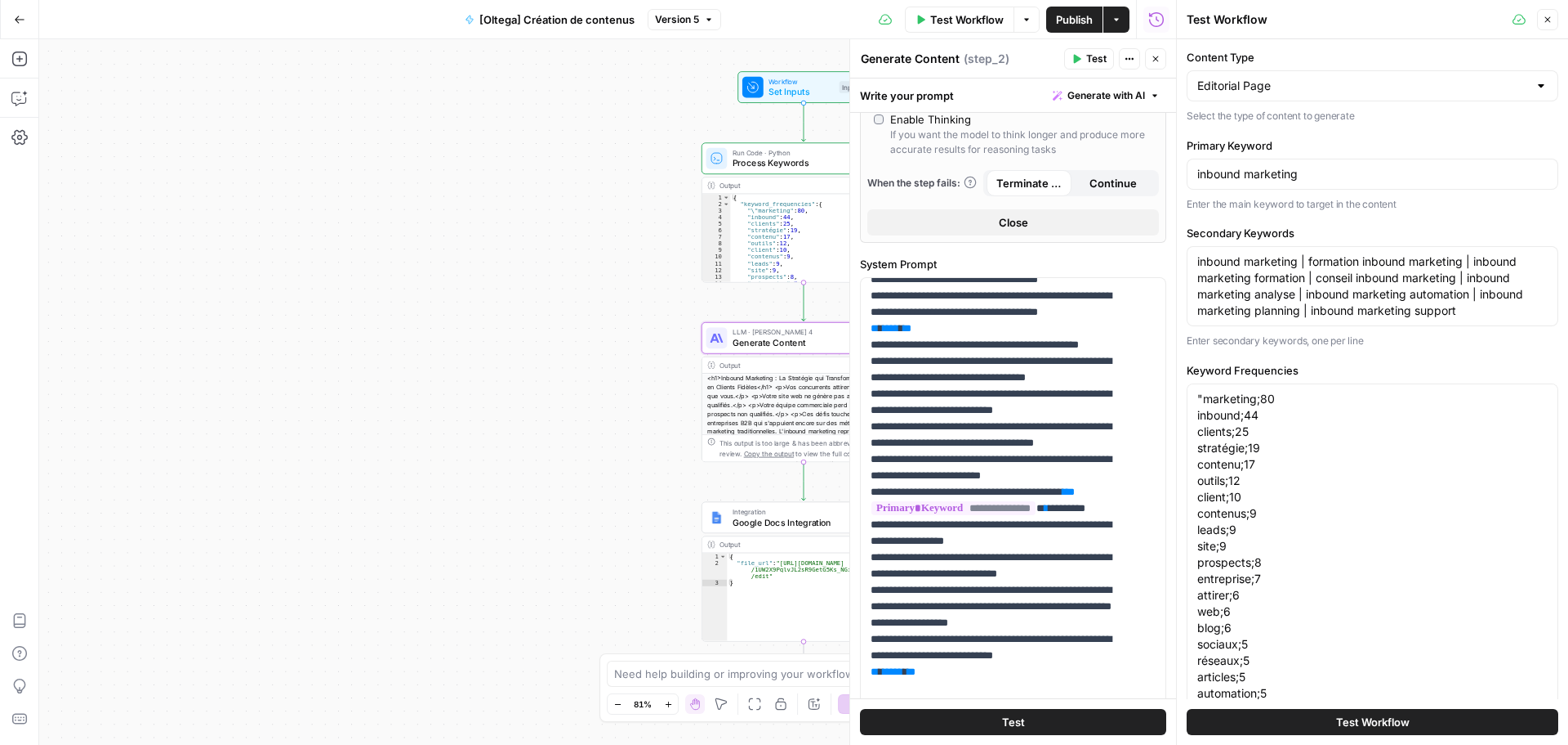
scroll to position [322, 0]
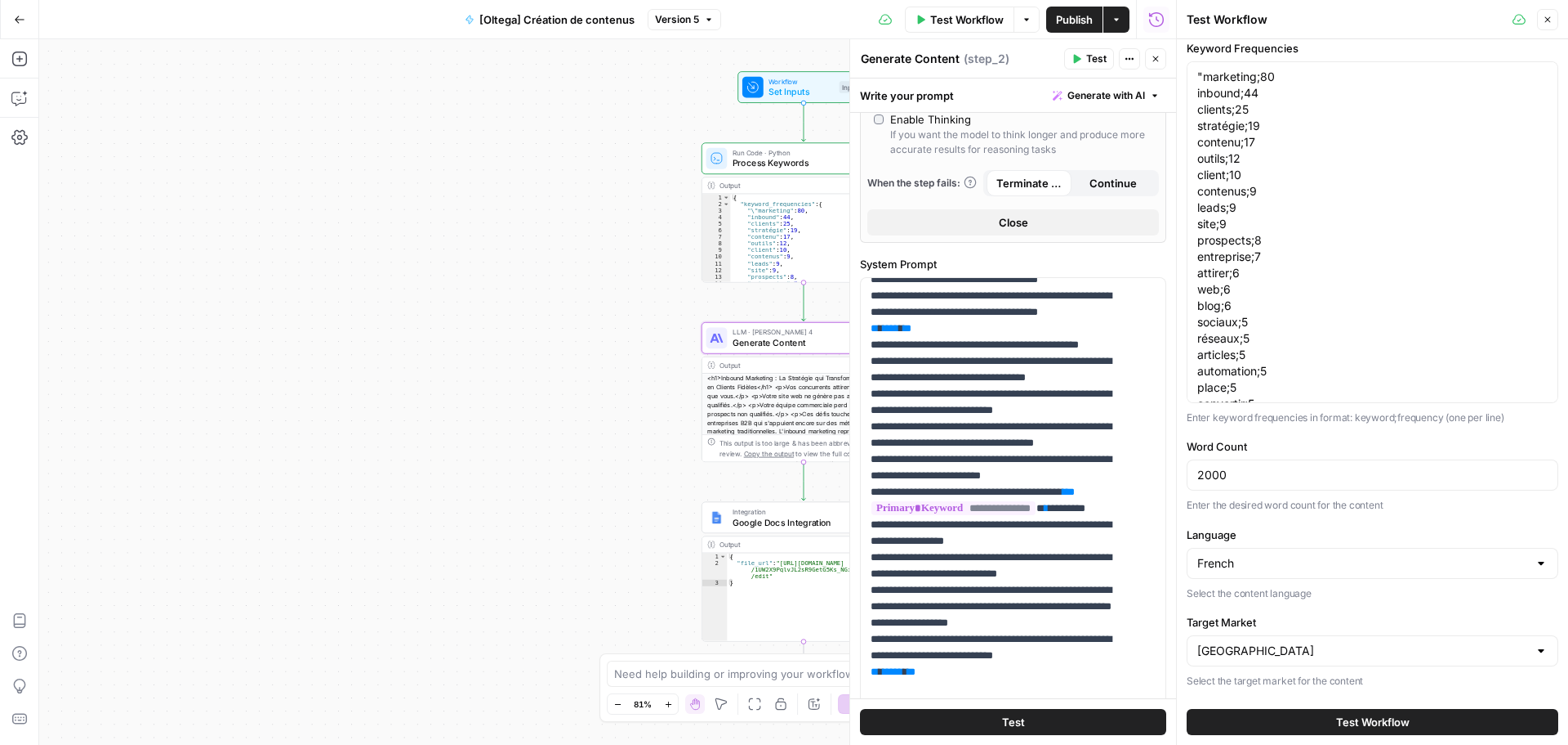
click at [1319, 723] on button "Test Workflow" at bounding box center [1373, 721] width 372 height 27
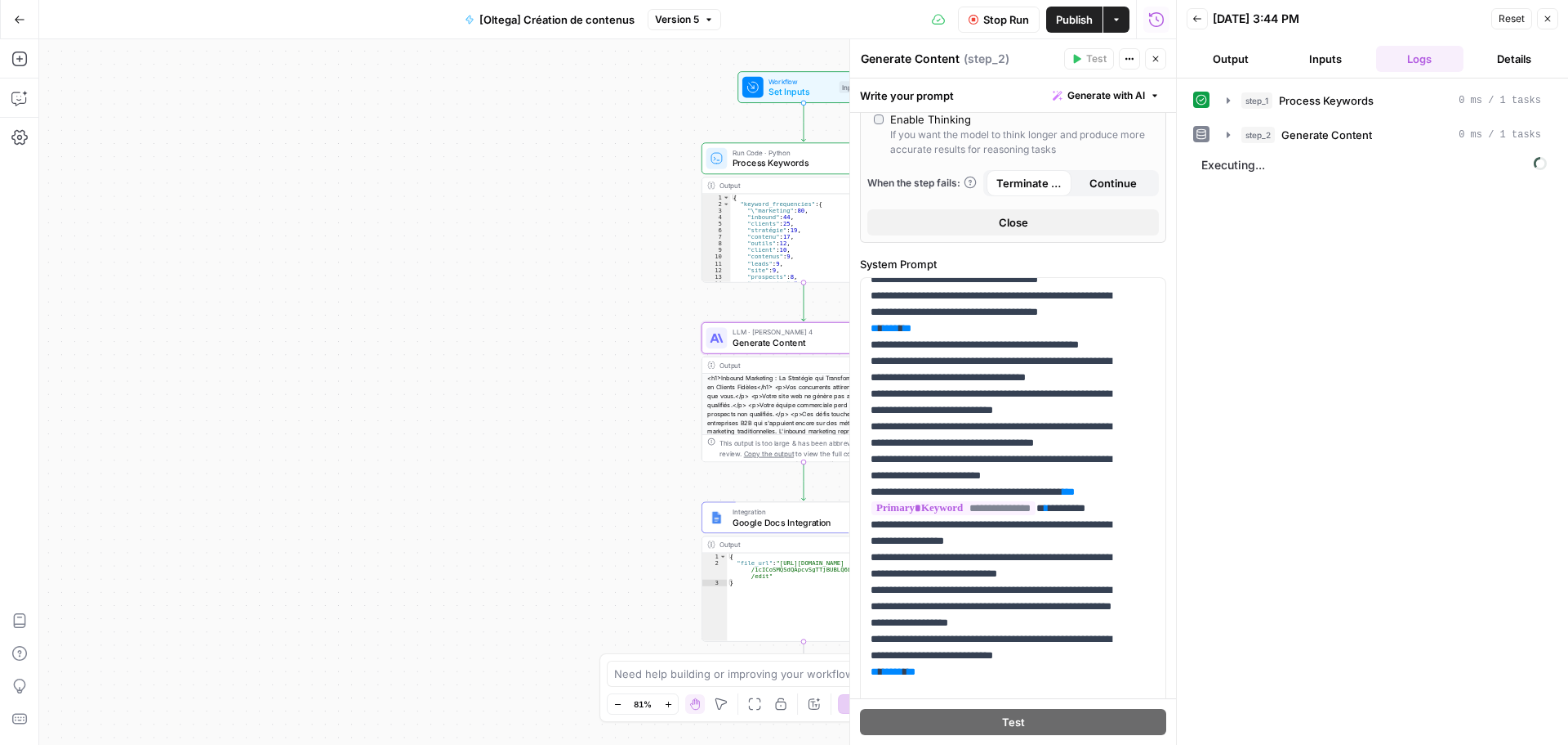
click at [978, 9] on button "Stop Run" at bounding box center [999, 20] width 82 height 27
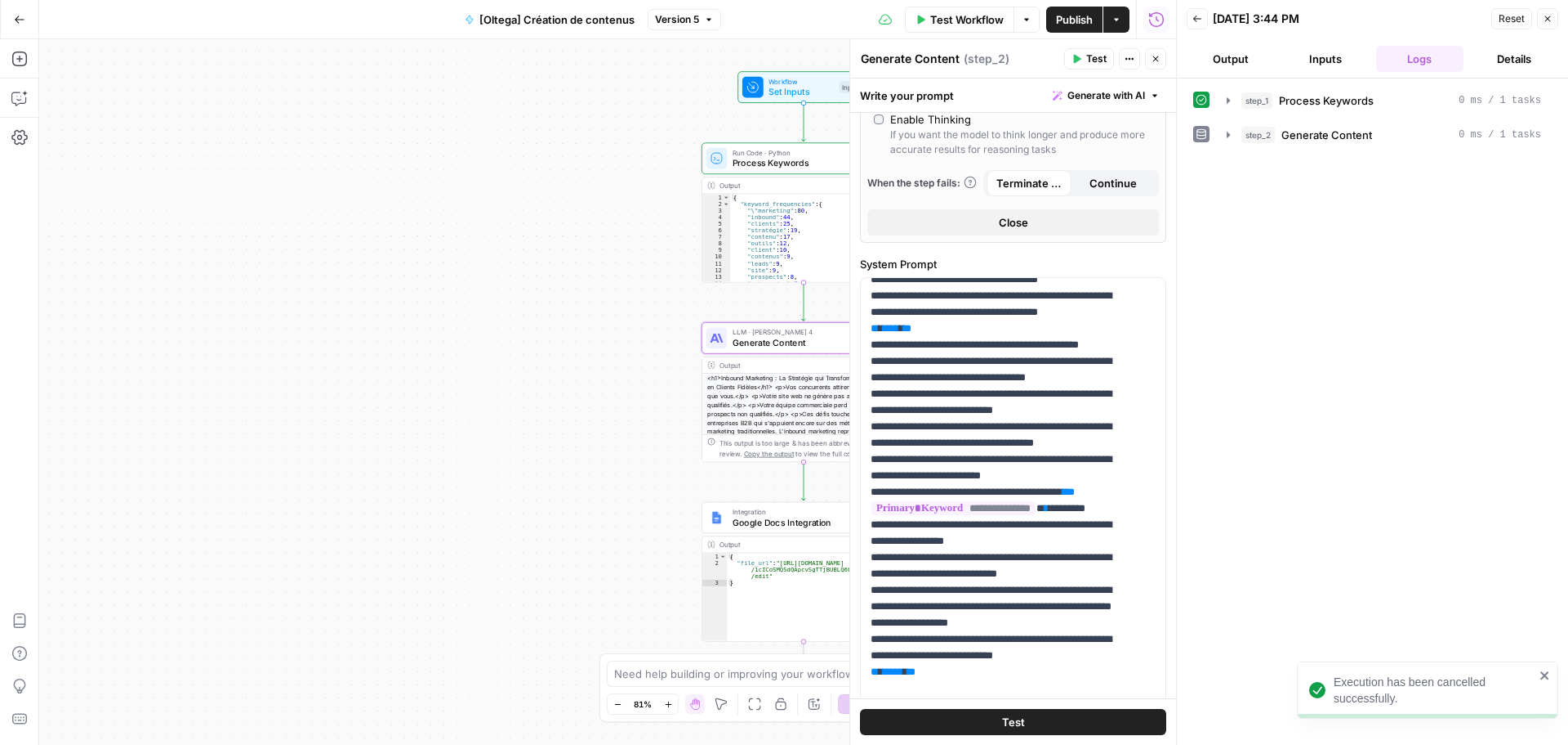
click at [1071, 18] on span "Publish" at bounding box center [1074, 20] width 36 height 17
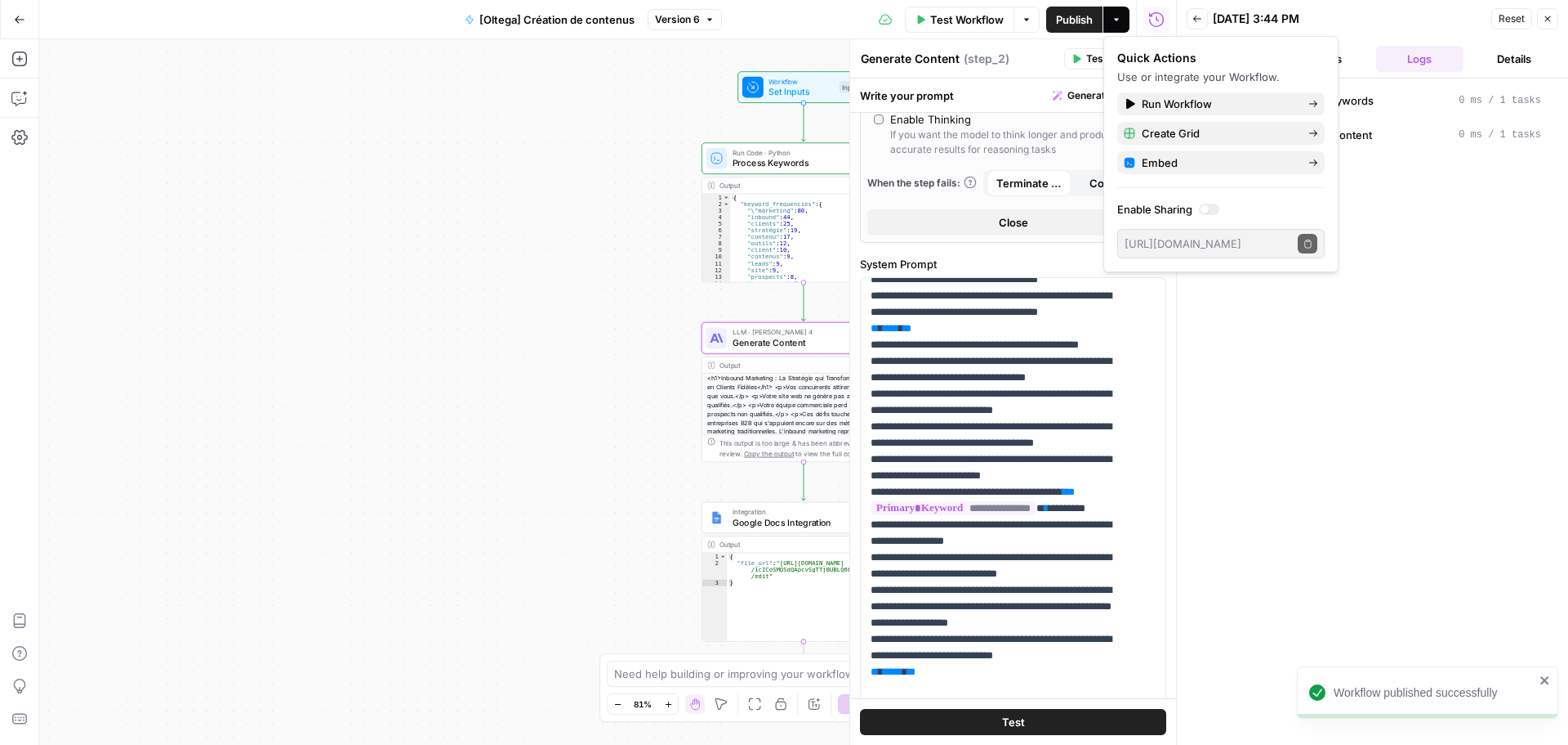
click at [7, 17] on button "Go Back" at bounding box center [20, 20] width 30 height 30
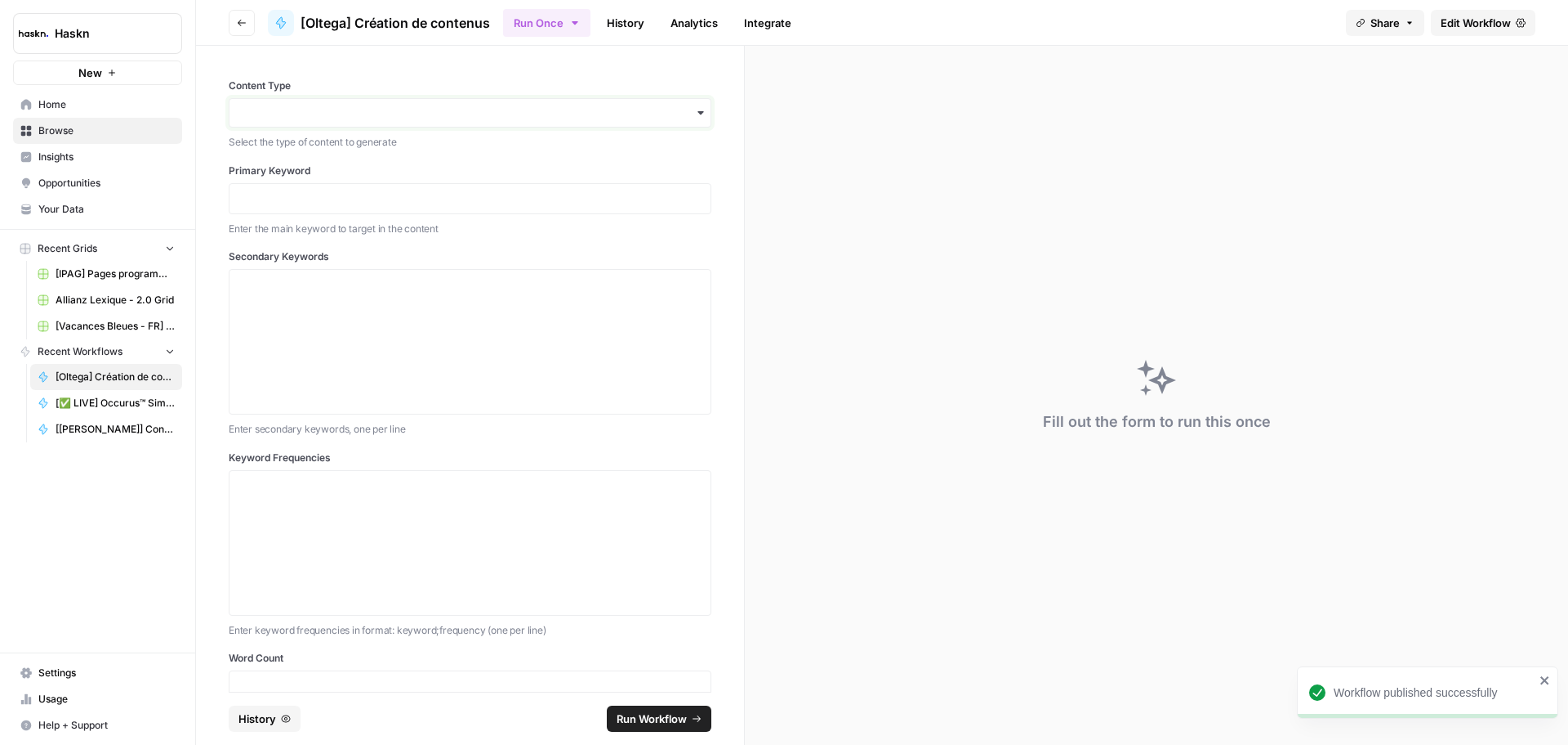
click at [395, 117] on input "Content Type" at bounding box center [470, 112] width 462 height 17
click at [380, 181] on div "Editorial Page" at bounding box center [463, 187] width 468 height 31
click at [382, 208] on div at bounding box center [470, 198] width 483 height 31
click at [422, 196] on p at bounding box center [470, 198] width 462 height 17
click at [298, 314] on div at bounding box center [470, 341] width 462 height 131
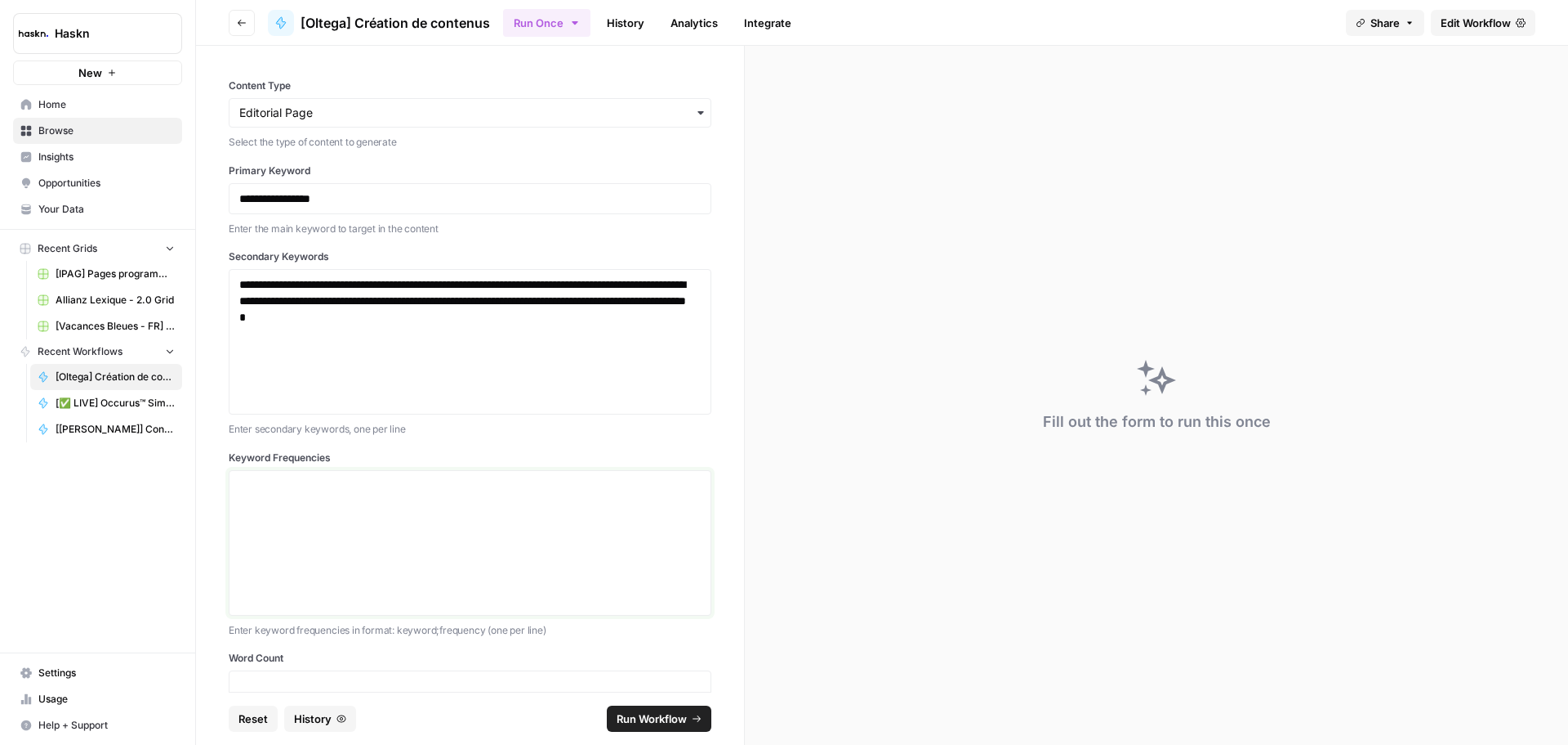
click at [467, 498] on div at bounding box center [470, 543] width 462 height 131
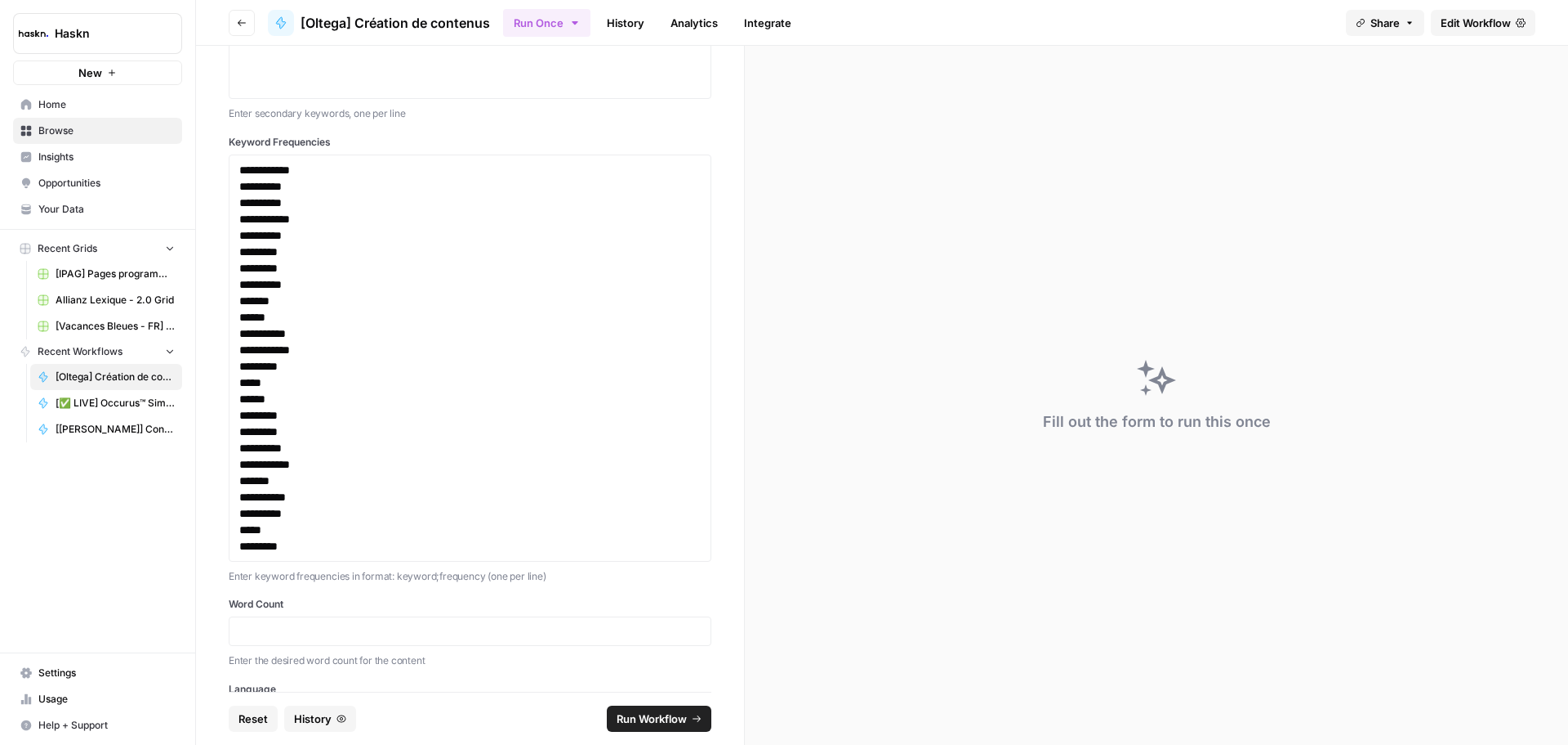
scroll to position [482, 0]
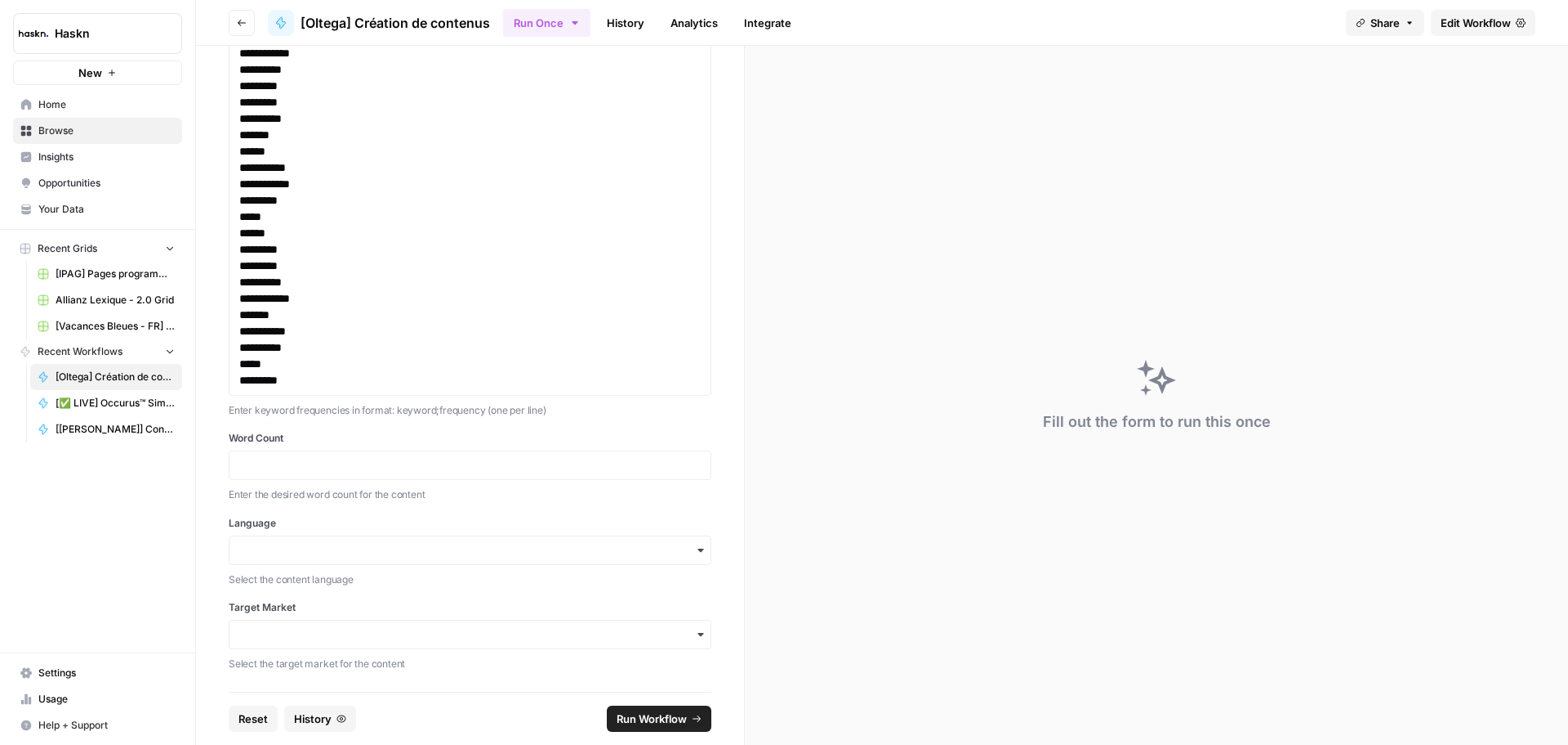
click at [401, 474] on div at bounding box center [470, 465] width 483 height 30
click at [402, 465] on input "Word Count" at bounding box center [470, 465] width 462 height 15
type input "1"
type input "2000"
click at [340, 557] on input "Language" at bounding box center [470, 550] width 462 height 17
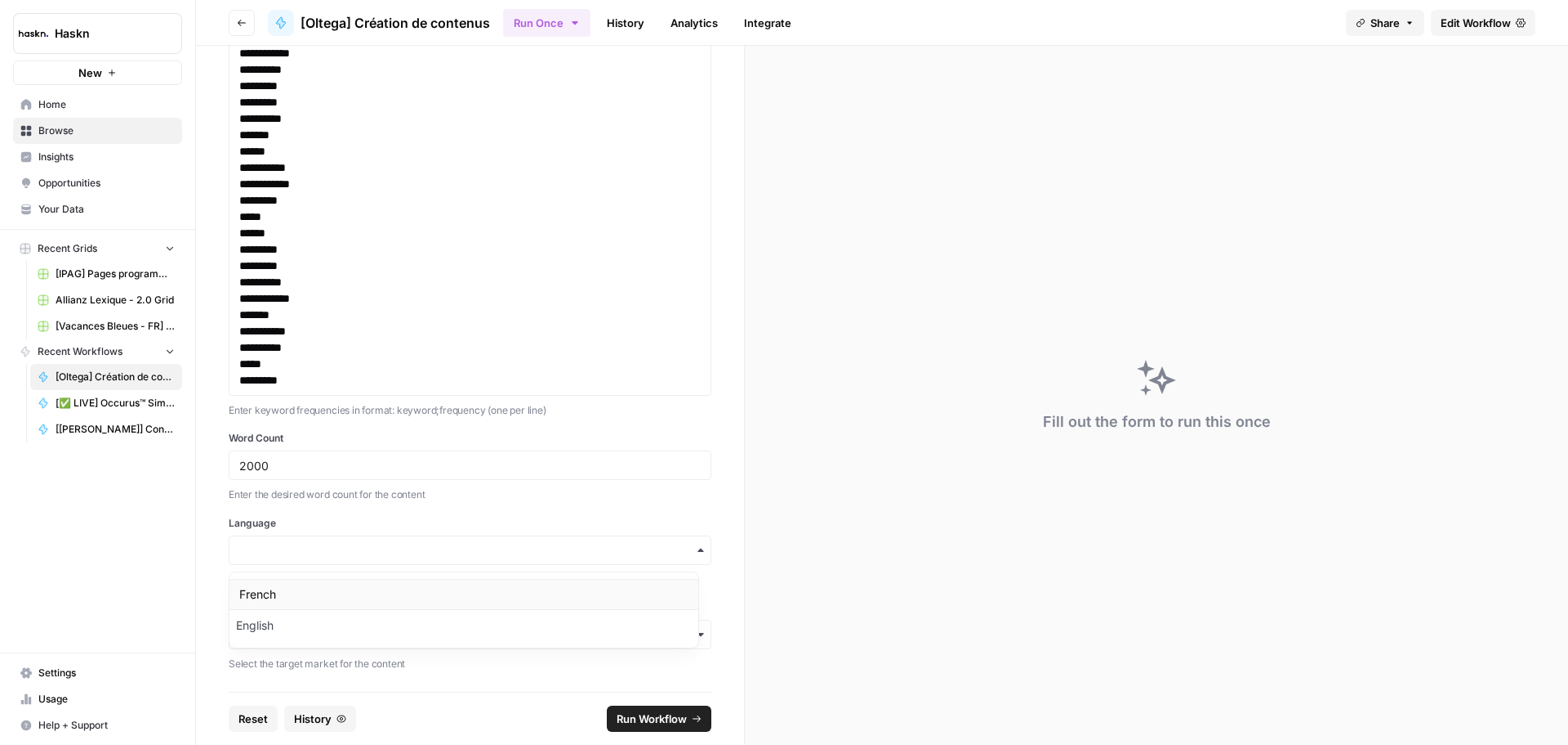
click at [307, 602] on div "French" at bounding box center [463, 593] width 468 height 31
click at [282, 633] on input "Target Market" at bounding box center [470, 634] width 462 height 17
click at [282, 475] on div "France" at bounding box center [463, 465] width 468 height 31
click at [669, 708] on button "Run Workflow" at bounding box center [659, 718] width 105 height 27
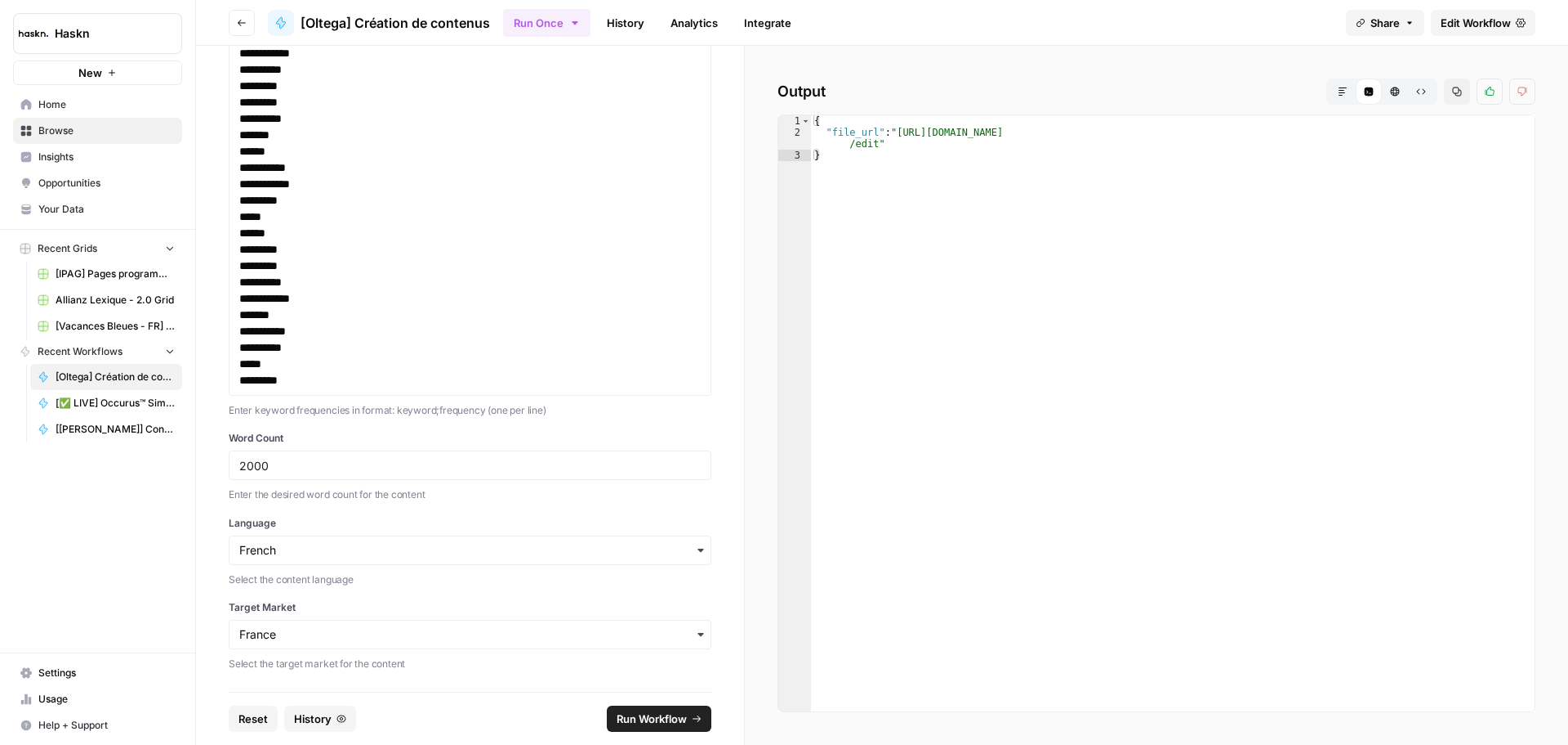
scroll to position [480, 0]
click at [602, 477] on div "2000" at bounding box center [470, 467] width 483 height 30
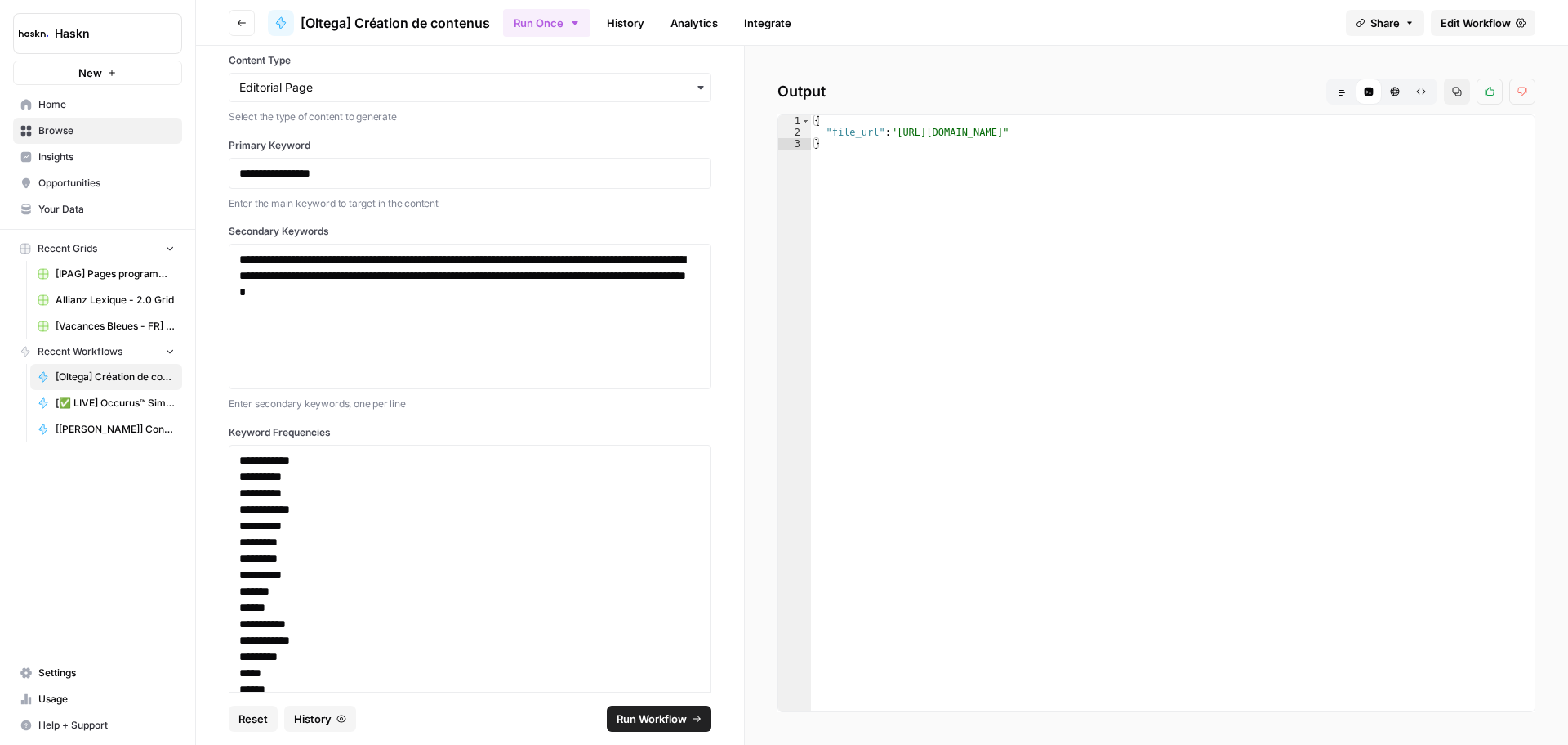
scroll to position [0, 0]
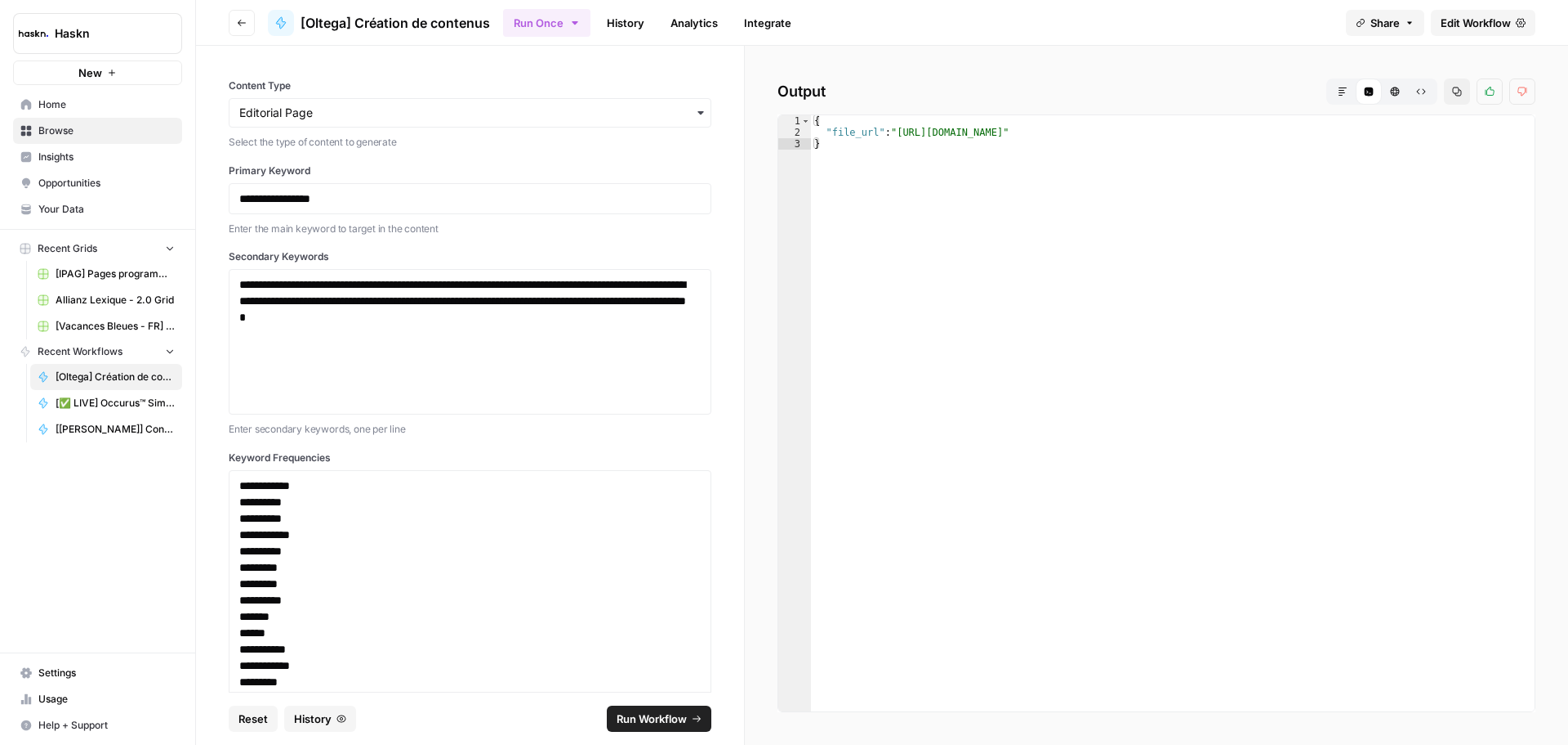
click at [1487, 29] on span "Edit Workflow" at bounding box center [1475, 23] width 70 height 17
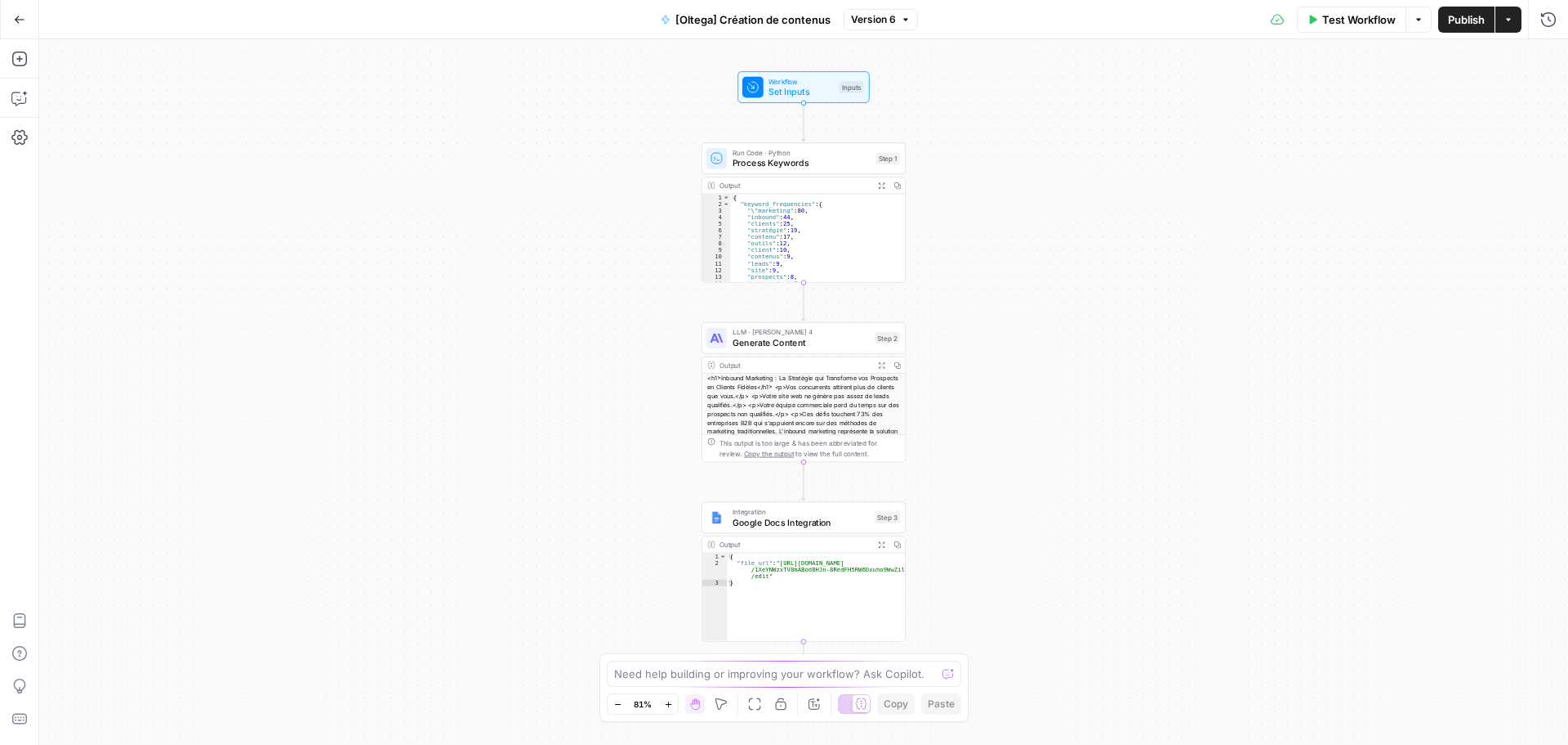
click at [797, 335] on span "Generate Content" at bounding box center [801, 341] width 137 height 13
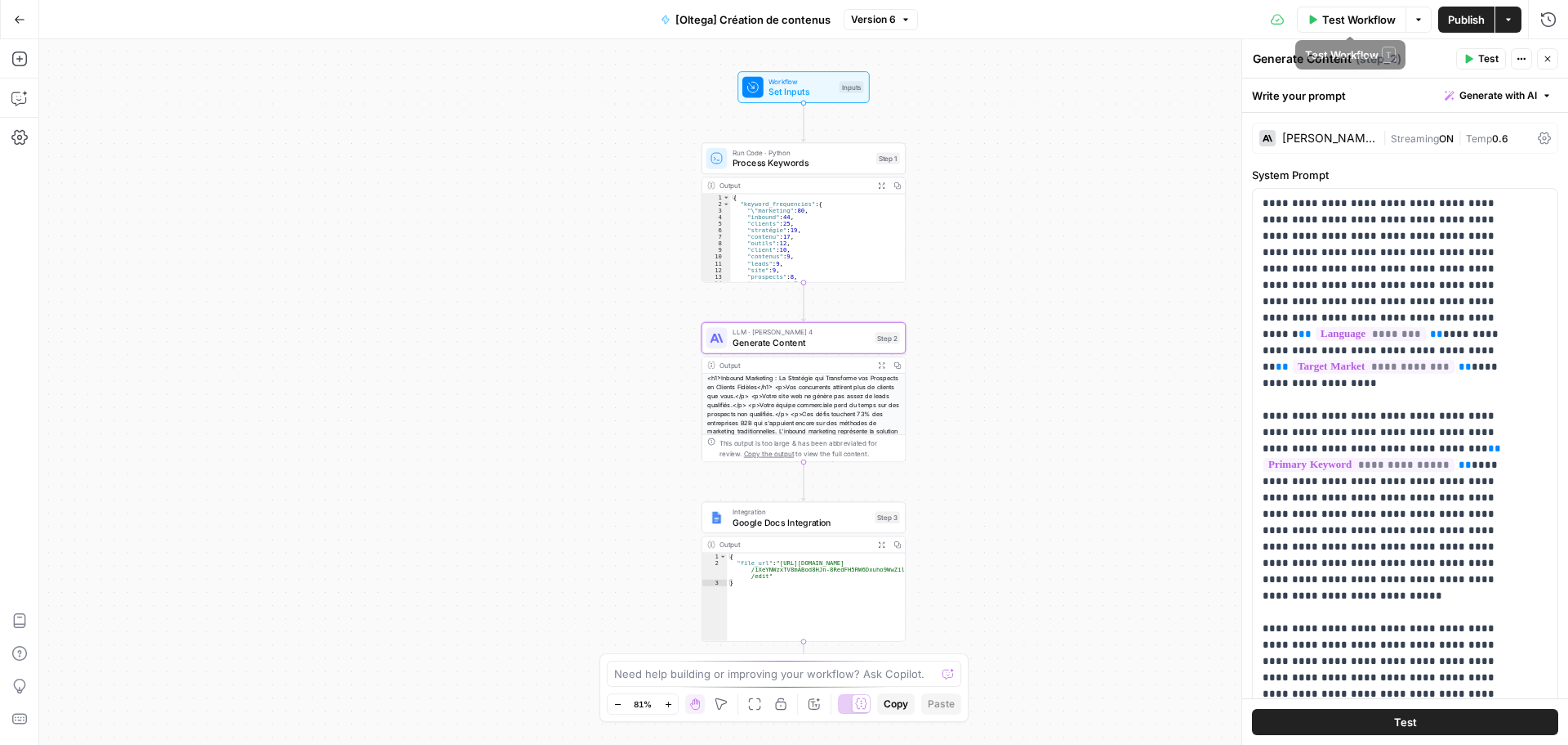
click at [1320, 145] on div "Claude Sonnet 4" at bounding box center [1318, 138] width 116 height 17
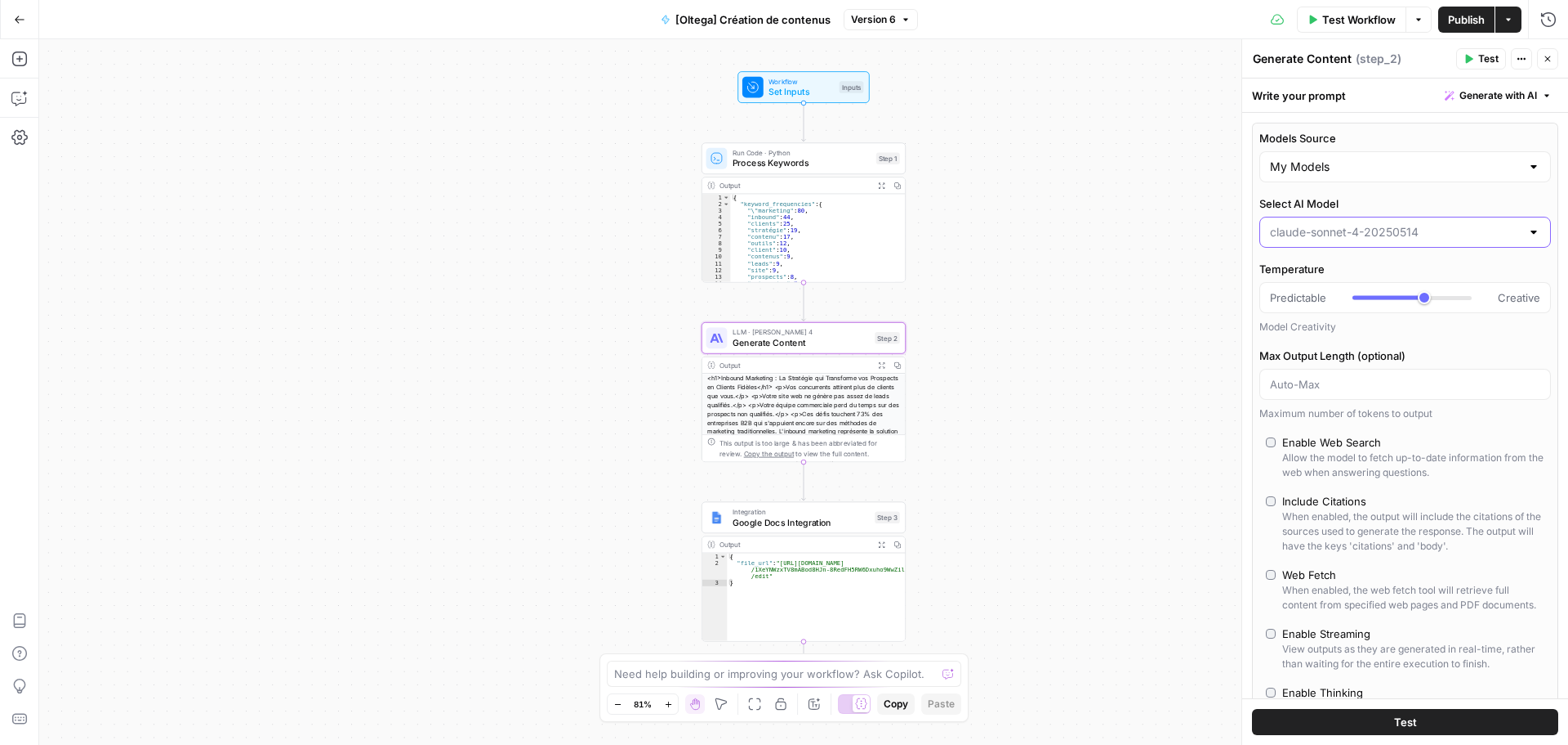
click at [1339, 229] on input "Select AI Model" at bounding box center [1395, 232] width 250 height 17
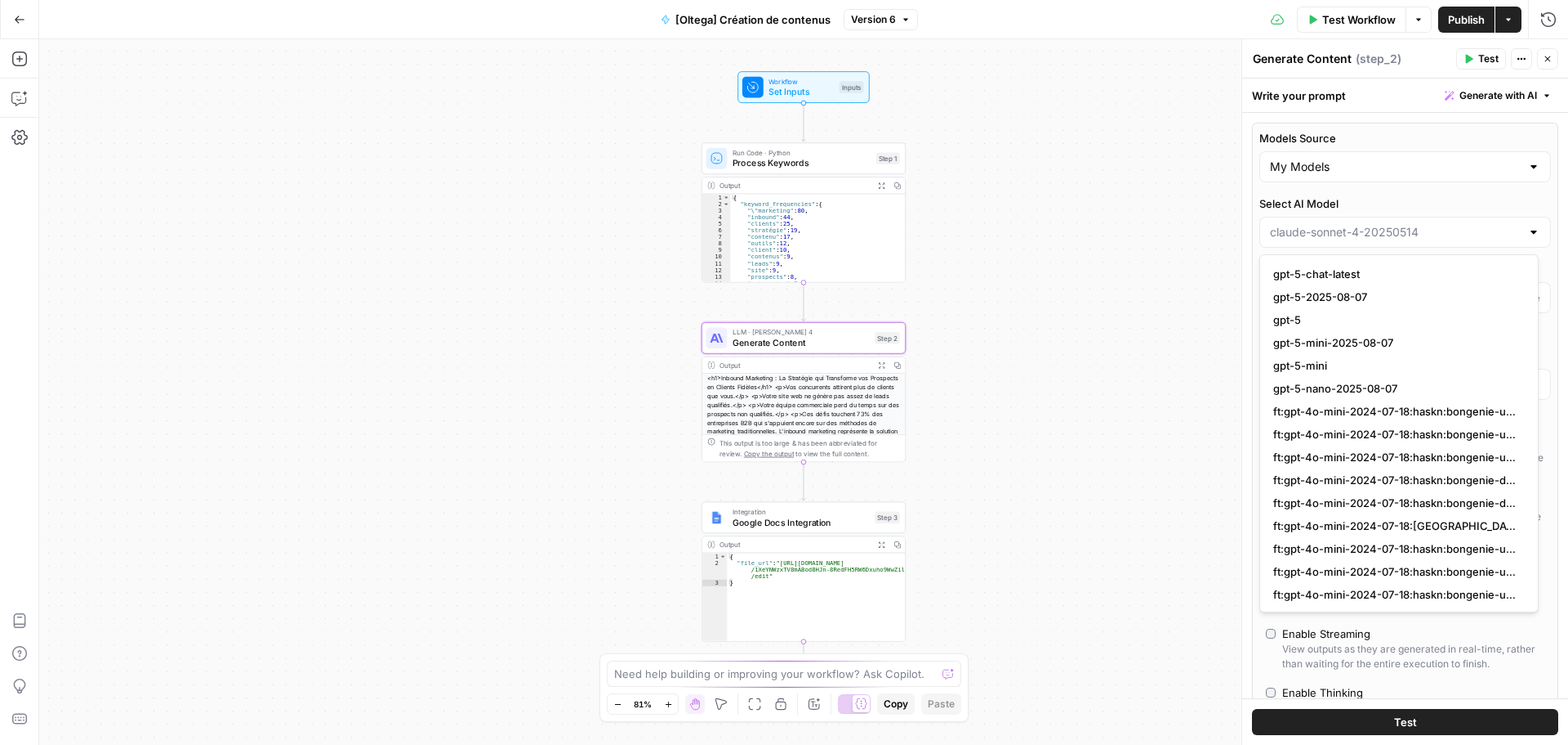
scroll to position [1717, 0]
click at [1328, 322] on span "gpt-5" at bounding box center [1395, 319] width 246 height 17
type input "gpt-5"
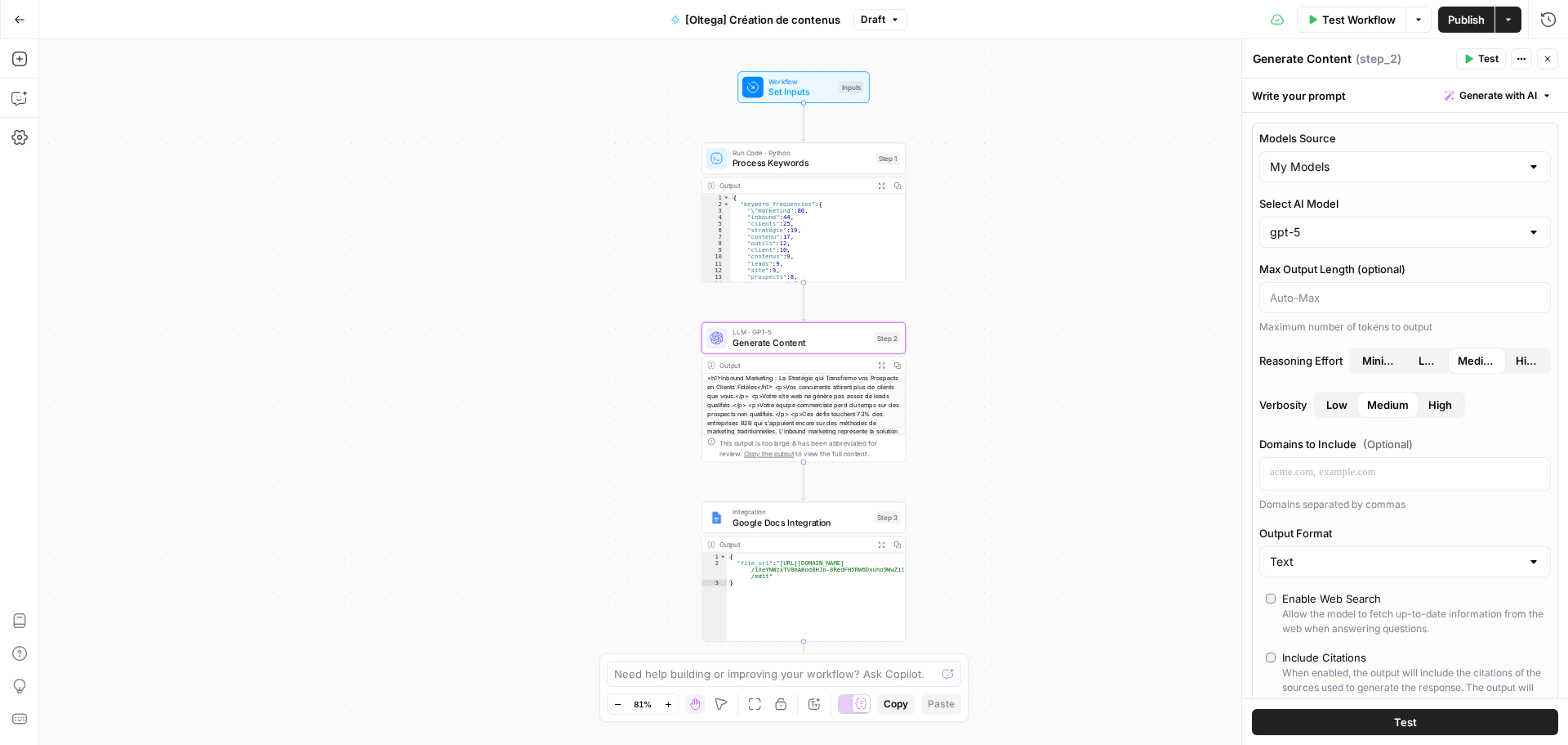
click at [1345, 9] on button "Test Workflow" at bounding box center [1351, 20] width 109 height 27
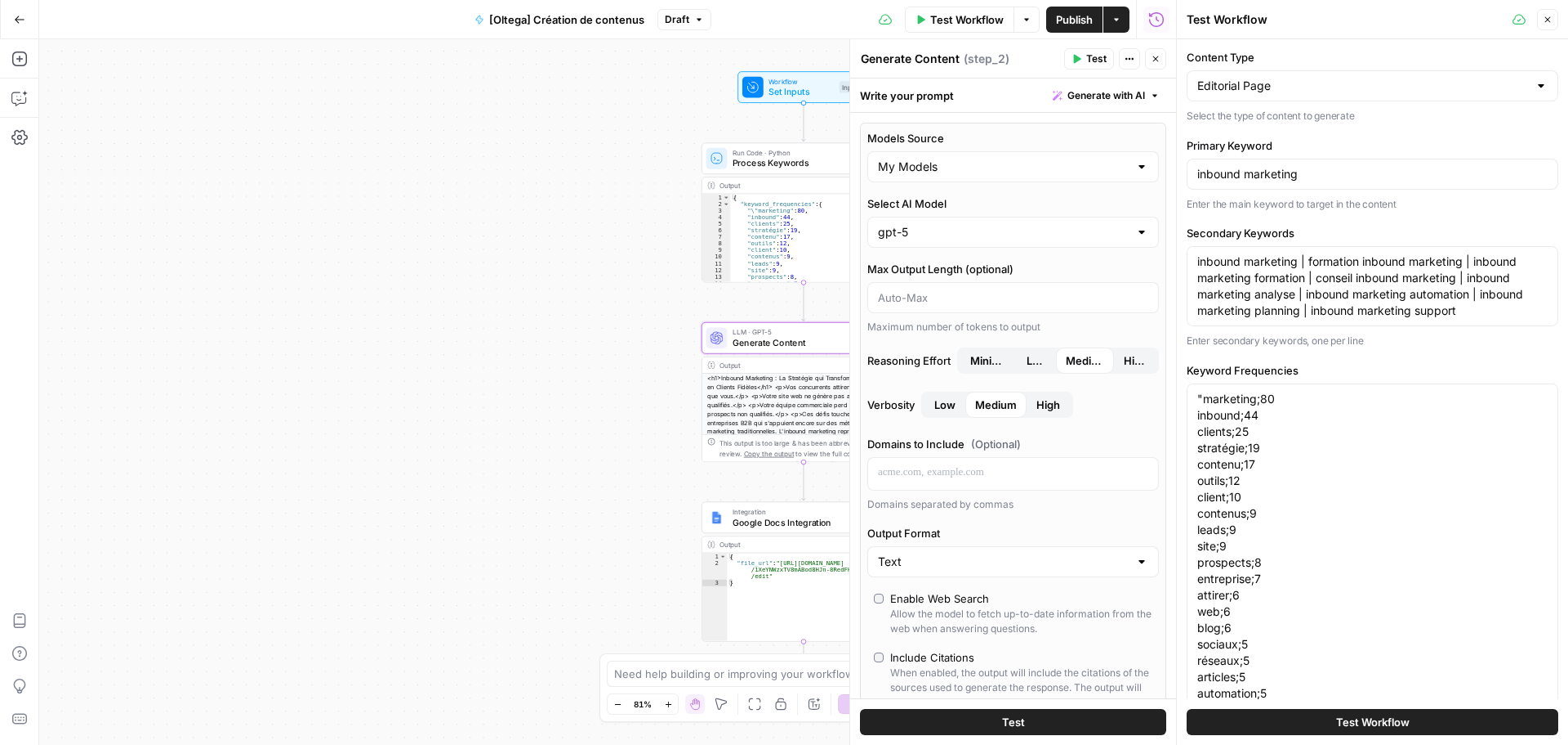
click at [1321, 729] on button "Test Workflow" at bounding box center [1373, 721] width 372 height 27
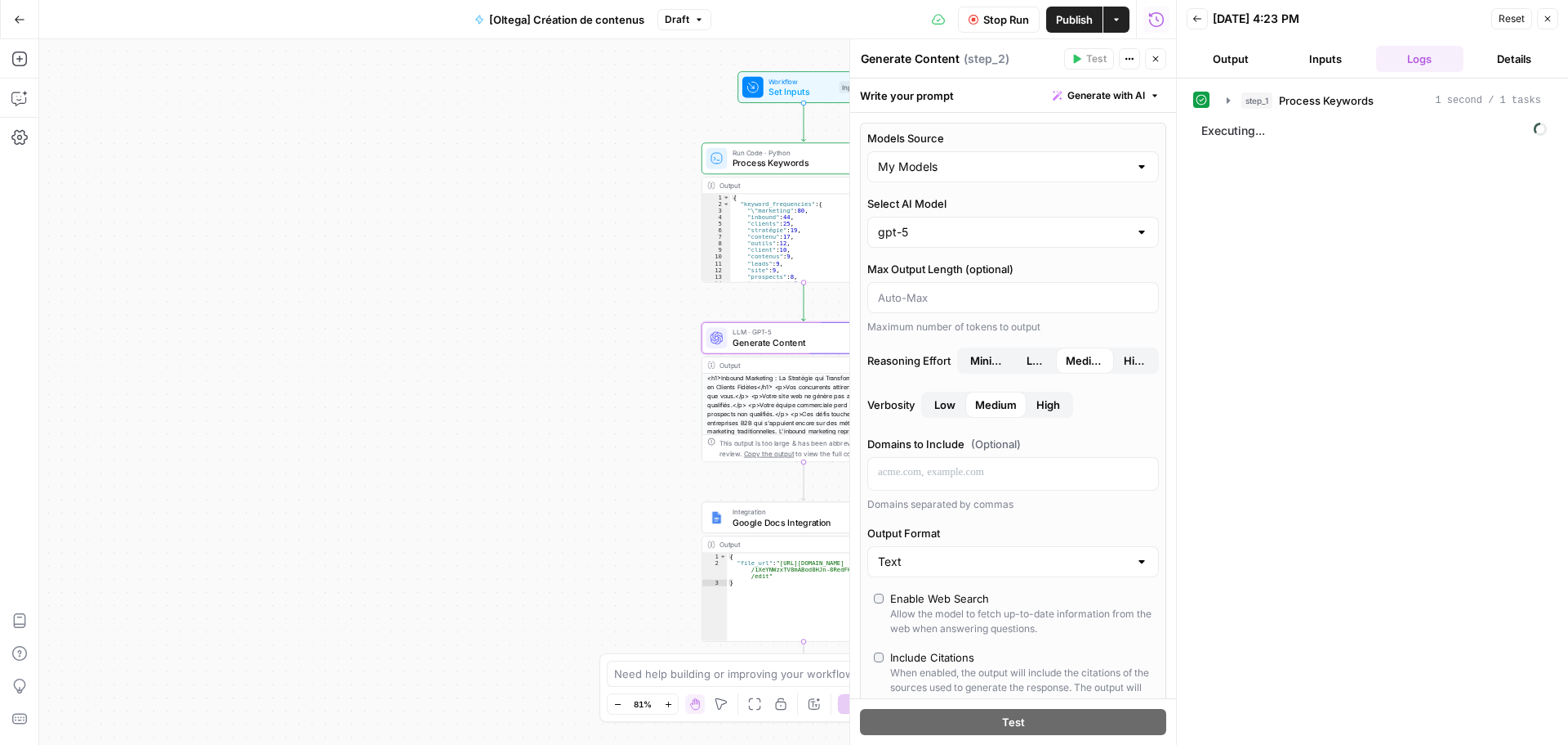
click at [1342, 51] on button "Inputs" at bounding box center [1325, 58] width 88 height 27
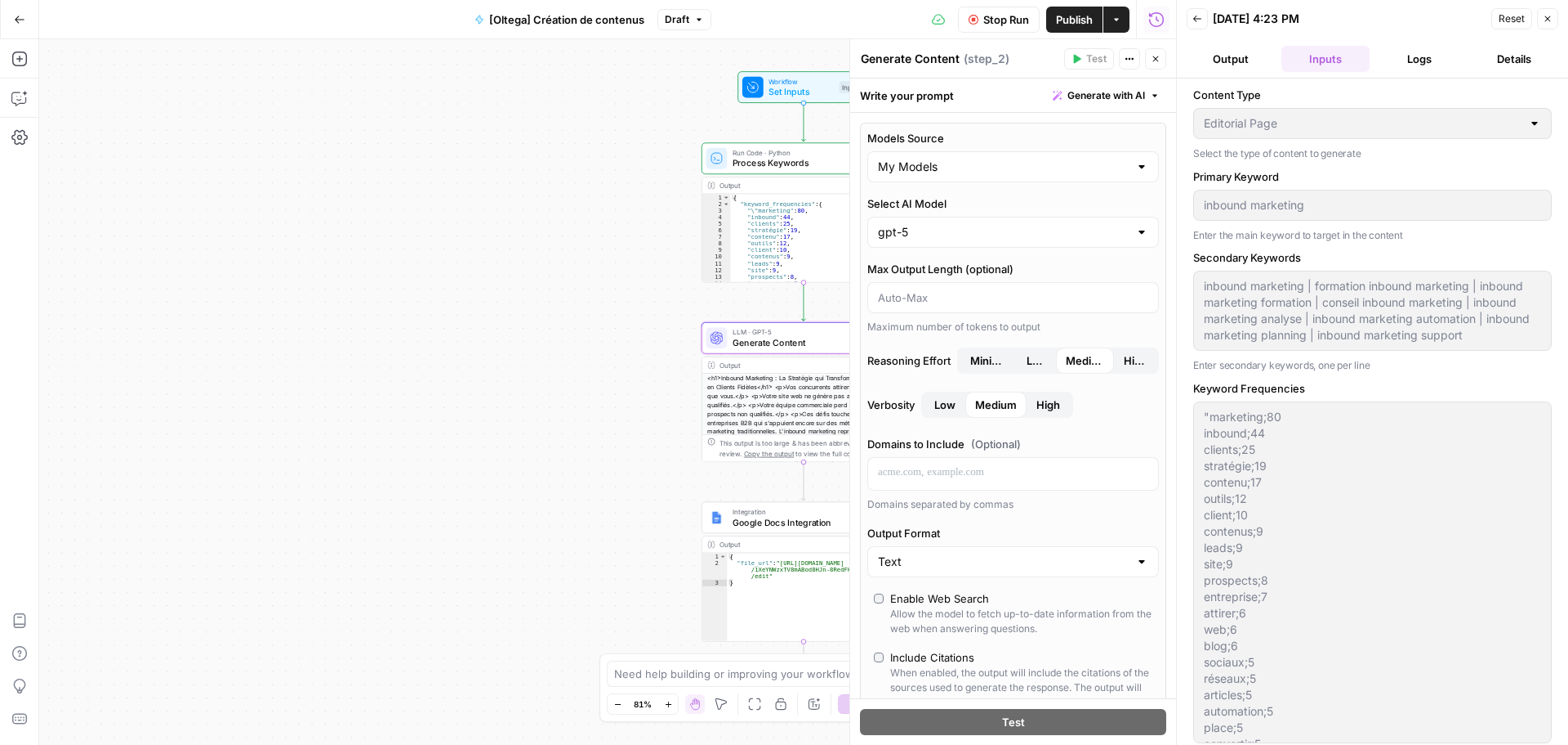
click at [1252, 69] on button "Output" at bounding box center [1231, 58] width 88 height 27
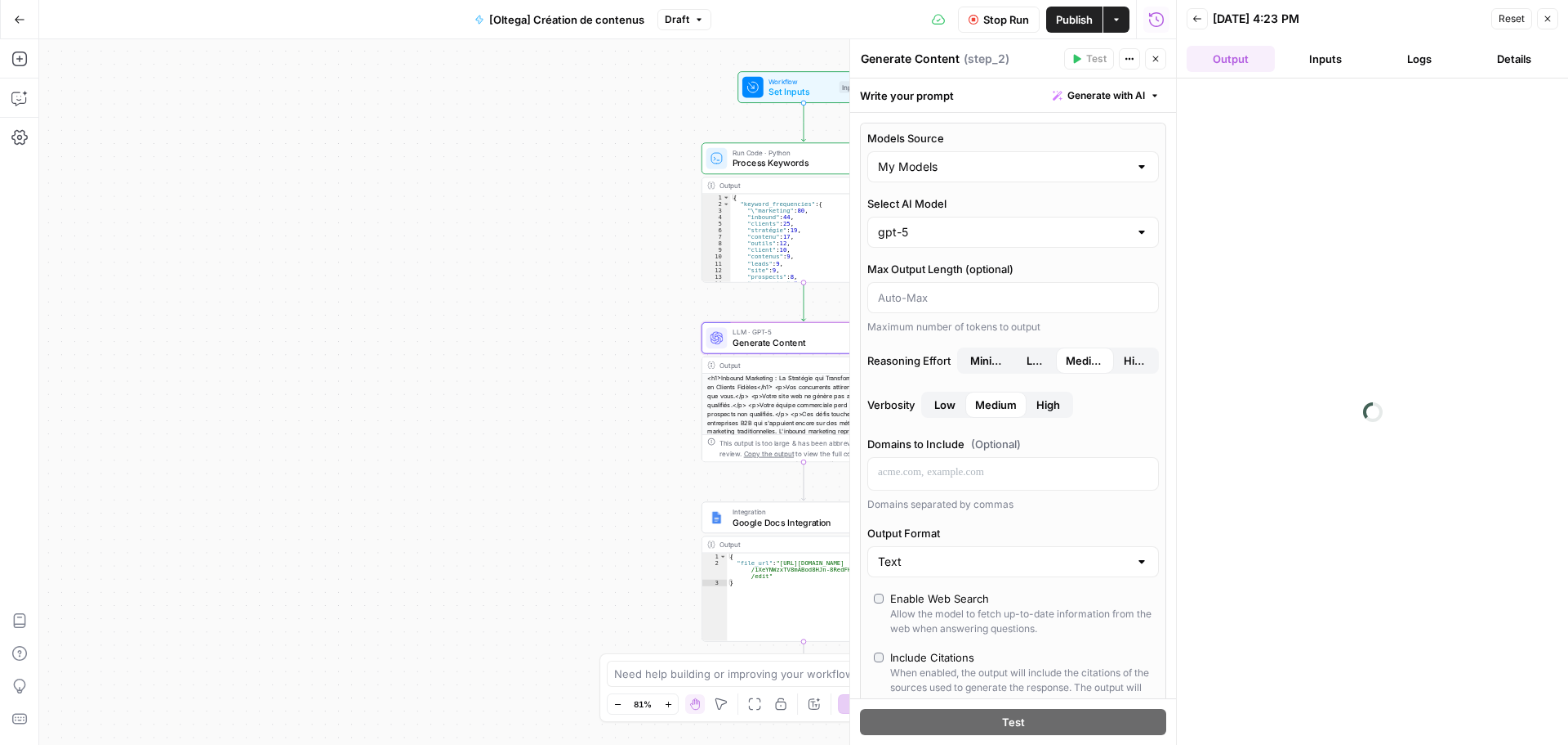
click at [1408, 66] on button "Logs" at bounding box center [1420, 58] width 88 height 27
click at [1243, 536] on div "step_1 Process Keywords 1 second / 1 tasks Executing..." at bounding box center [1373, 411] width 359 height 650
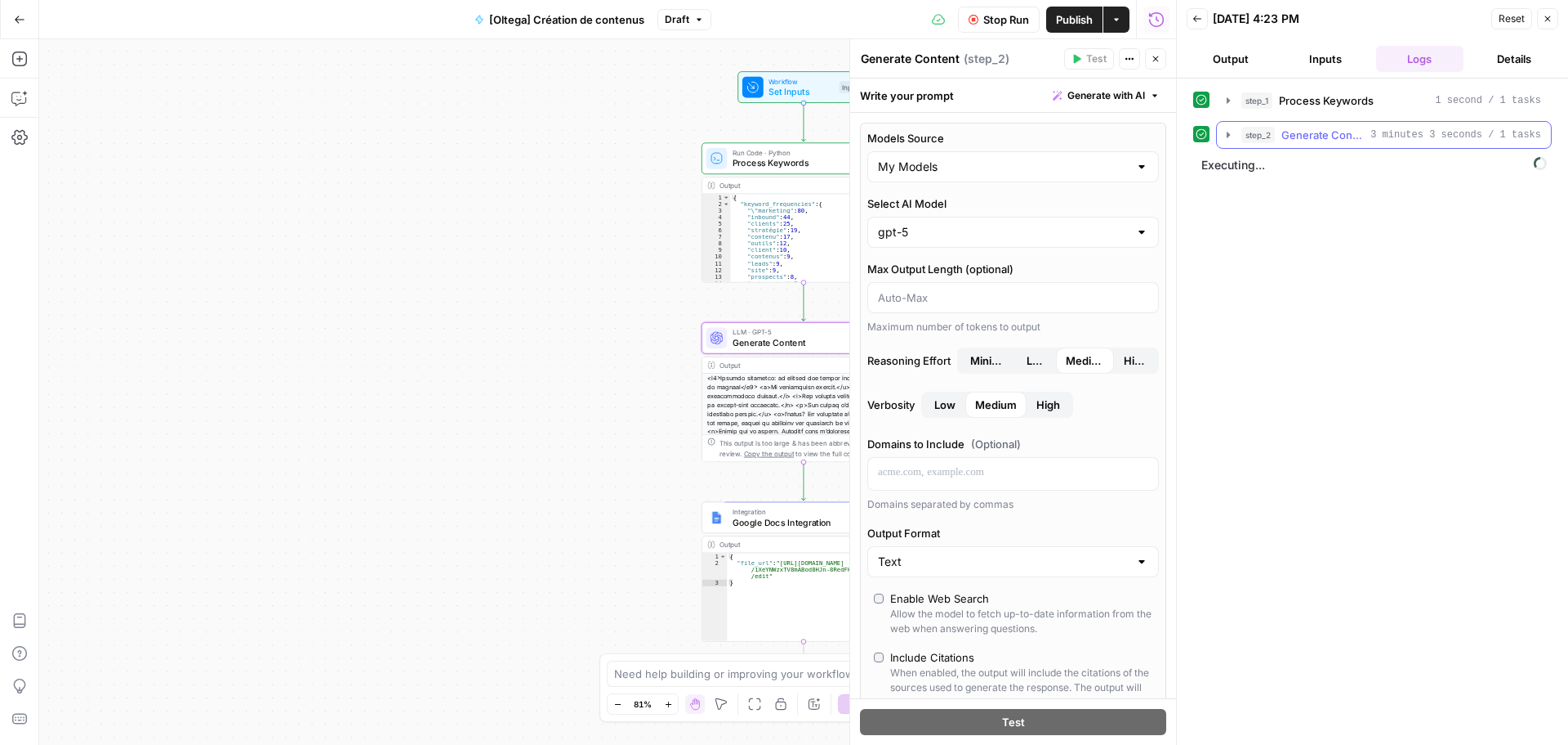
click at [1231, 132] on icon "button" at bounding box center [1228, 134] width 13 height 13
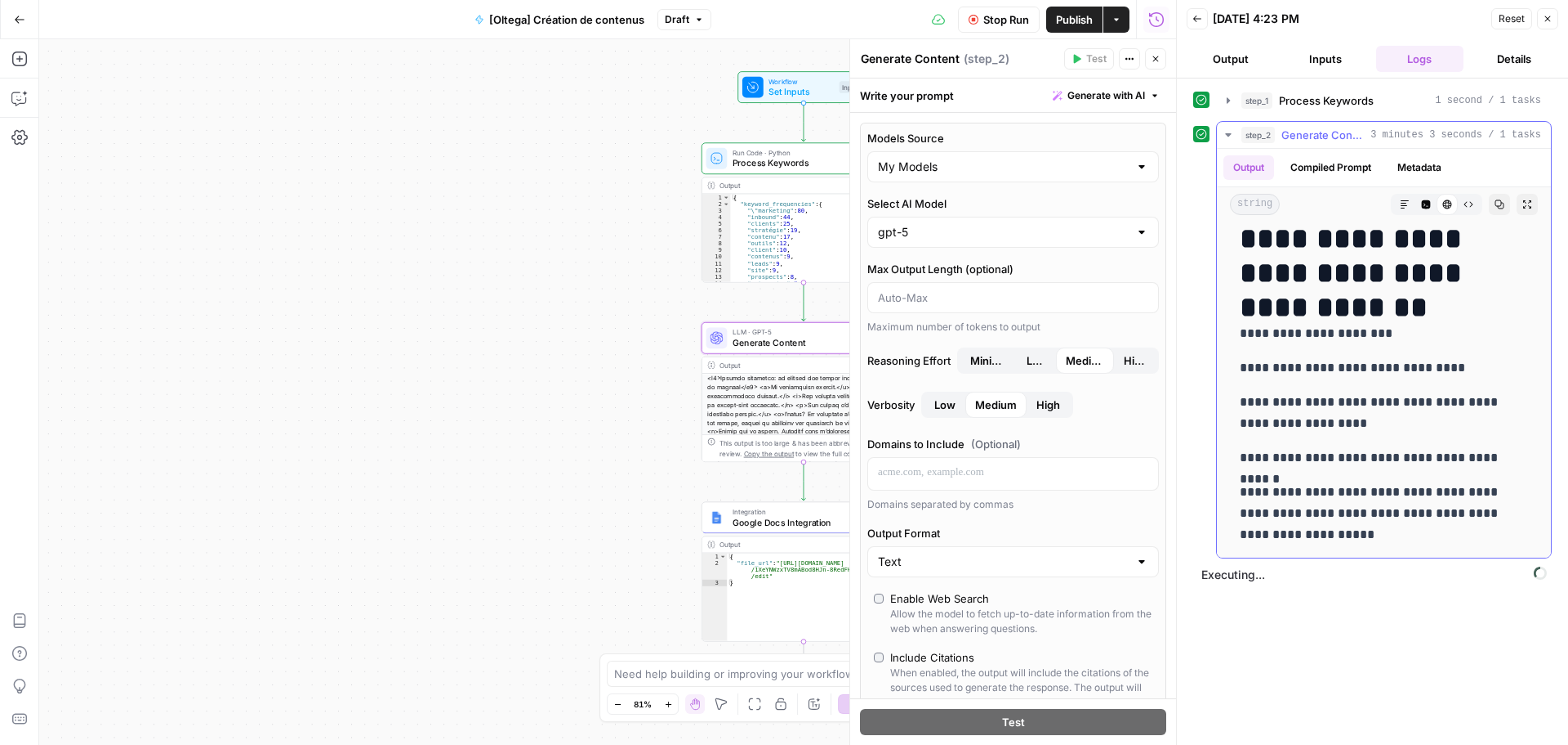
scroll to position [327, 0]
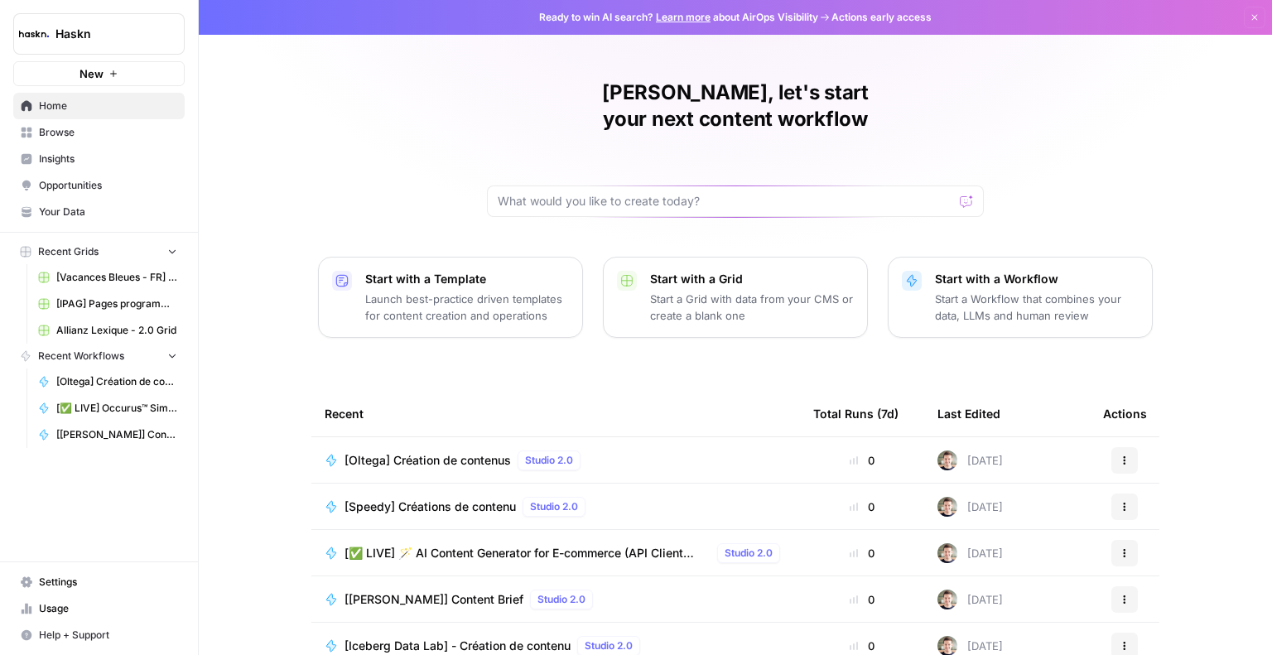
click at [76, 125] on span "Browse" at bounding box center [108, 132] width 138 height 15
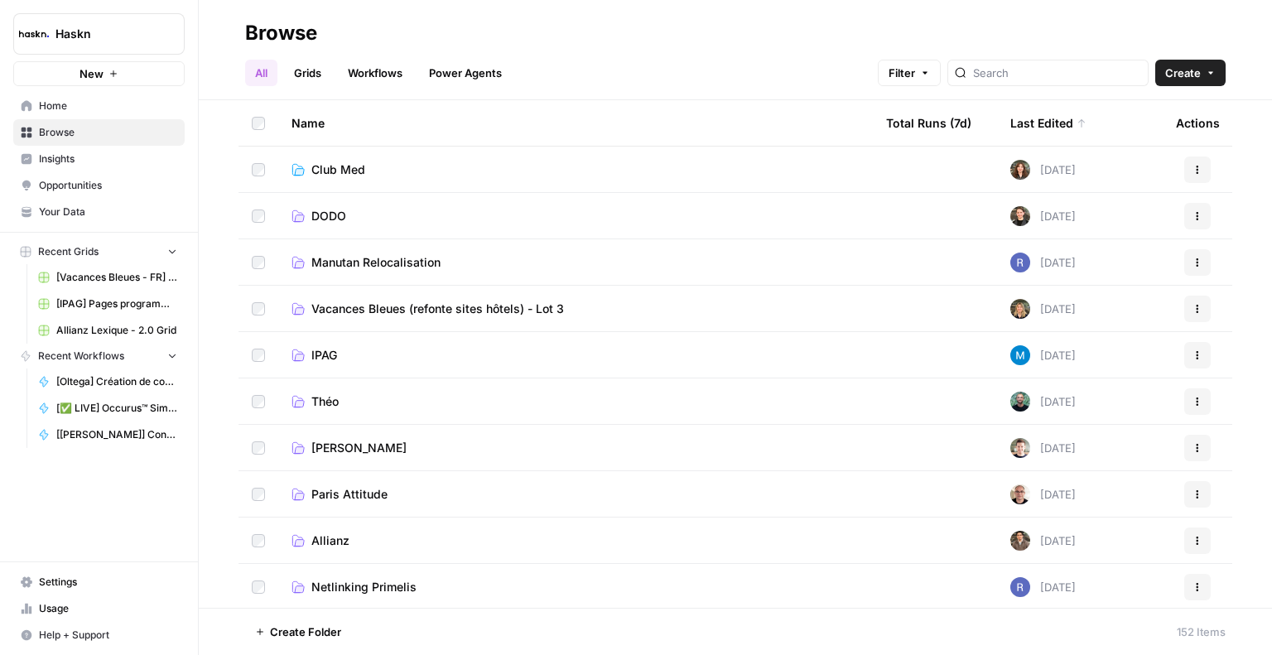
click at [331, 395] on span "Théo" at bounding box center [324, 401] width 27 height 17
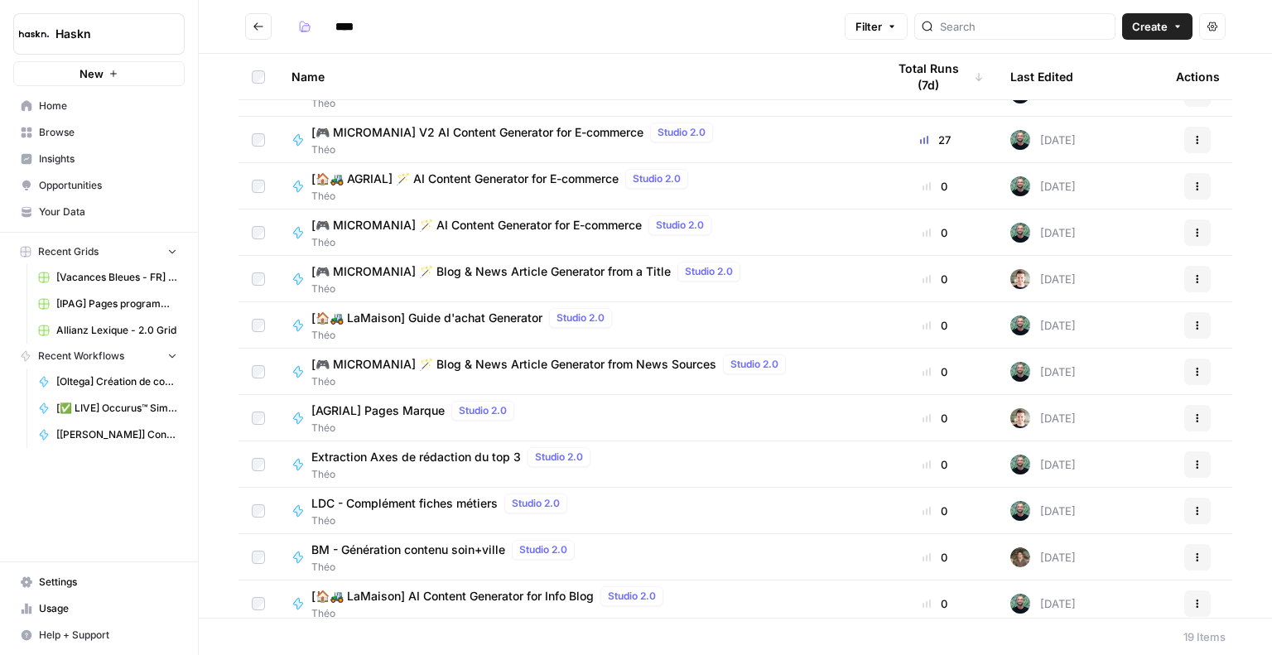
scroll to position [29, 0]
click at [484, 143] on span "Théo" at bounding box center [515, 150] width 408 height 15
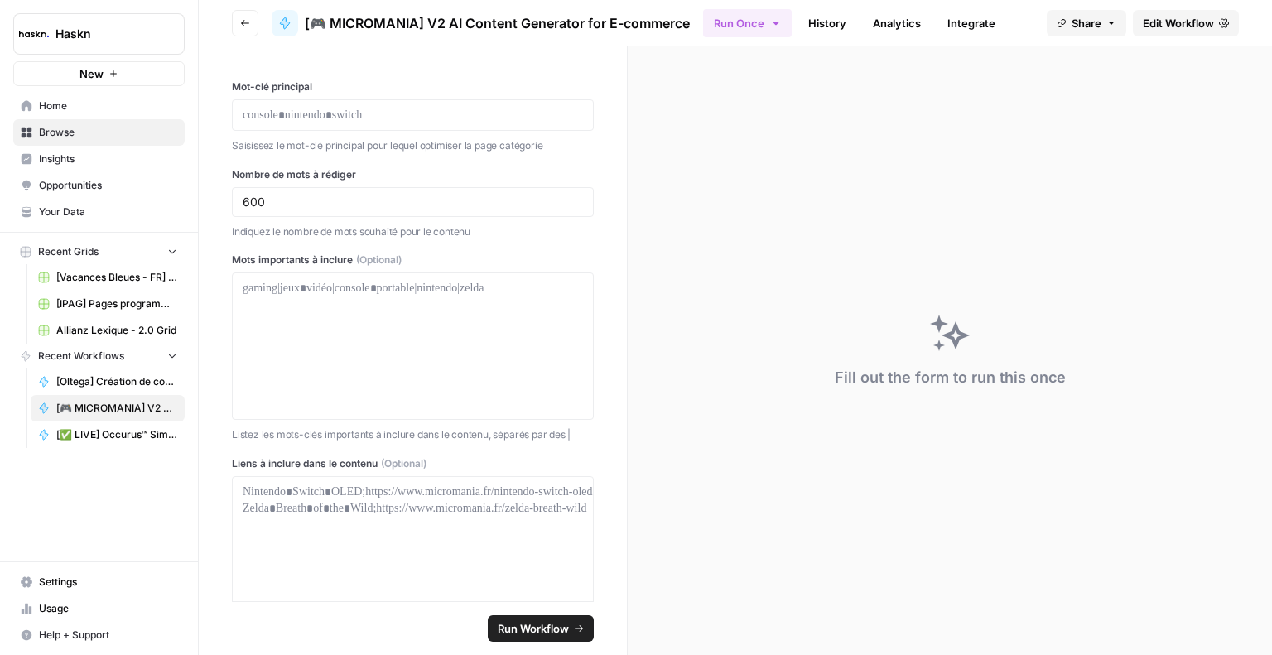
click at [1179, 31] on link "Edit Workflow" at bounding box center [1186, 23] width 106 height 27
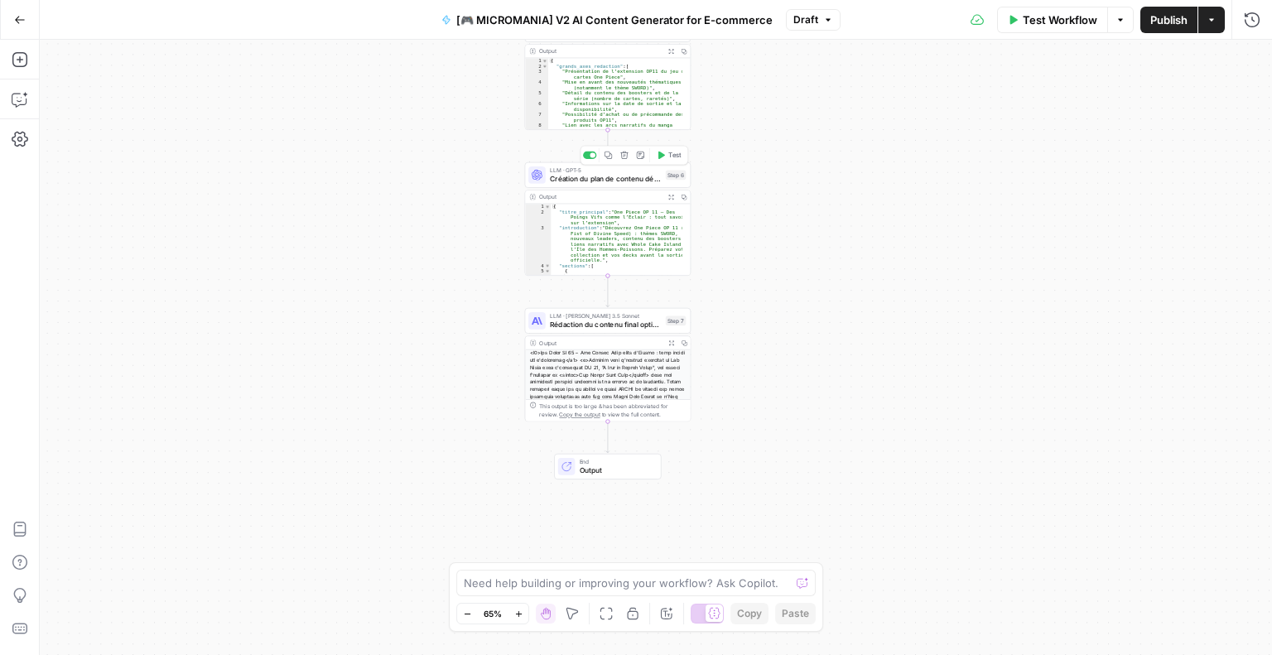
click at [590, 179] on span "Création du plan de contenu détaillé" at bounding box center [606, 178] width 112 height 11
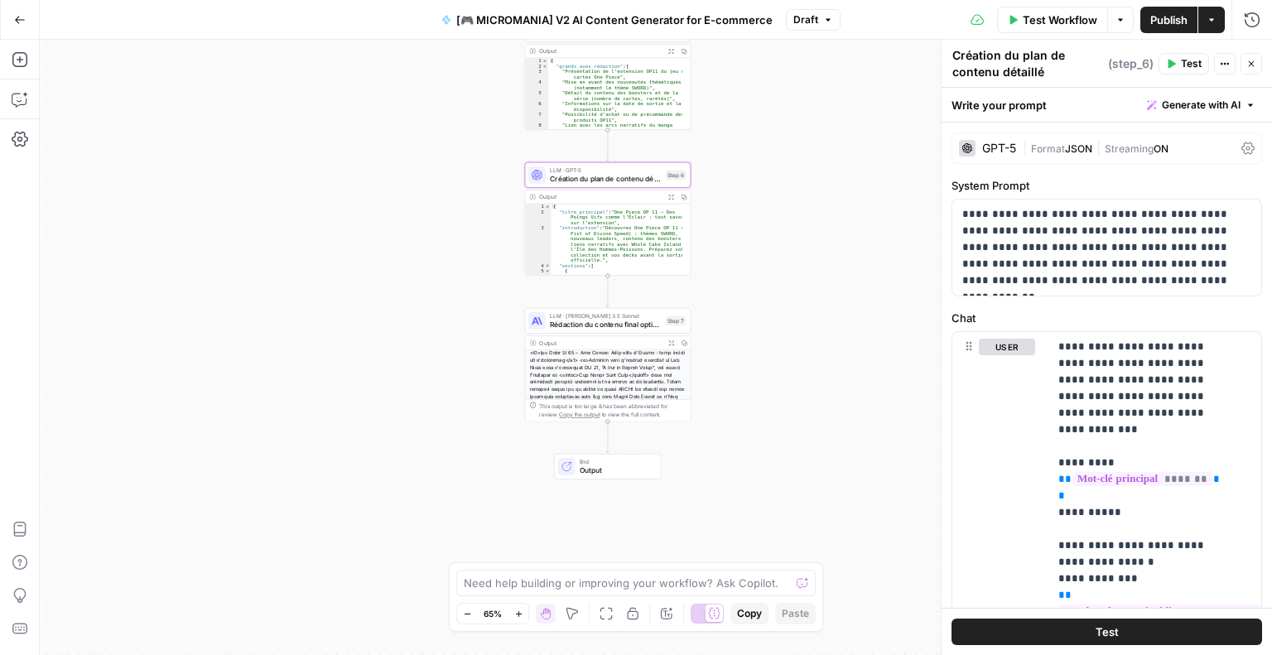
click at [1001, 148] on div "GPT-5" at bounding box center [999, 148] width 34 height 12
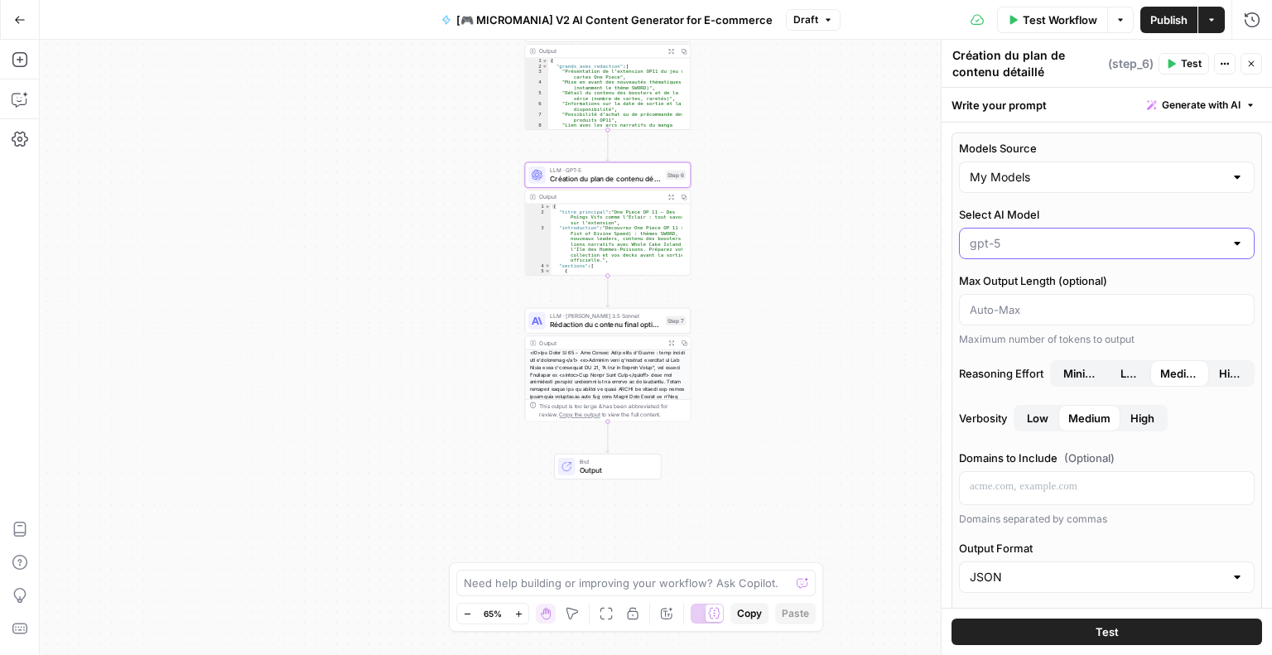
click at [1024, 243] on input "Select AI Model" at bounding box center [1097, 243] width 254 height 17
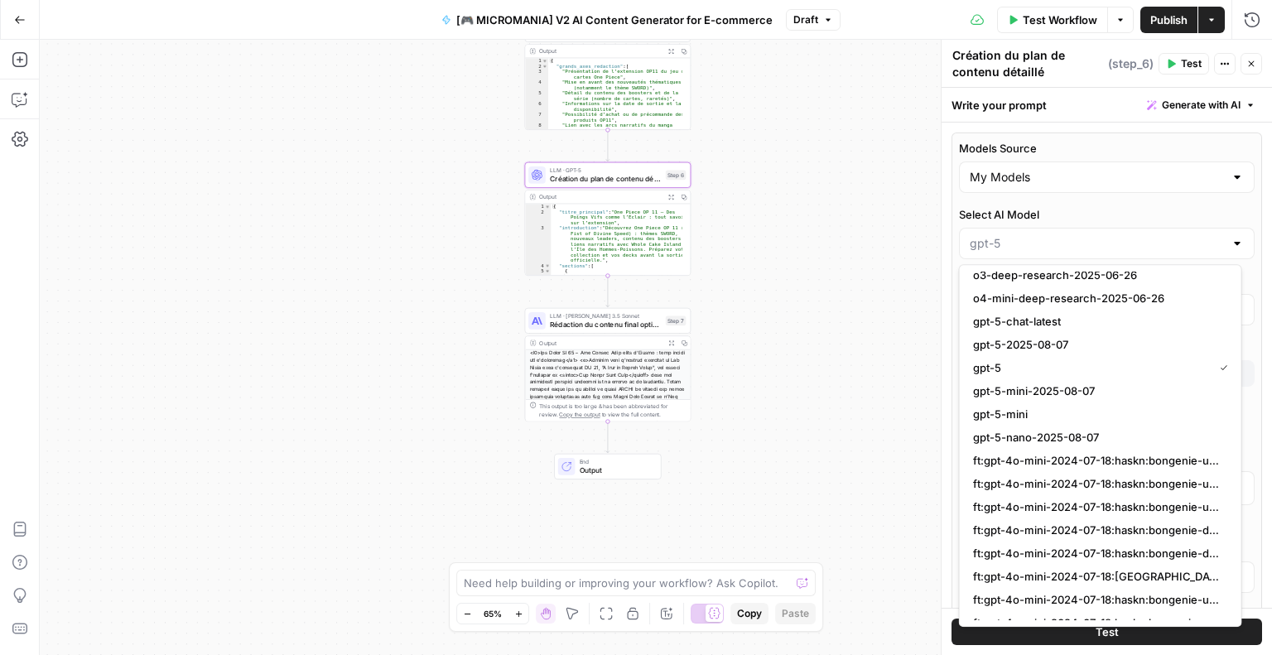
scroll to position [1691, 0]
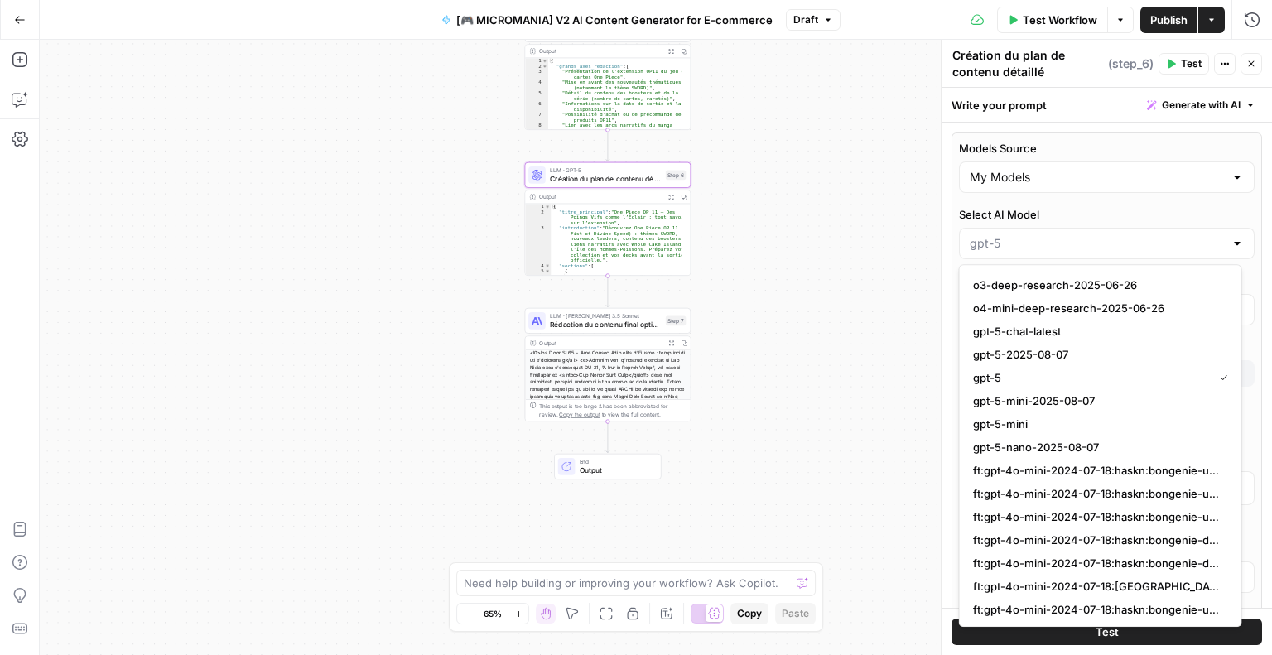
type input "gpt-5"
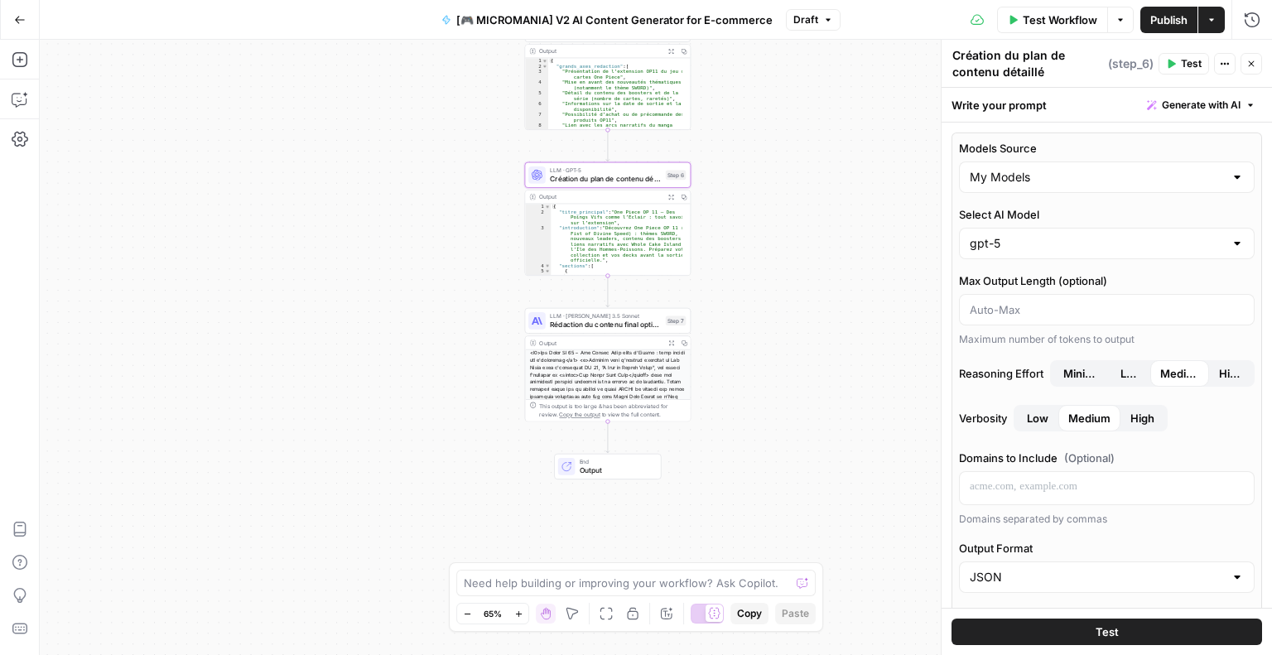
click at [1140, 217] on label "Select AI Model" at bounding box center [1107, 214] width 296 height 17
click at [1140, 235] on input "gpt-5" at bounding box center [1097, 243] width 254 height 17
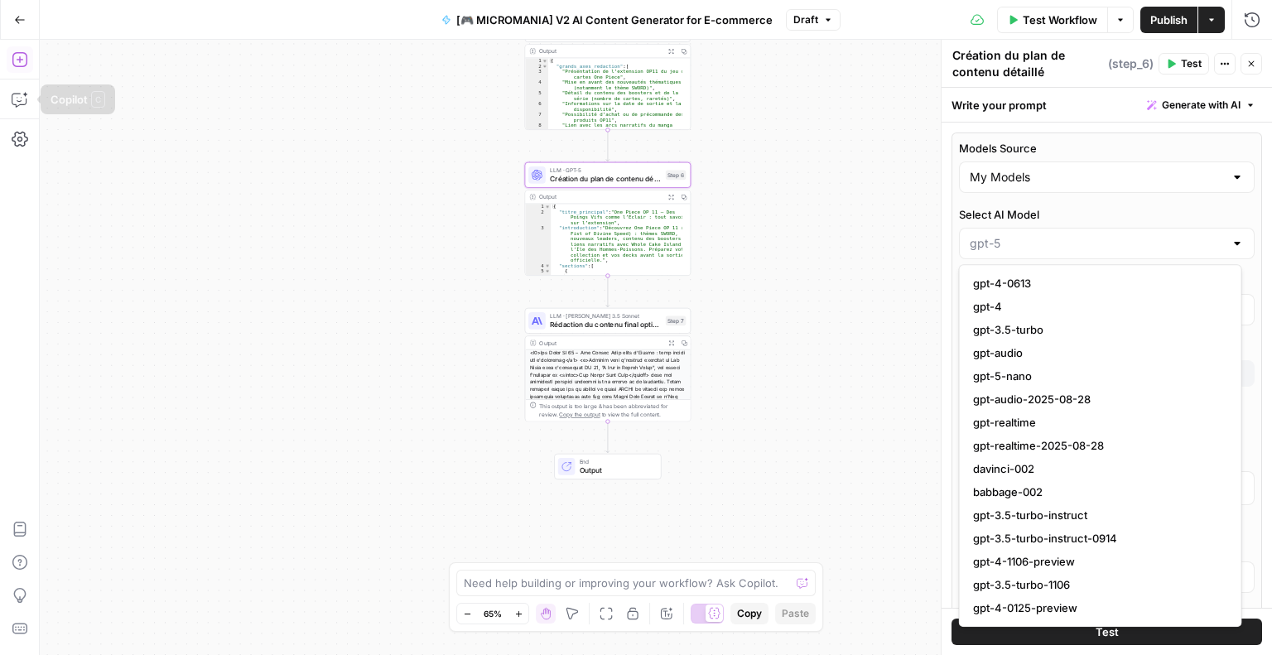
type input "gpt-5"
click at [24, 17] on icon "button" at bounding box center [20, 20] width 12 height 12
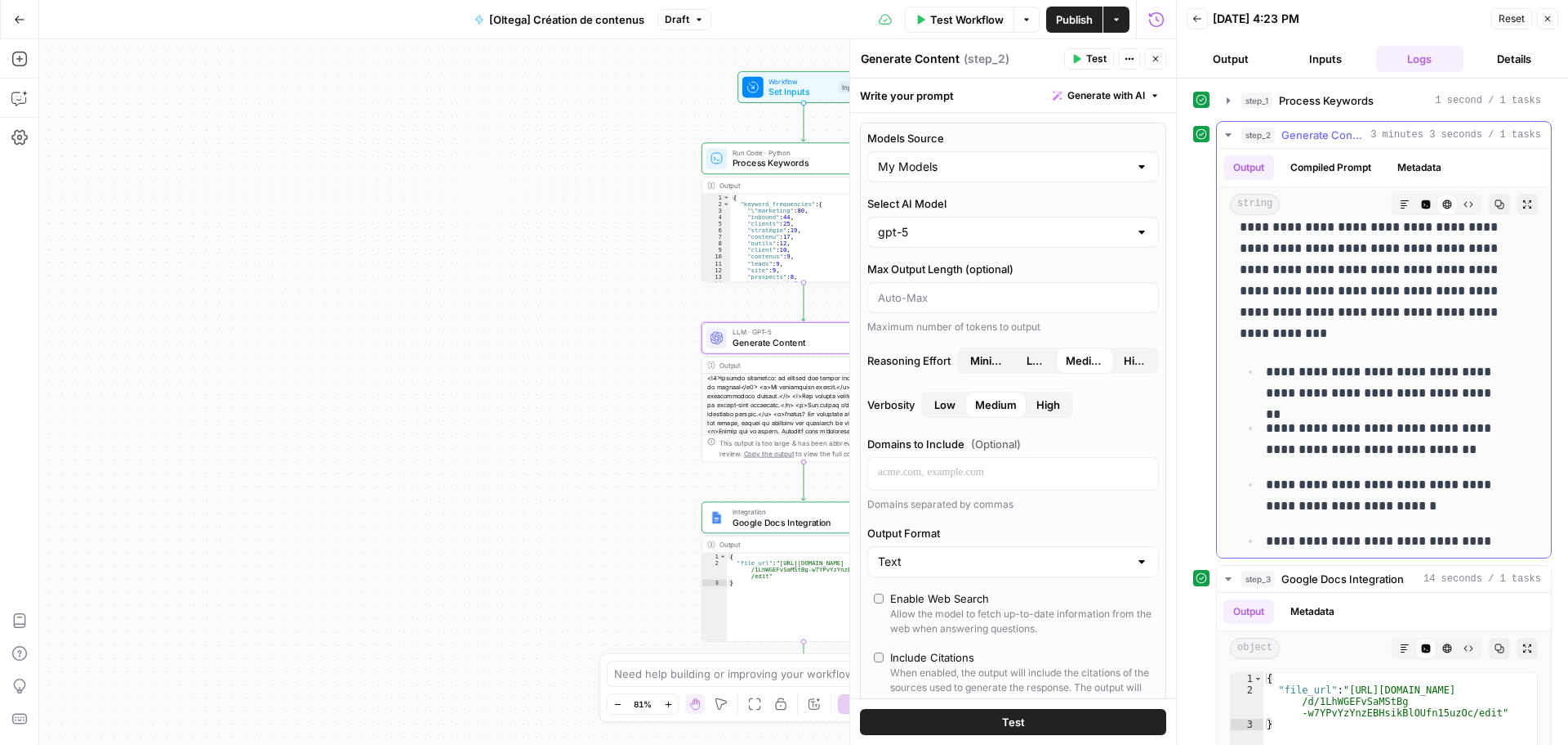
scroll to position [8123, 0]
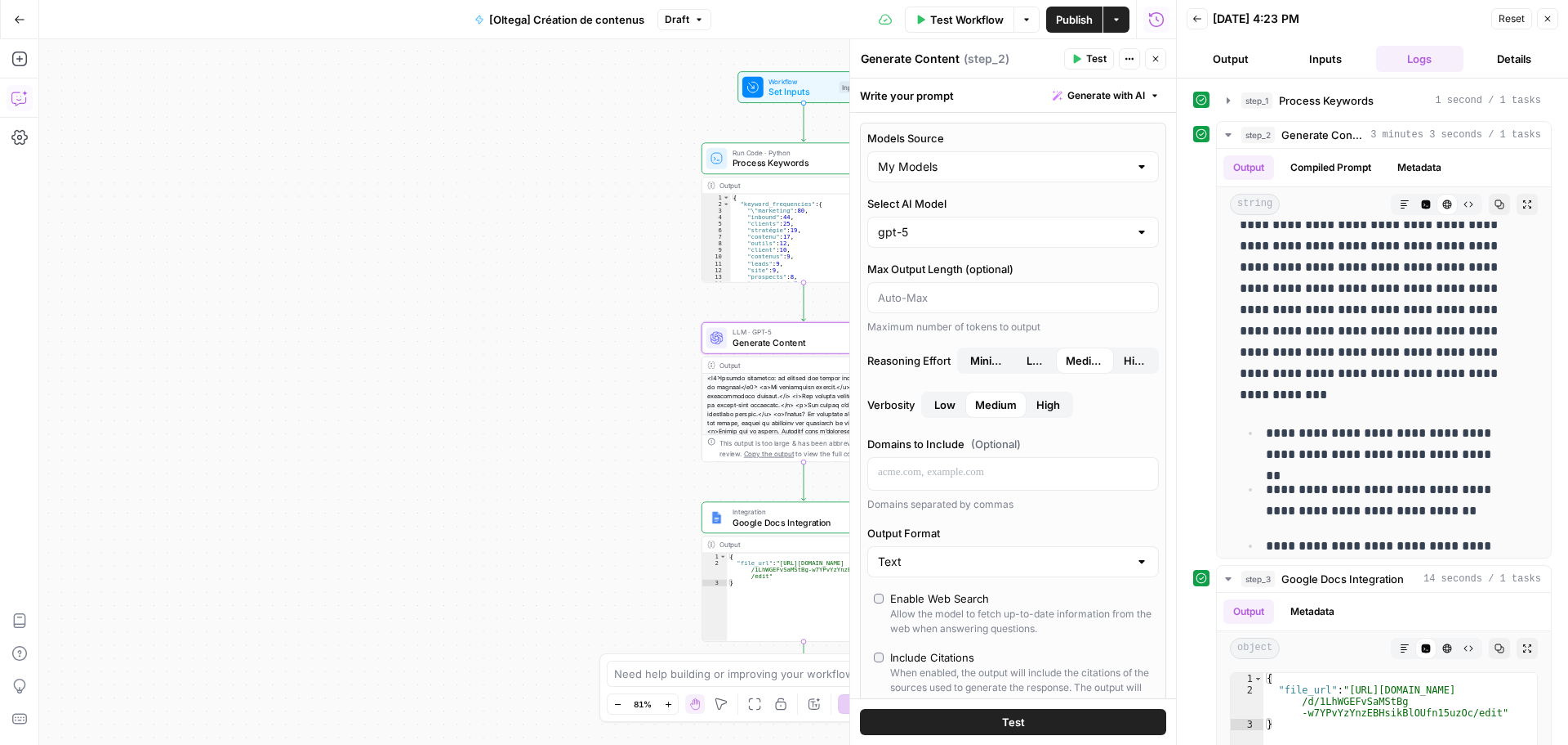
click at [14, 102] on icon "button" at bounding box center [20, 98] width 17 height 17
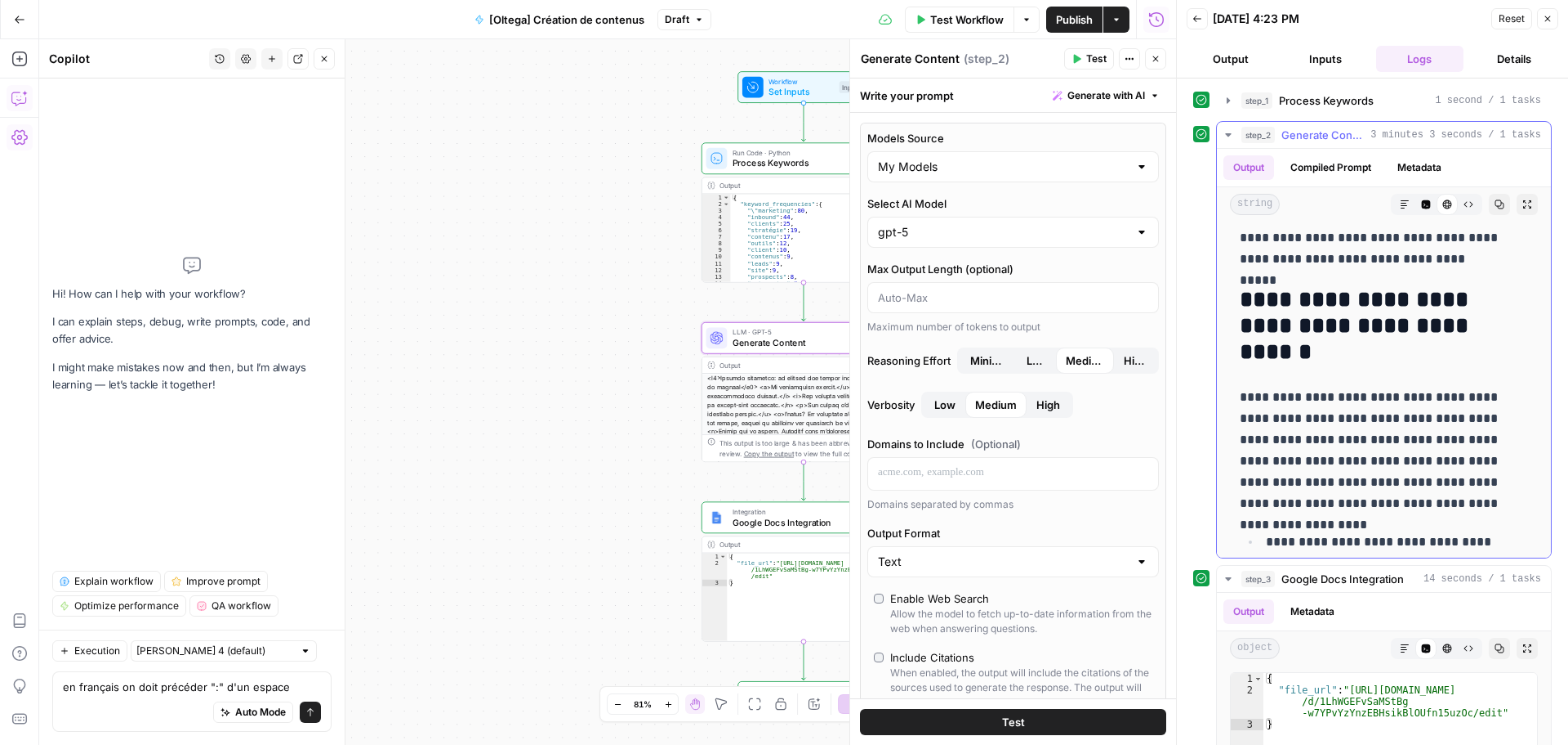
scroll to position [6897, 0]
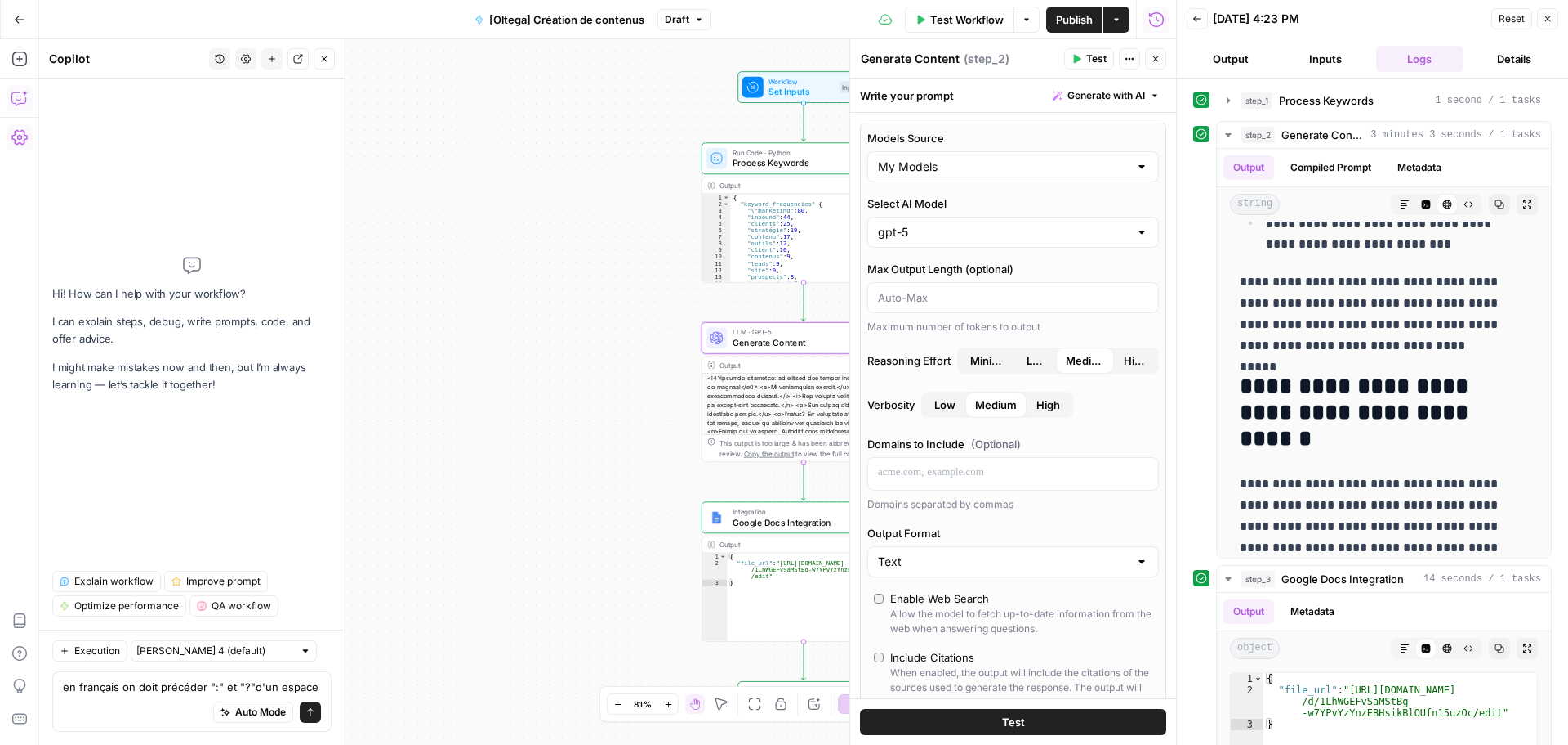
type textarea "en français on doit précéder ":" et "?" d'un espace"
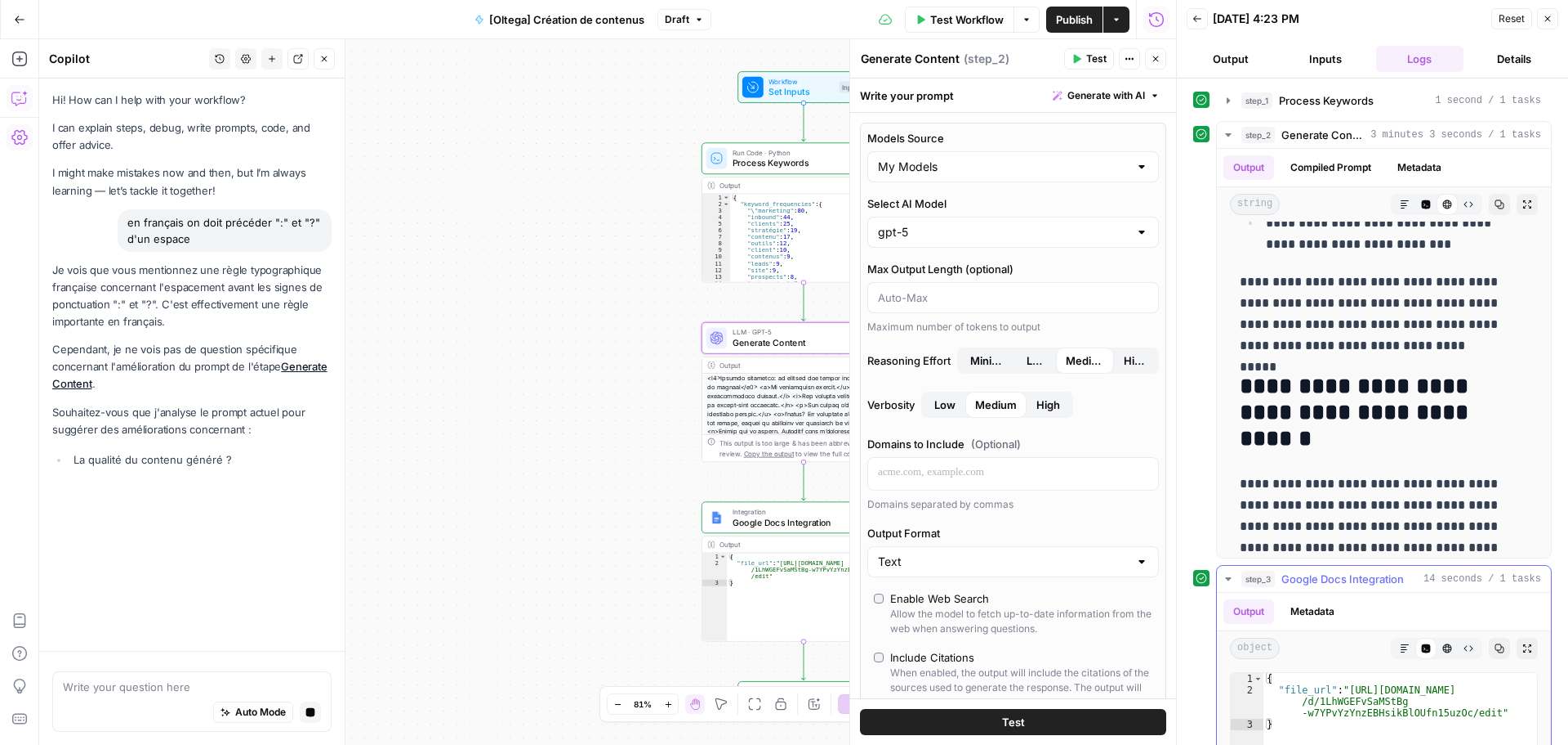
type textarea "**********"
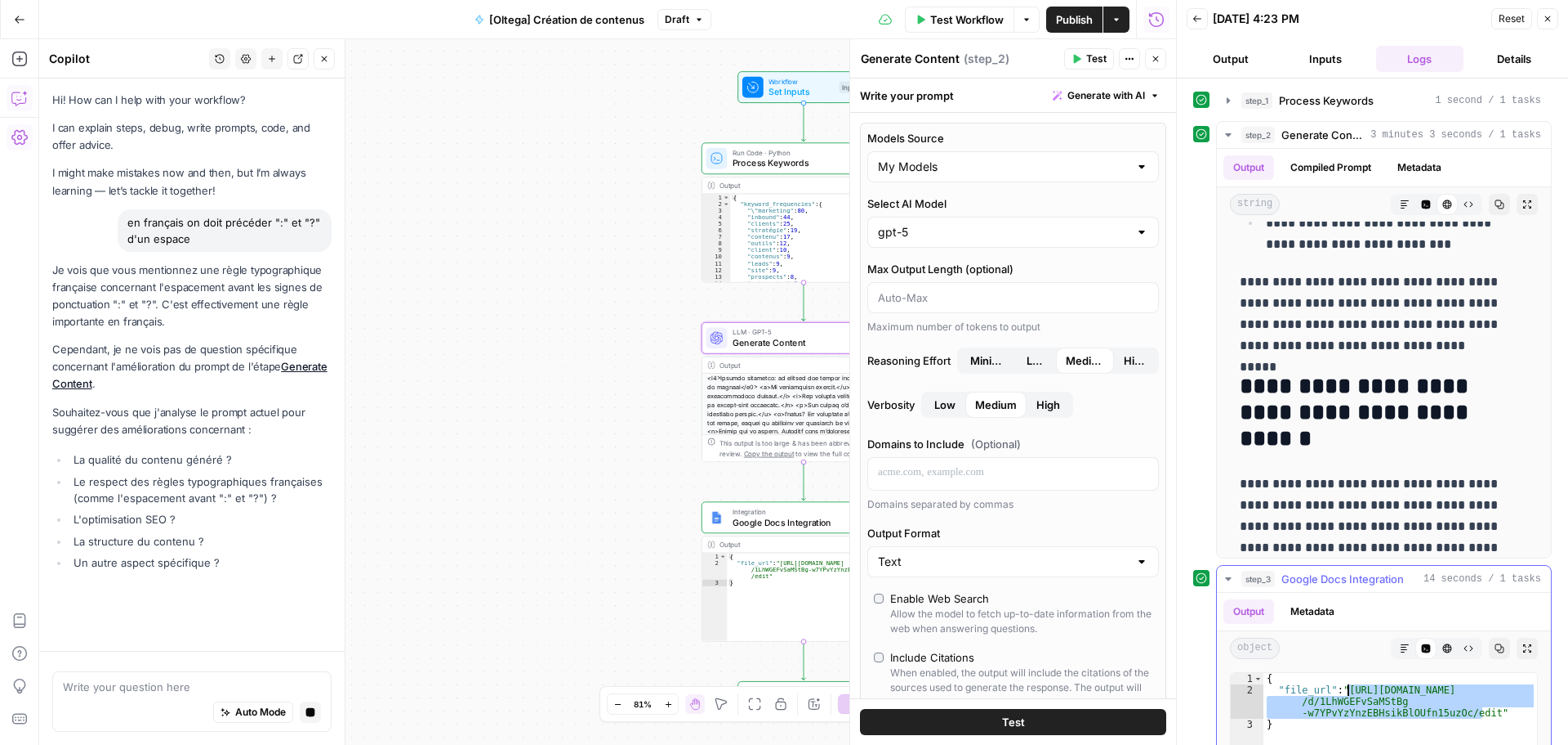
drag, startPoint x: 1482, startPoint y: 710, endPoint x: 1345, endPoint y: 694, distance: 137.9
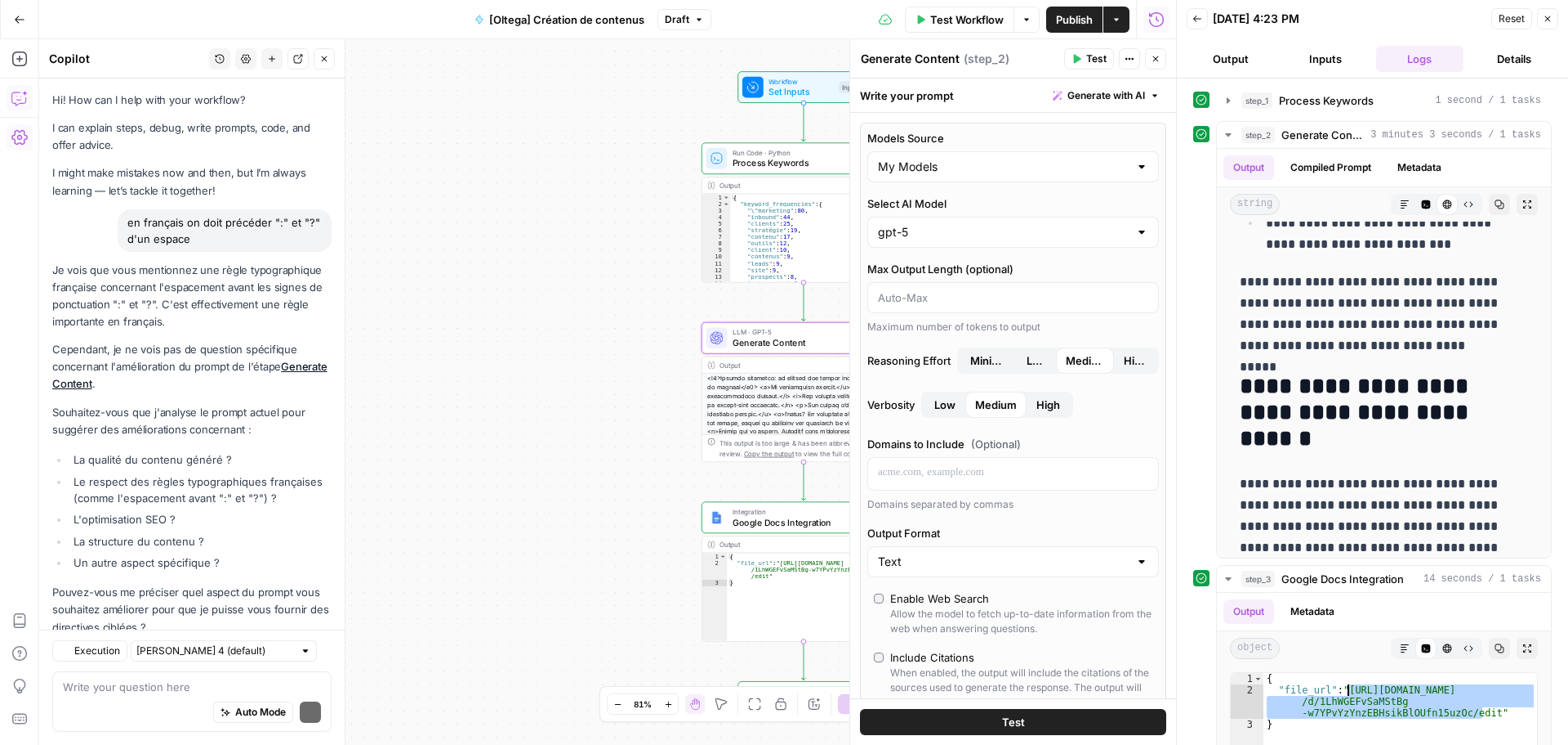
scroll to position [45, 0]
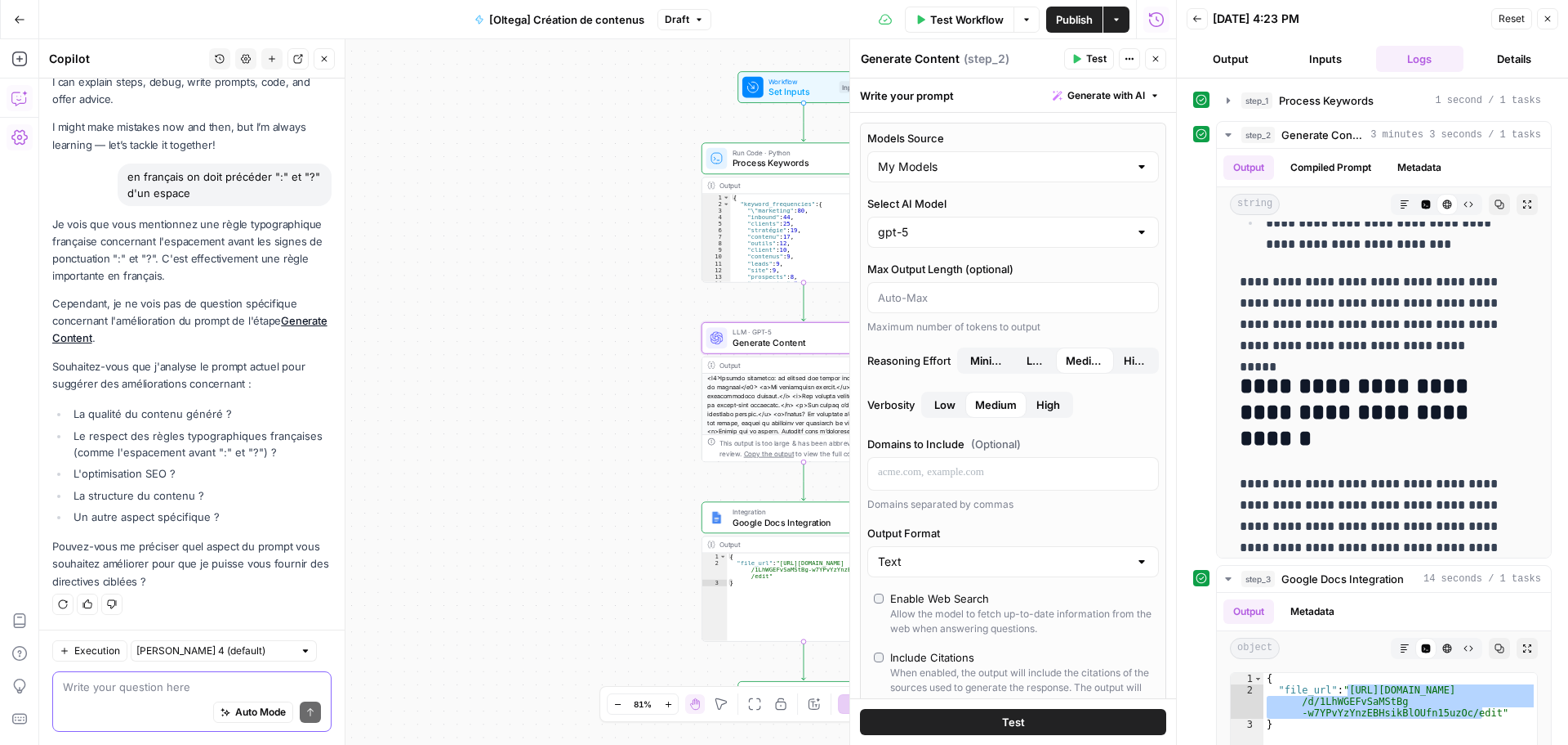
click at [196, 688] on textarea at bounding box center [192, 687] width 258 height 17
drag, startPoint x: 277, startPoint y: 450, endPoint x: 69, endPoint y: 442, distance: 208.2
click at [69, 442] on li "Le respect des règles typographiques françaises (comme l'espacement avant ":" e…" at bounding box center [200, 443] width 262 height 33
copy li "Le respect des règles typographiques françaises (comme l'espacement avant ":" e…"
click at [107, 705] on div "Auto Mode Send" at bounding box center [192, 712] width 258 height 36
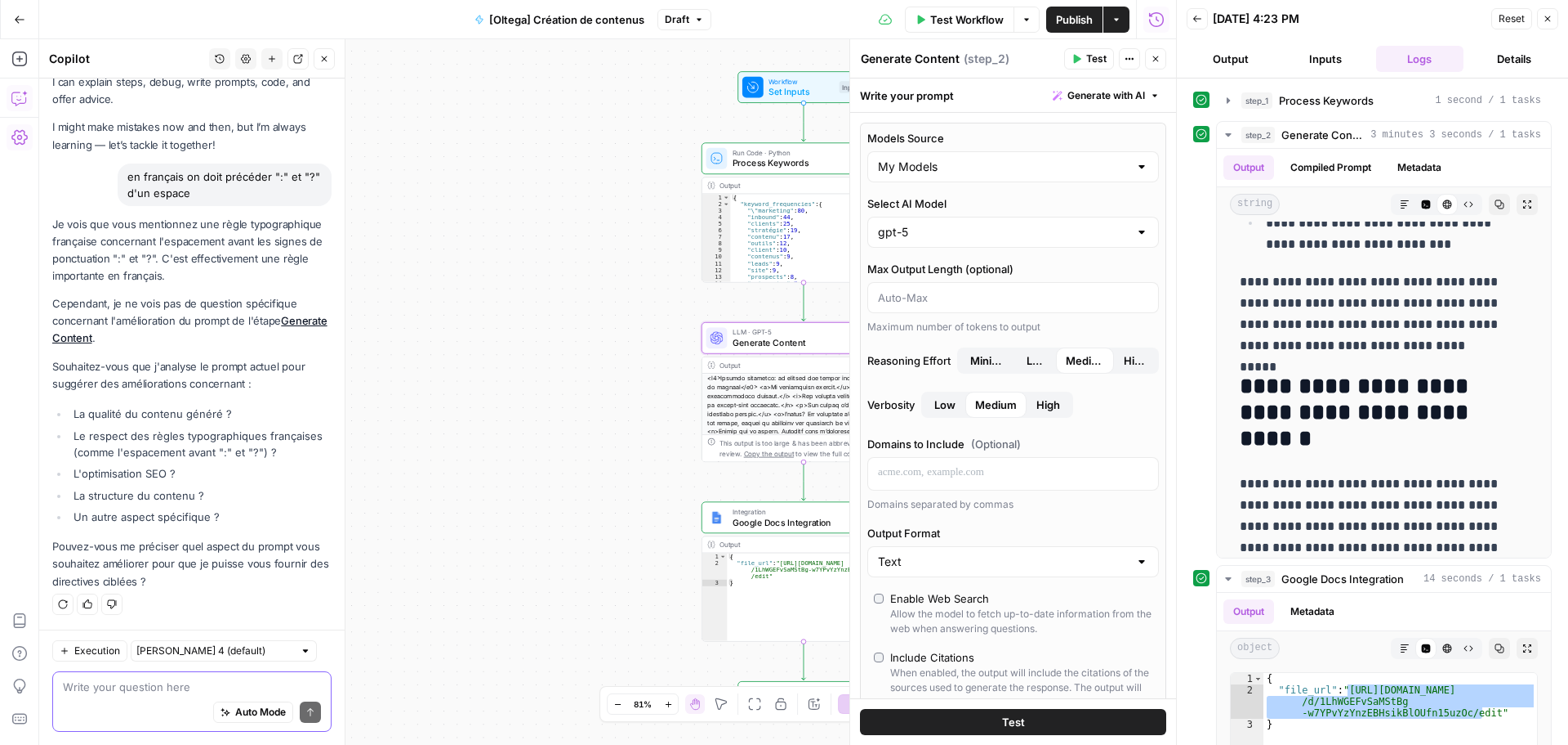
paste textarea "Le respect des règles typographiques françaises (comme l'espacement avant ":" e…"
type textarea "Le respect des règles typographiques françaises (comme l'espacement avant ":" e…"
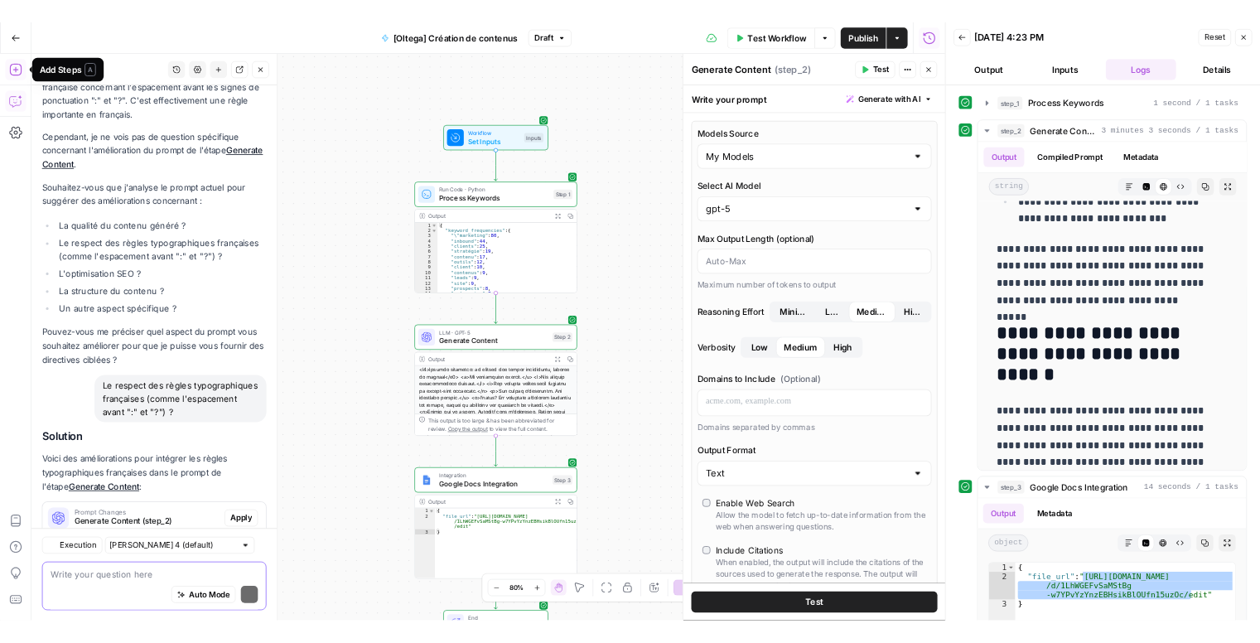
scroll to position [258, 0]
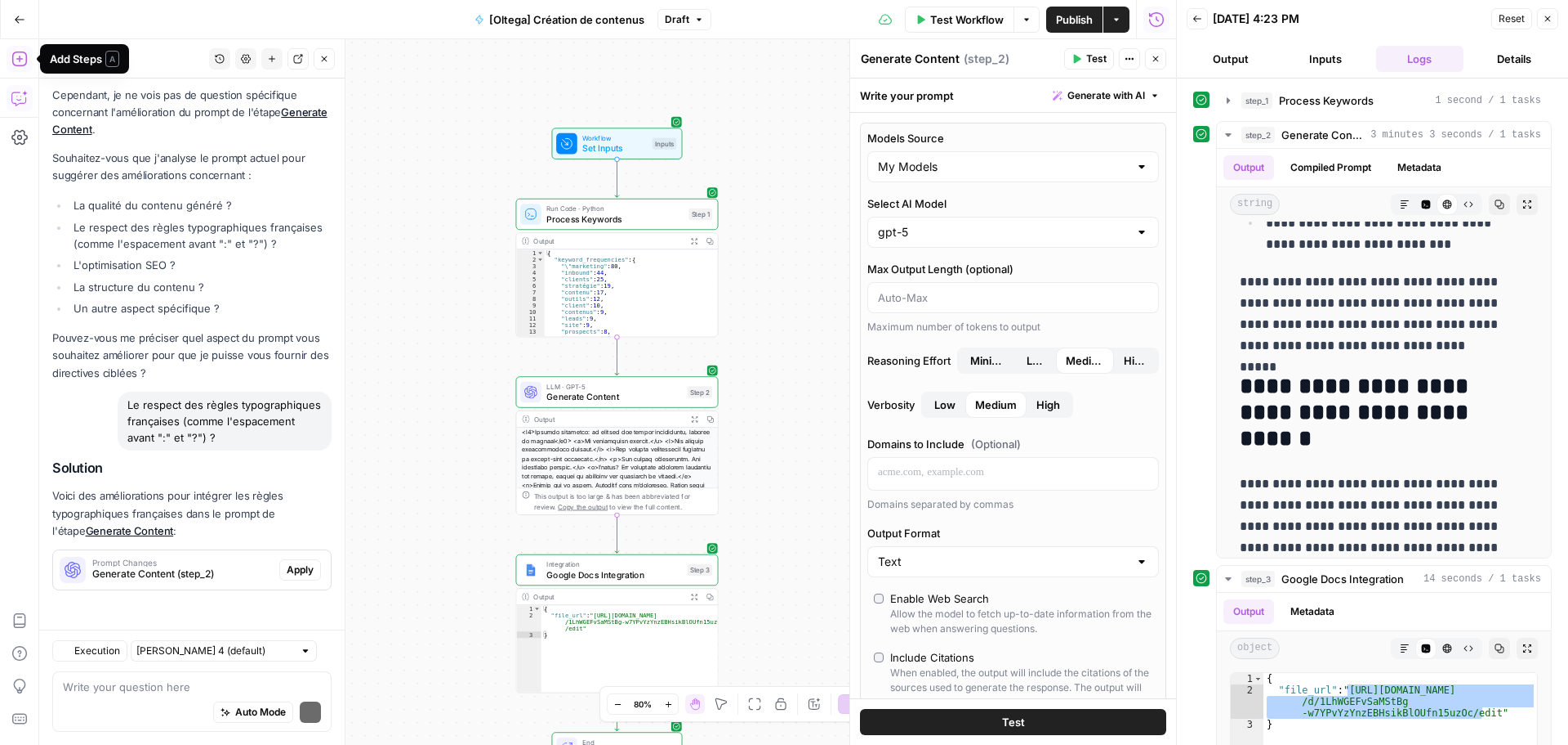
click at [282, 608] on div "Regenerate Helpful Not helpful" at bounding box center [191, 604] width 279 height 22
click at [287, 572] on span "Apply" at bounding box center [300, 569] width 27 height 15
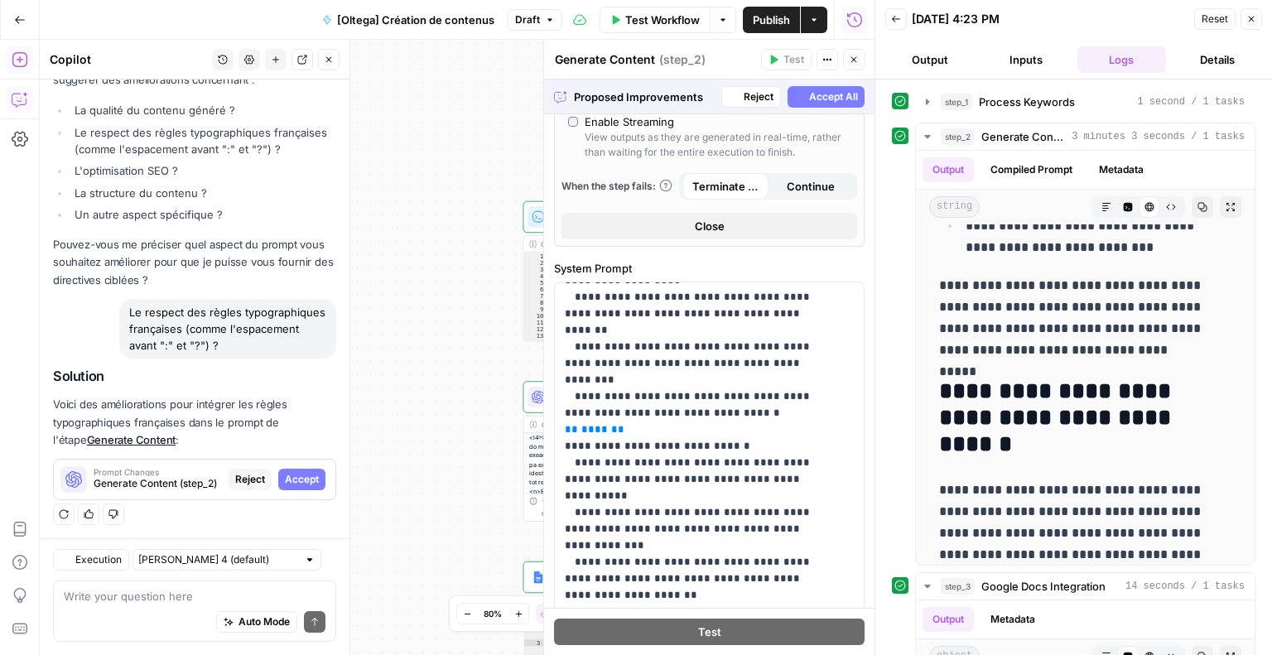
scroll to position [355, 0]
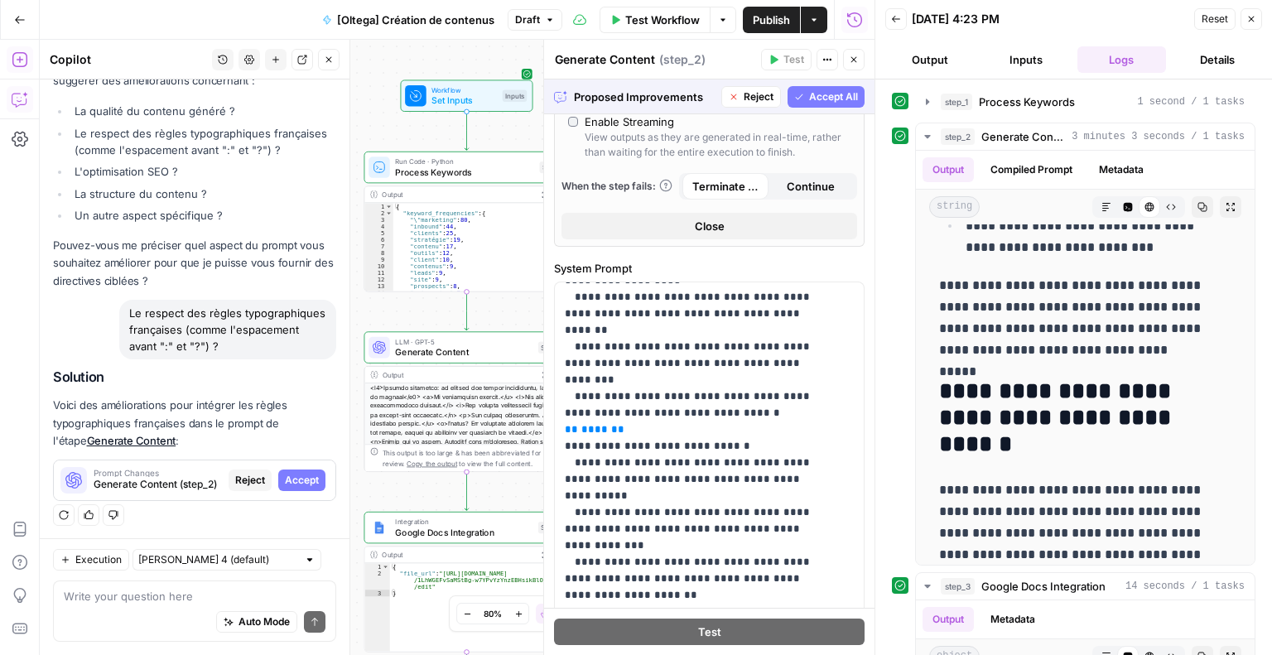
click at [792, 92] on button "Accept All" at bounding box center [826, 97] width 77 height 22
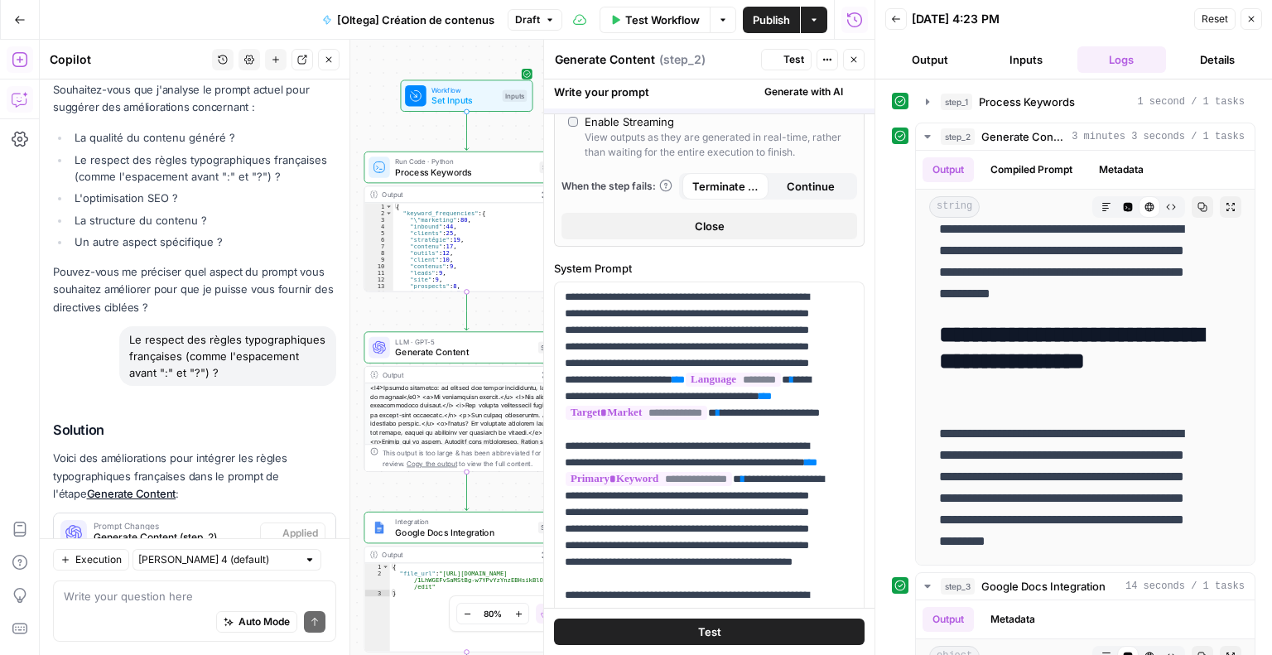
scroll to position [619, 0]
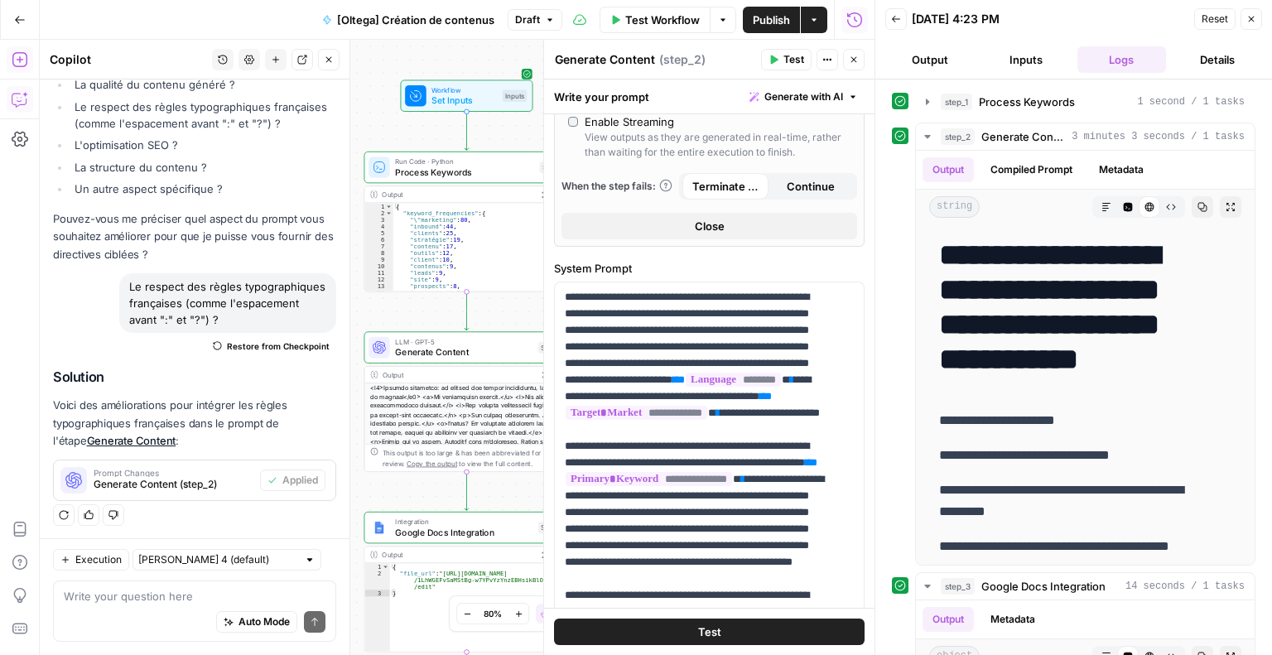
click at [797, 67] on button "Test" at bounding box center [786, 60] width 51 height 22
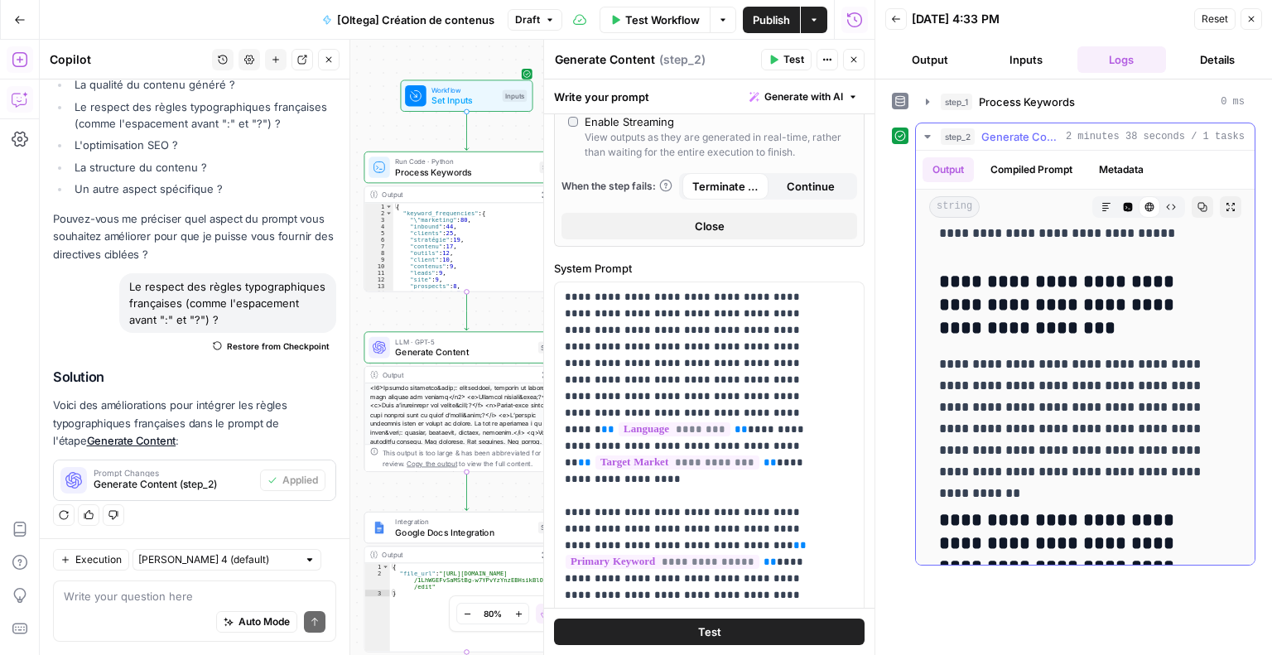
scroll to position [8605, 0]
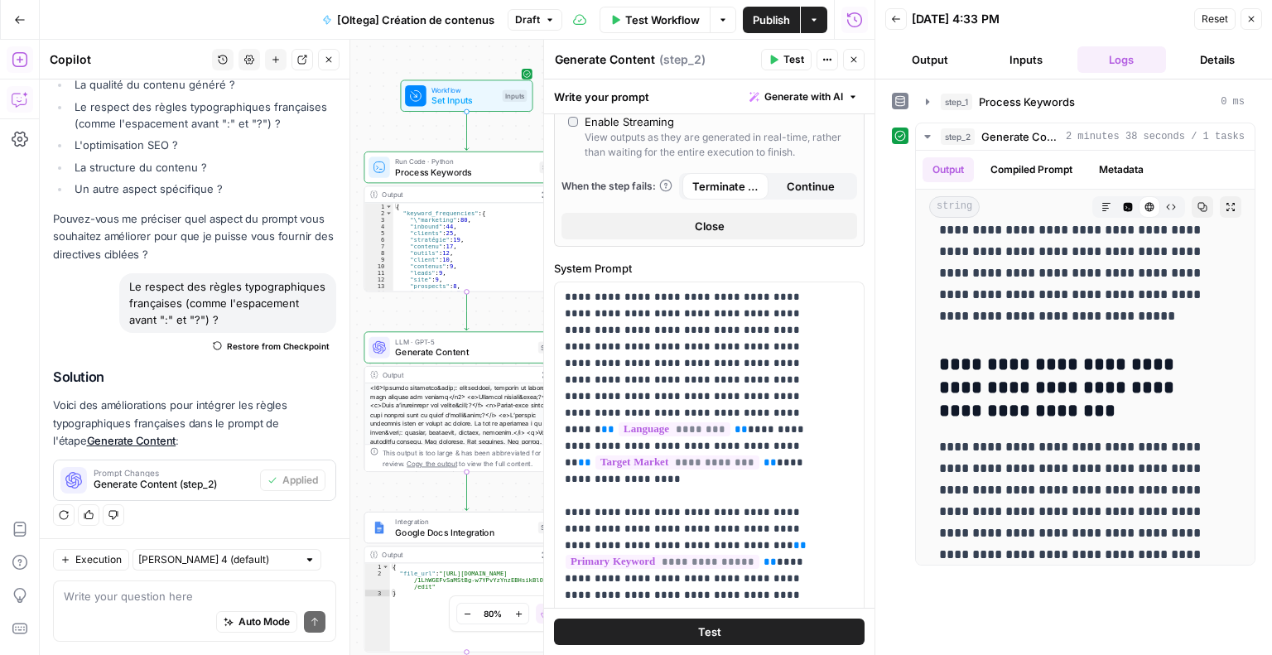
click at [138, 587] on div "Write your question here Auto Mode Send" at bounding box center [194, 611] width 283 height 61
type textarea "cependant il n'y a pas d'espace après "'""
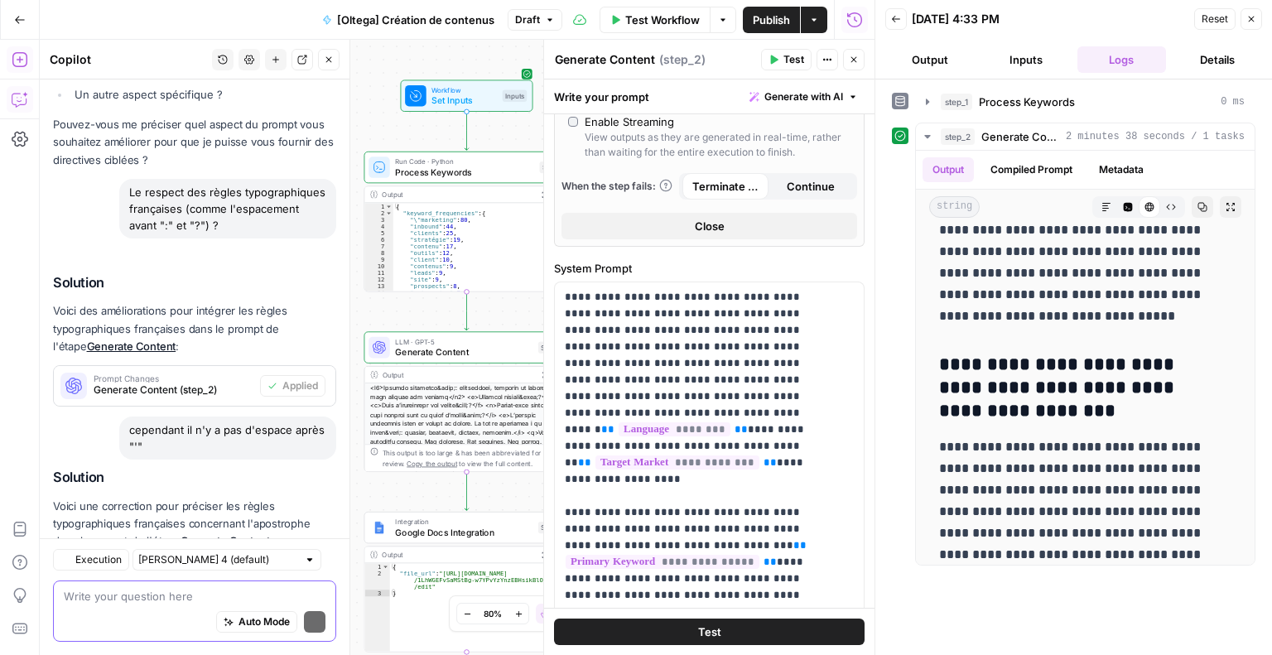
scroll to position [603, 0]
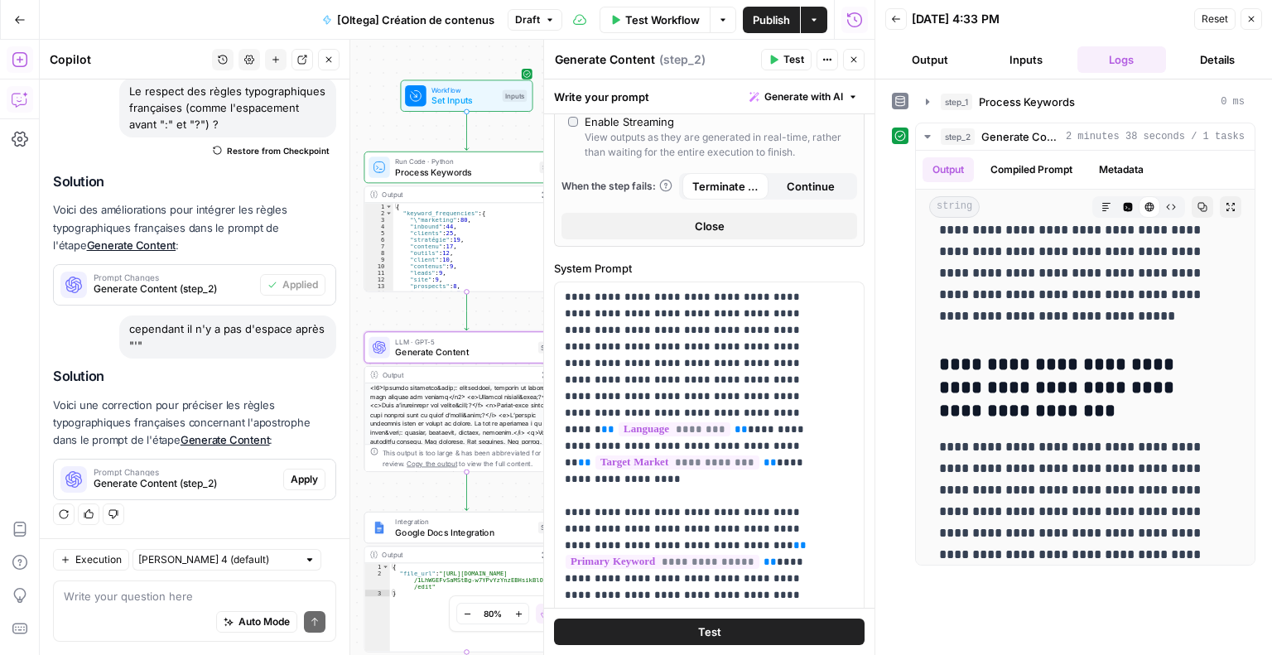
click at [300, 477] on span "Apply" at bounding box center [304, 479] width 27 height 15
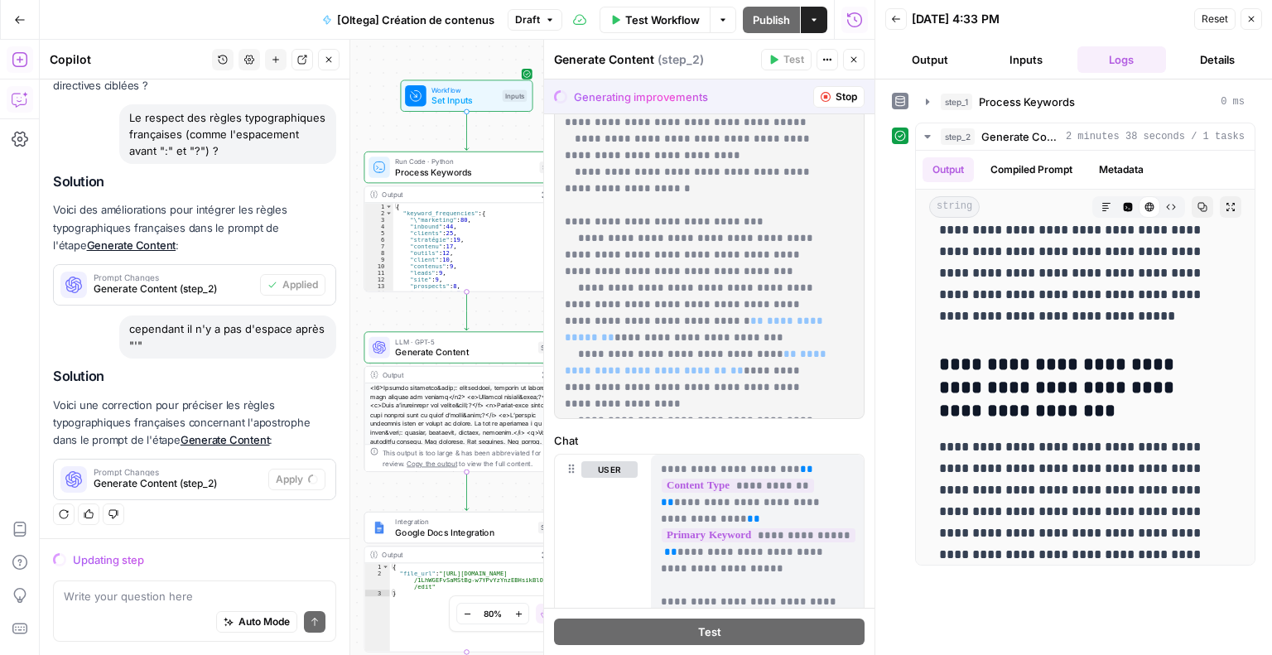
scroll to position [0, 0]
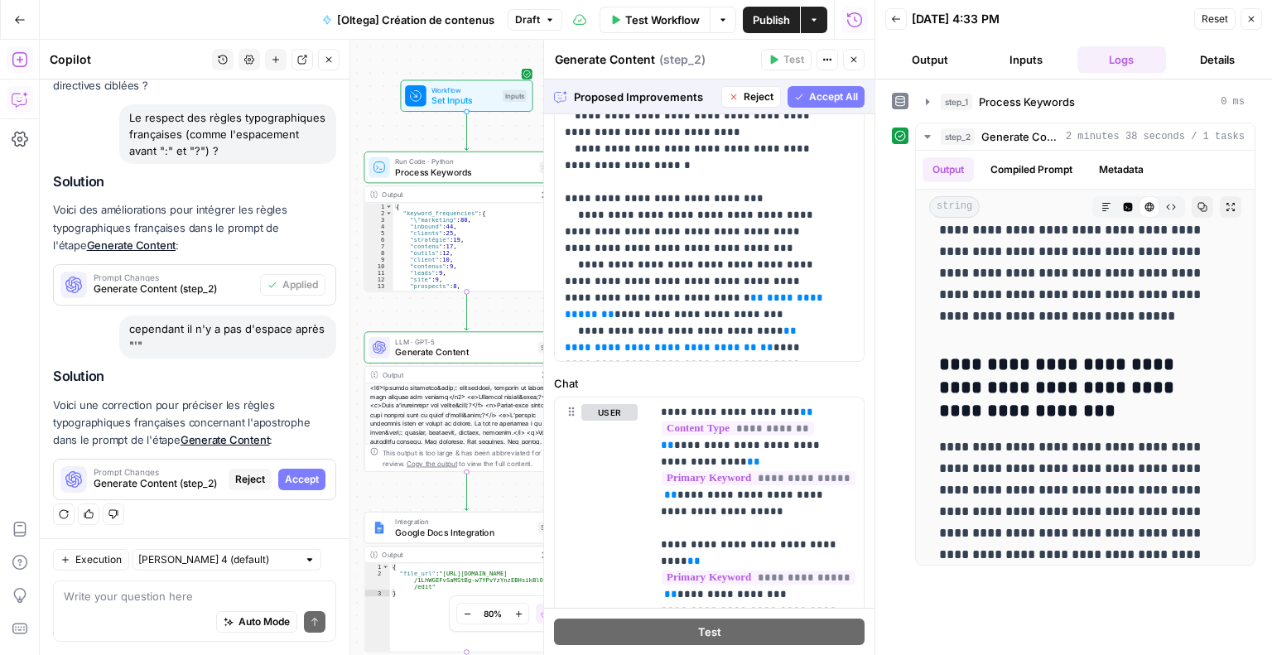
click at [828, 94] on span "Accept All" at bounding box center [833, 96] width 49 height 15
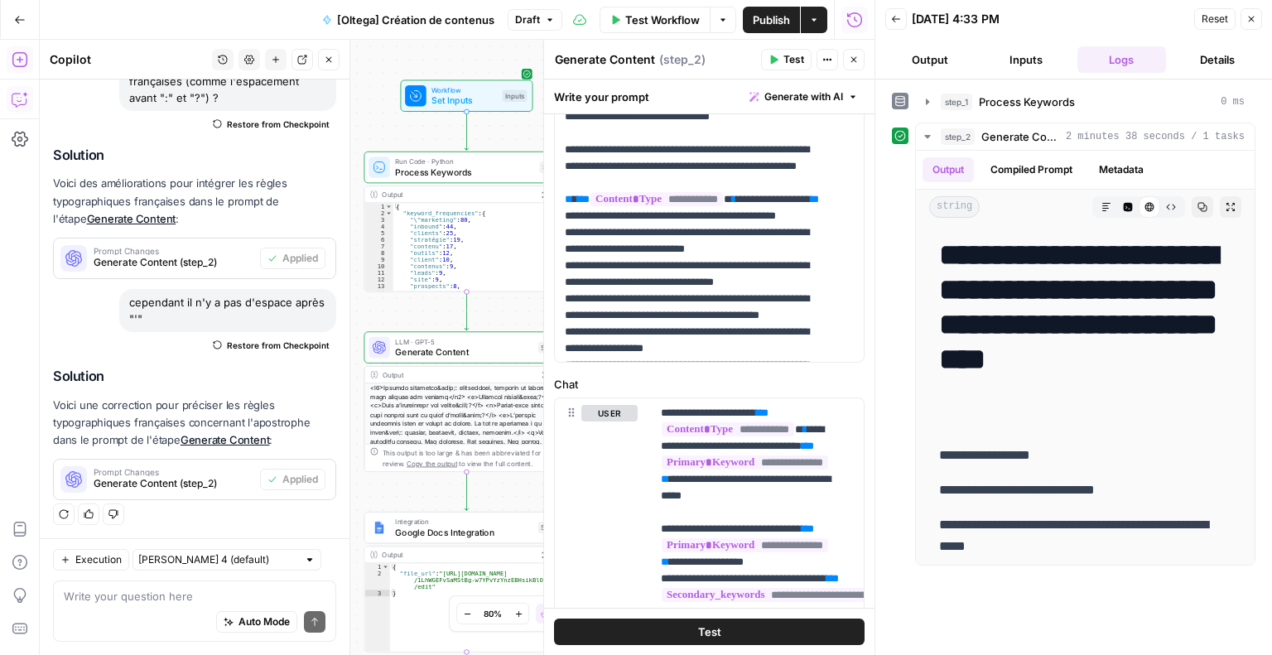
click at [792, 58] on span "Test" at bounding box center [794, 59] width 21 height 15
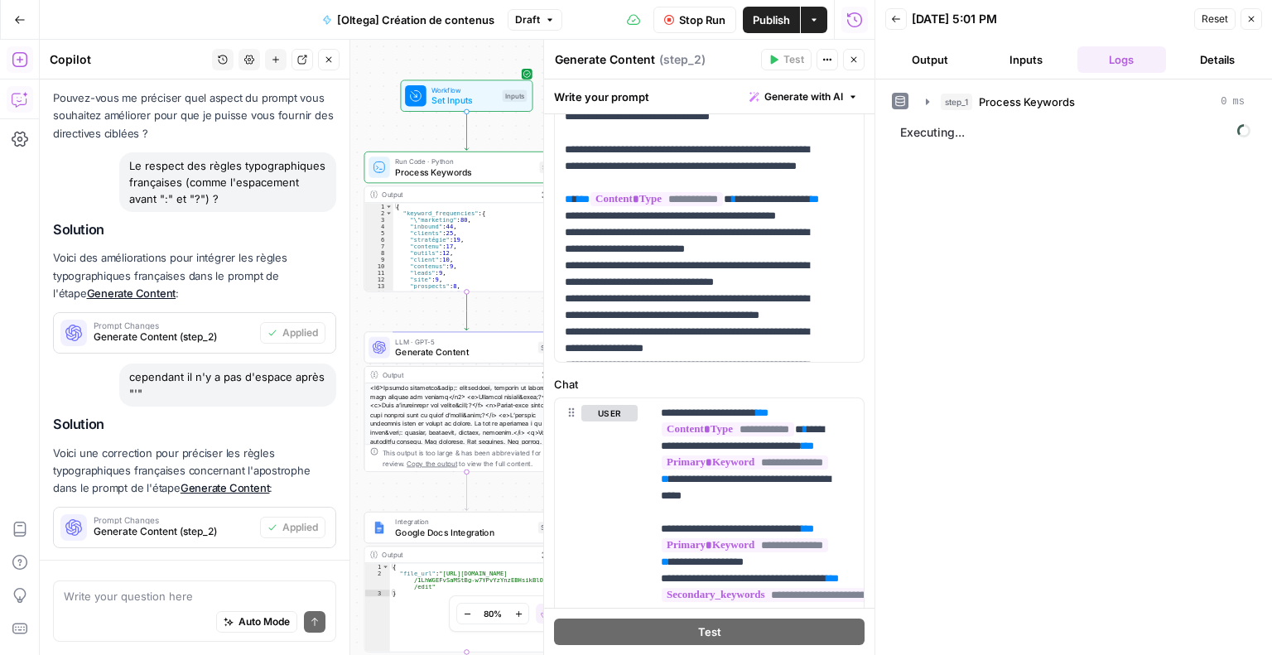
scroll to position [630, 0]
